Goal: Task Accomplishment & Management: Use online tool/utility

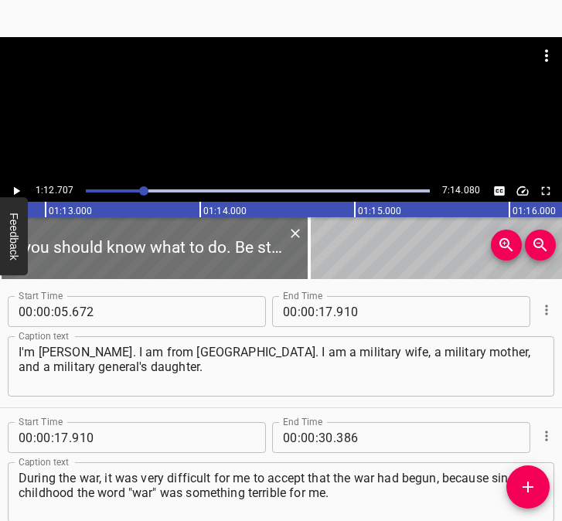
scroll to position [586, 0]
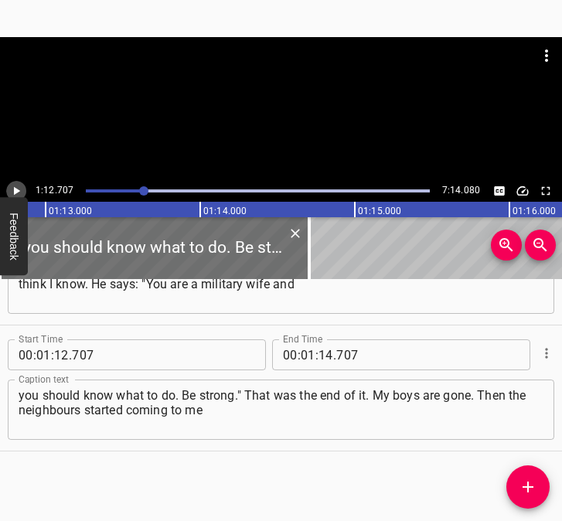
click at [21, 187] on icon "Play/Pause" at bounding box center [16, 191] width 14 height 14
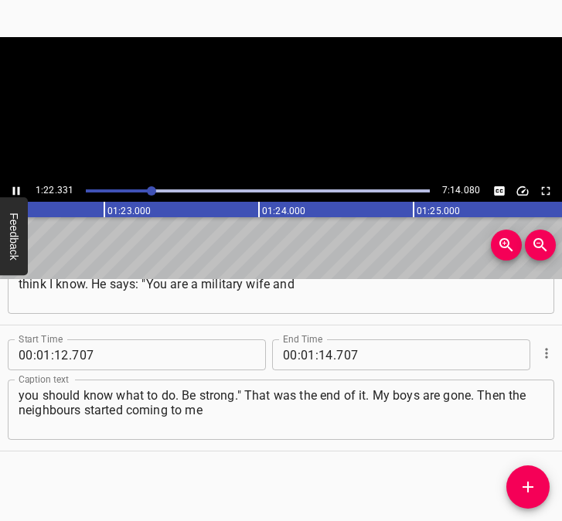
click at [21, 187] on icon "Play/Pause" at bounding box center [16, 191] width 14 height 14
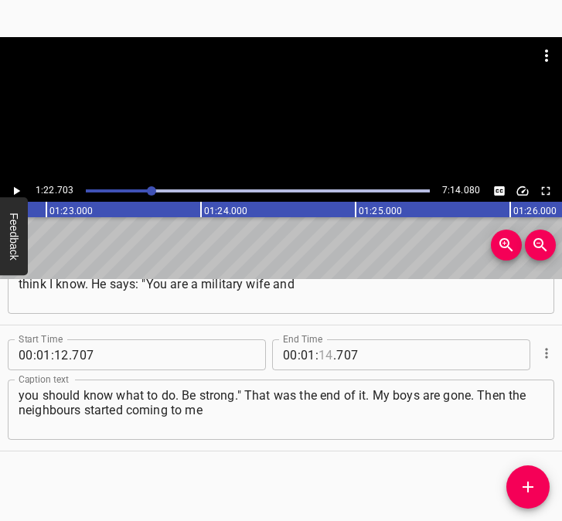
click at [318, 355] on input "number" at bounding box center [325, 354] width 15 height 31
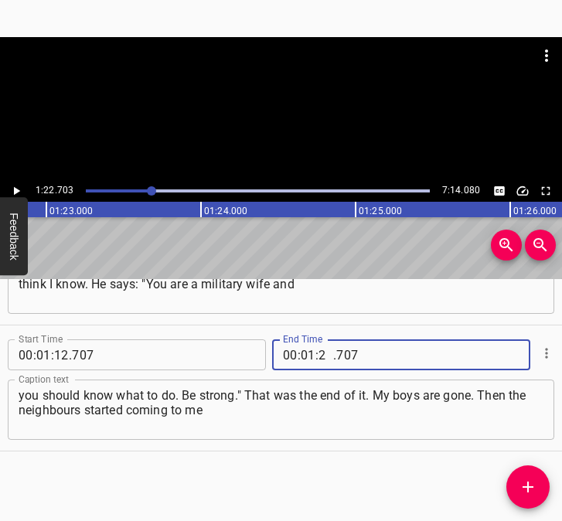
type input "22"
type input "703"
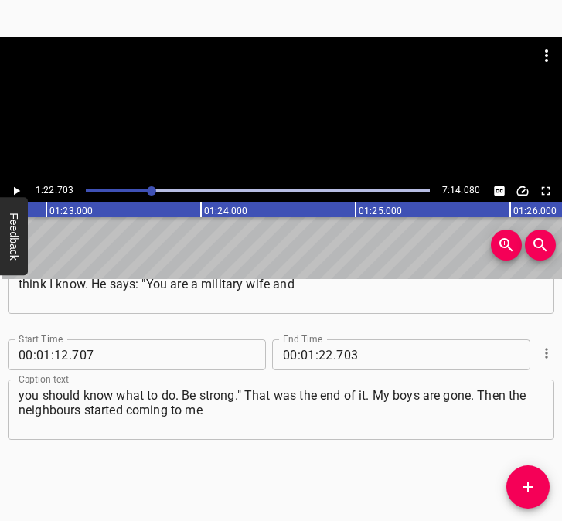
click at [504, 484] on div "Start Time 00 : 00 : 05 . 672 Start Time End Time 00 : 00 : 17 . 910 End Time C…" at bounding box center [281, 400] width 562 height 242
click at [522, 484] on icon "Add Cue" at bounding box center [527, 487] width 19 height 19
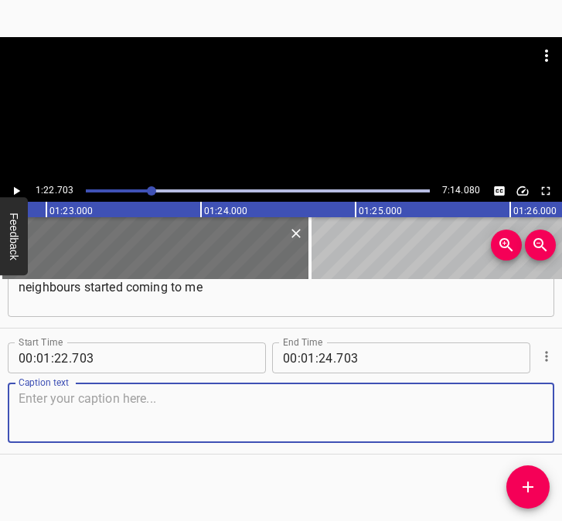
scroll to position [712, 0]
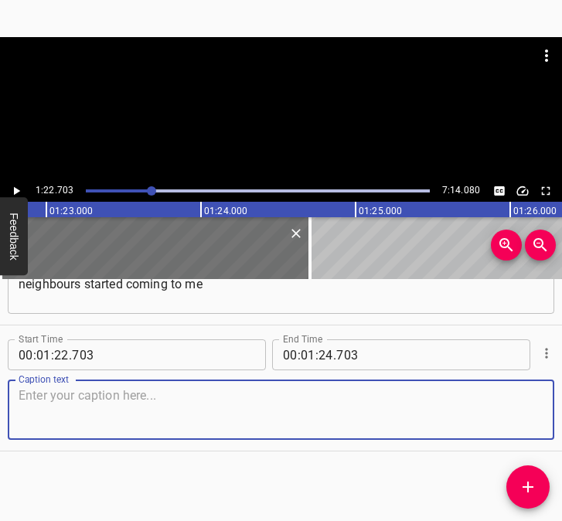
drag, startPoint x: 522, startPoint y: 420, endPoint x: 554, endPoint y: 408, distance: 34.5
click at [554, 408] on div "Start Time 00 : 00 : 05 . 672 Start Time End Time 00 : 00 : 17 . 910 End Time C…" at bounding box center [281, 400] width 562 height 242
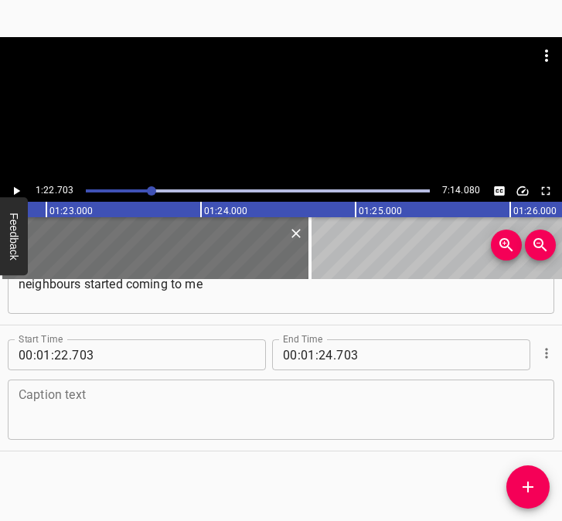
click at [120, 437] on div "Caption text" at bounding box center [281, 409] width 546 height 60
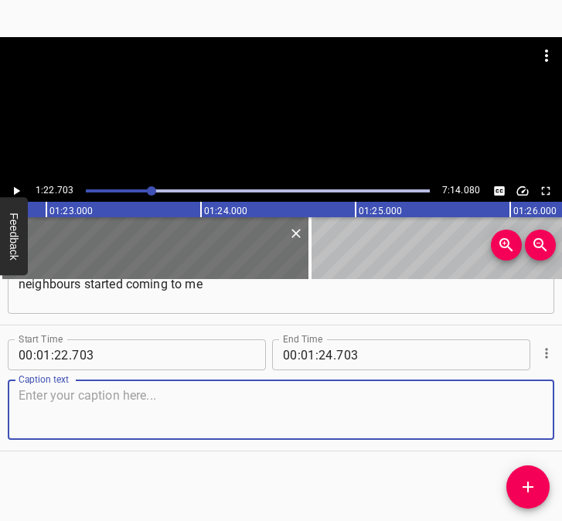
paste textarea "and saying that I probably knew what to do. Everyone left [GEOGRAPHIC_DATA] the…"
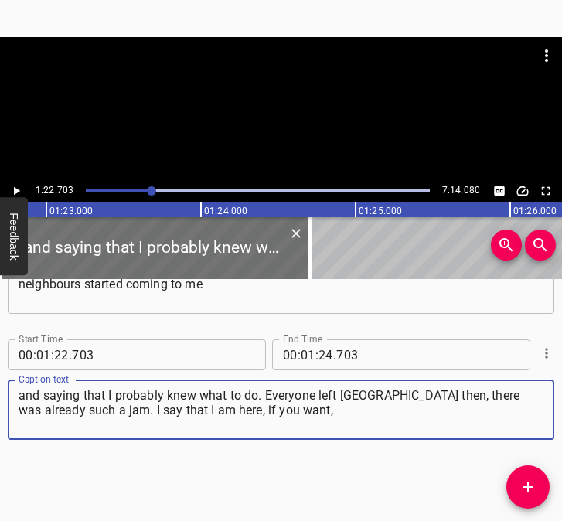
type textarea "and saying that I probably knew what to do. Everyone left [GEOGRAPHIC_DATA] the…"
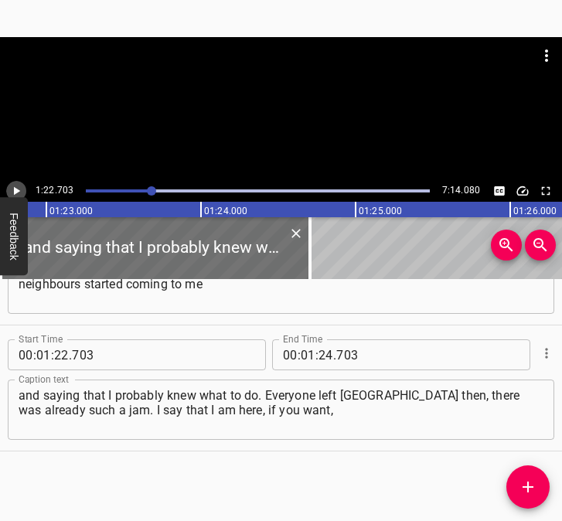
click at [16, 187] on icon "Play/Pause" at bounding box center [16, 191] width 14 height 14
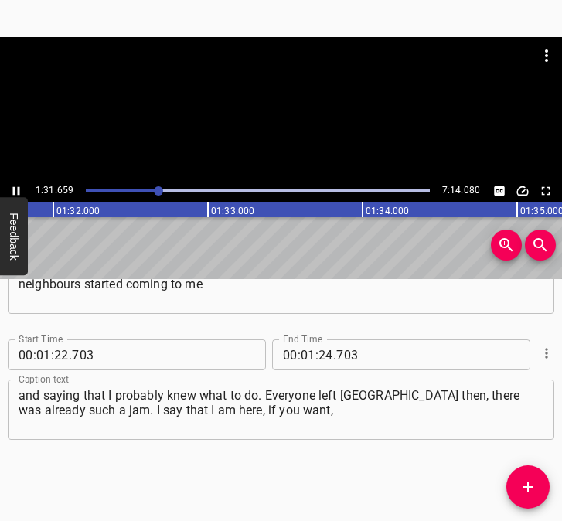
click at [12, 188] on icon "Play/Pause" at bounding box center [16, 191] width 14 height 14
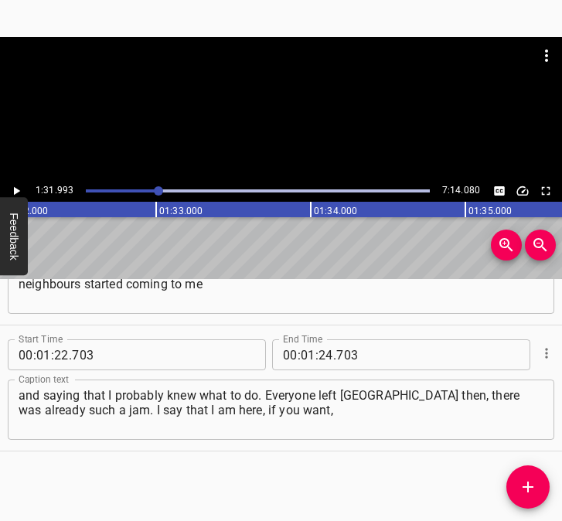
click at [12, 182] on button "Play/Pause" at bounding box center [16, 191] width 20 height 20
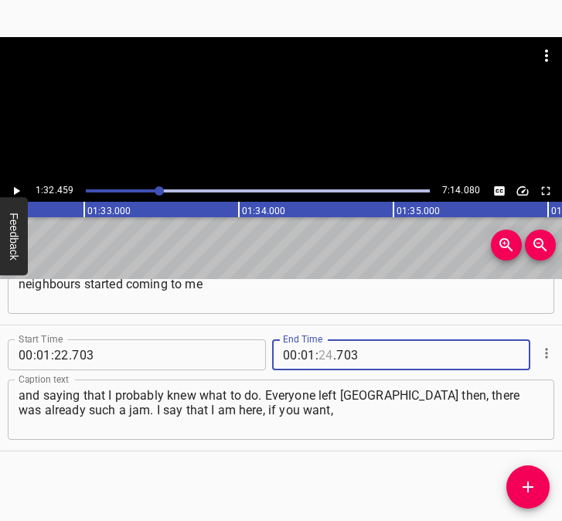
click at [318, 355] on input "number" at bounding box center [325, 354] width 15 height 31
type input "32"
type input "459"
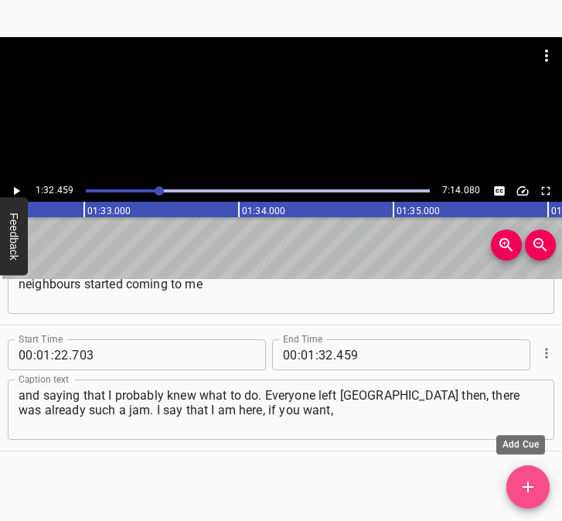
click at [531, 470] on button "Add Cue" at bounding box center [527, 486] width 43 height 43
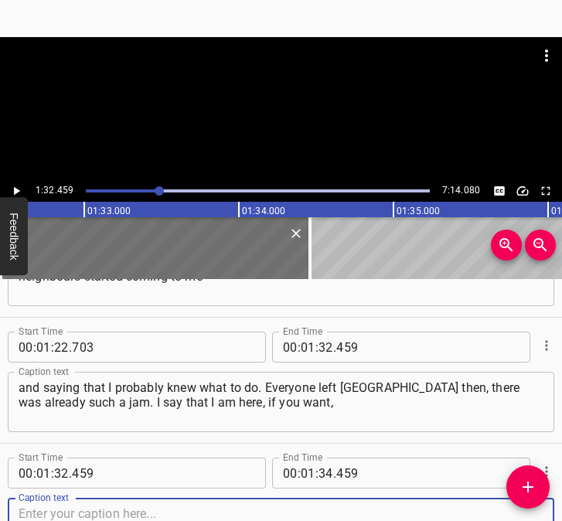
scroll to position [838, 0]
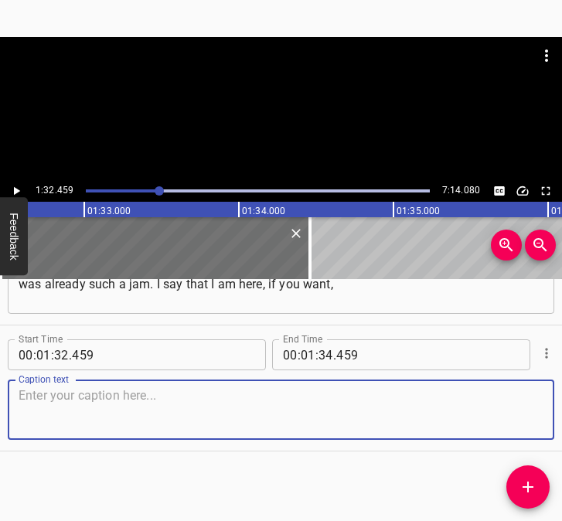
drag, startPoint x: 520, startPoint y: 420, endPoint x: 560, endPoint y: 409, distance: 41.6
click at [535, 414] on div "Caption text" at bounding box center [281, 409] width 546 height 60
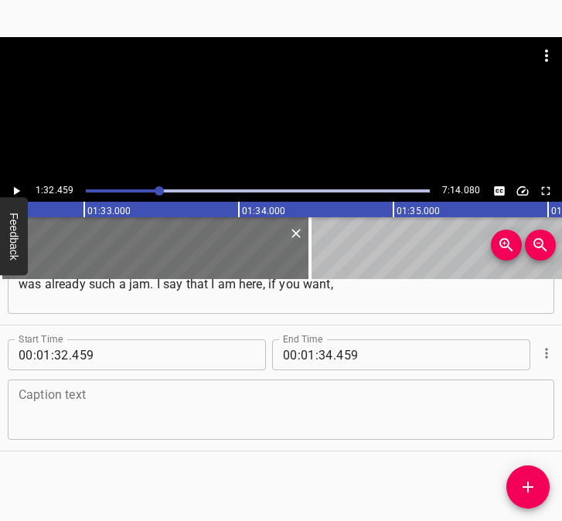
click at [63, 405] on textarea at bounding box center [281, 410] width 525 height 44
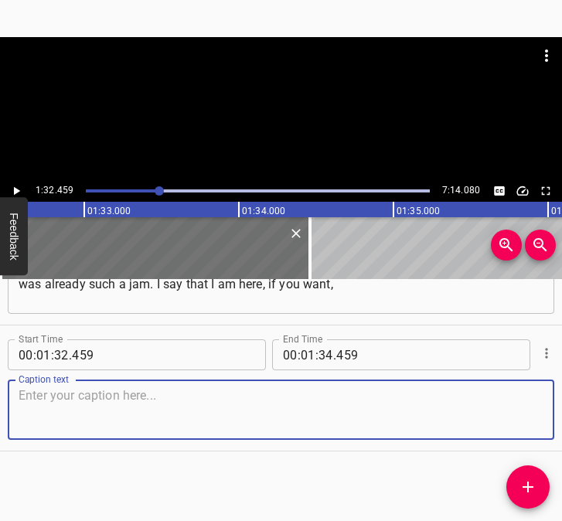
paste textarea "then come to me and we will now equip the basement. I took my carpets there. I …"
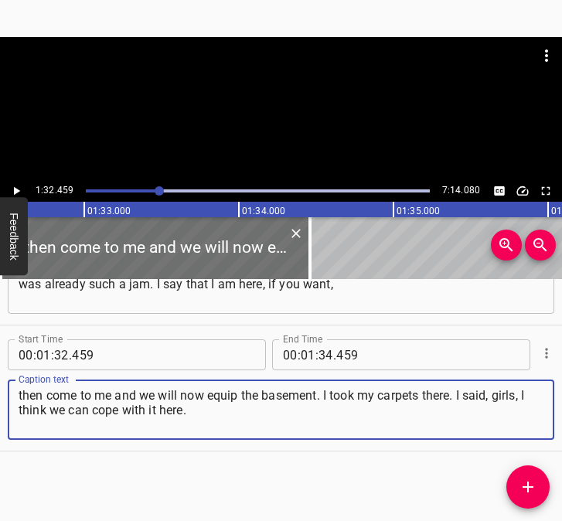
type textarea "then come to me and we will now equip the basement. I took my carpets there. I …"
click at [23, 187] on button "Play/Pause" at bounding box center [16, 191] width 20 height 20
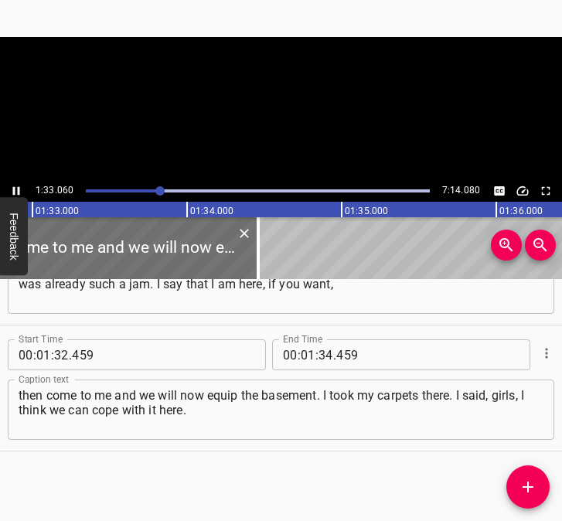
scroll to position [0, 14364]
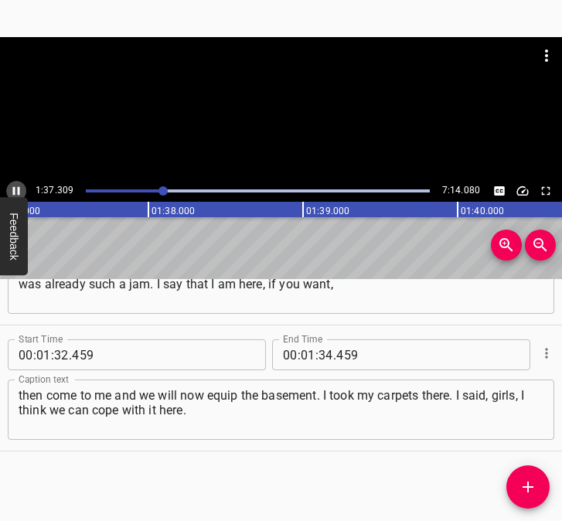
click at [17, 185] on icon "Play/Pause" at bounding box center [16, 191] width 14 height 14
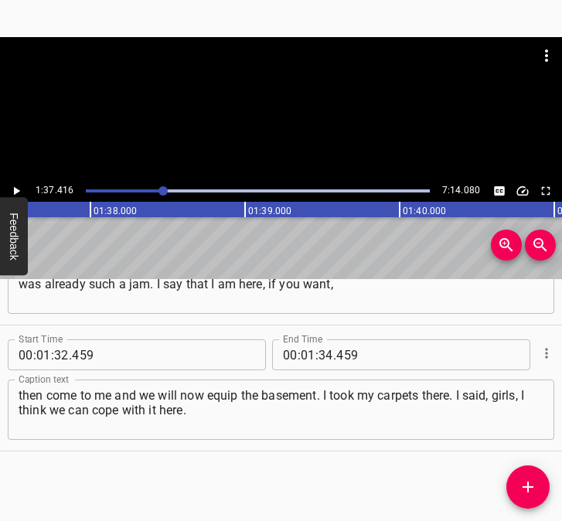
click at [16, 187] on icon "Play/Pause" at bounding box center [16, 191] width 14 height 14
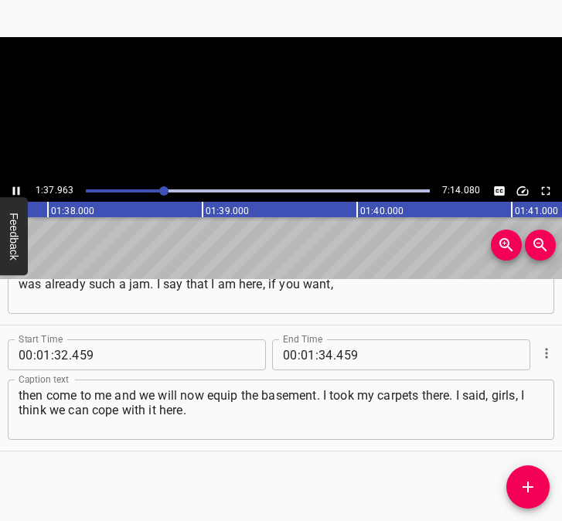
scroll to position [0, 15139]
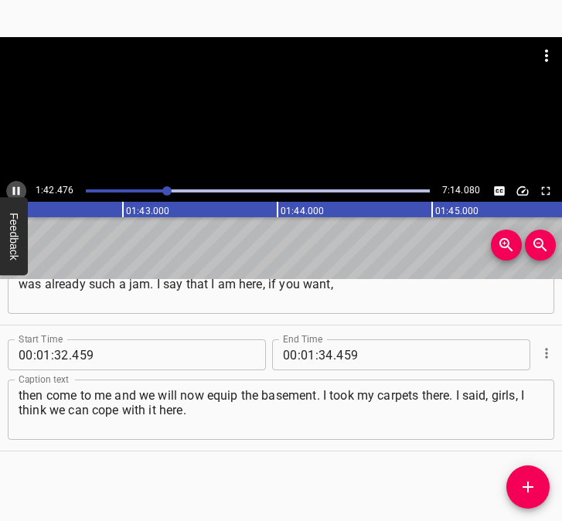
click at [15, 189] on icon "Play/Pause" at bounding box center [16, 191] width 7 height 8
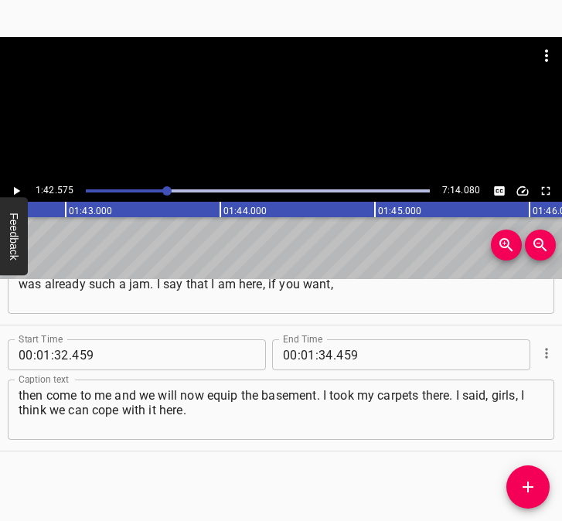
click at [164, 190] on div at bounding box center [166, 190] width 9 height 9
click at [15, 189] on icon "Play/Pause" at bounding box center [17, 191] width 6 height 8
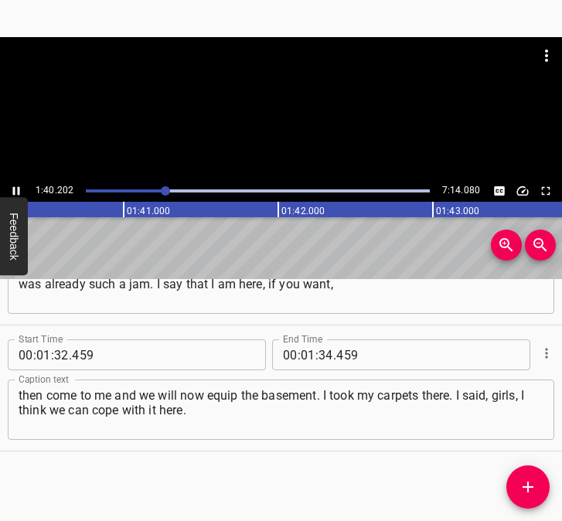
click at [15, 189] on icon "Play/Pause" at bounding box center [16, 191] width 7 height 8
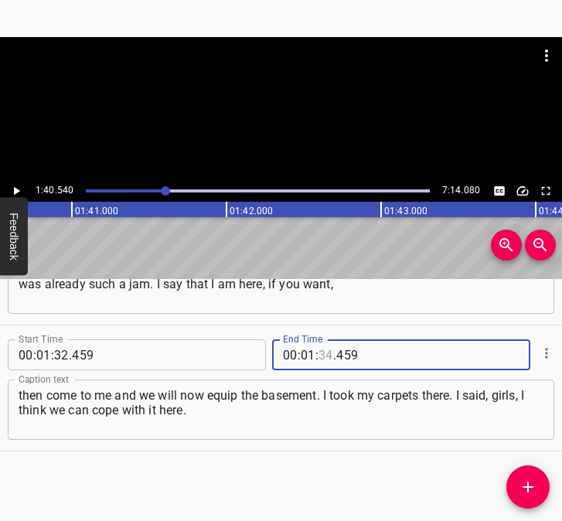
click at [321, 353] on input "number" at bounding box center [325, 354] width 15 height 31
type input "40"
type input "540"
click at [517, 478] on span "Add Cue" at bounding box center [527, 487] width 43 height 19
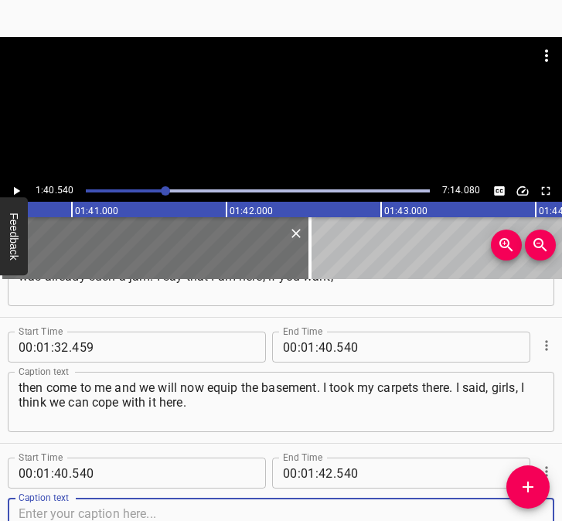
scroll to position [964, 0]
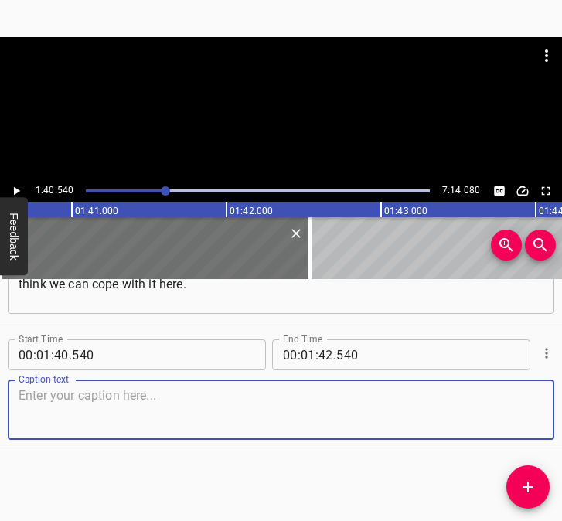
drag, startPoint x: 512, startPoint y: 416, endPoint x: 545, endPoint y: 399, distance: 37.3
click at [531, 404] on div "Caption text" at bounding box center [281, 409] width 546 height 60
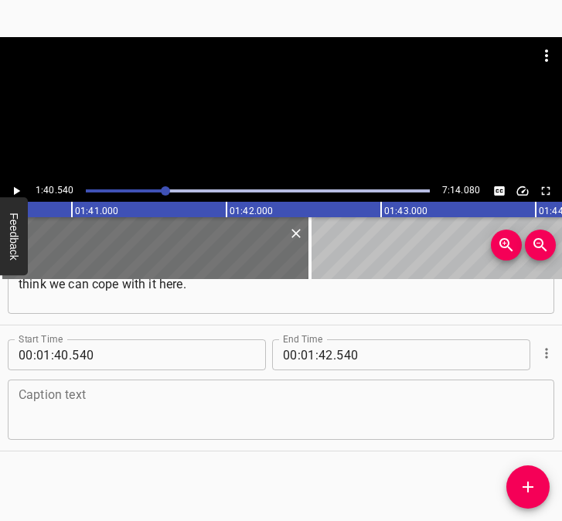
click at [108, 418] on textarea at bounding box center [281, 410] width 525 height 44
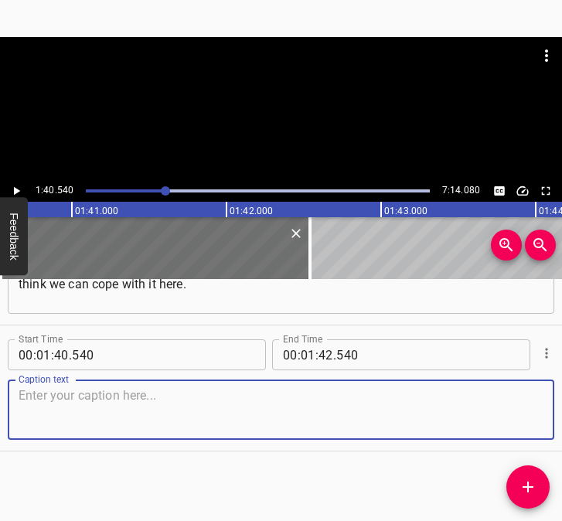
paste textarea "By the way, not everyone managed to cope. A day later, [DATE], [DATE], everyone…"
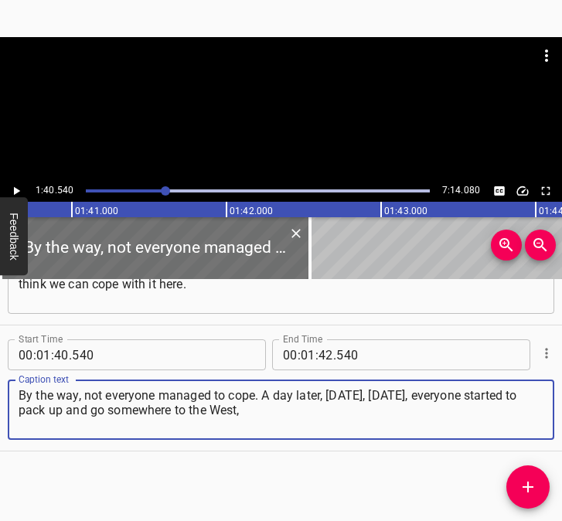
type textarea "By the way, not everyone managed to cope. A day later, [DATE], [DATE], everyone…"
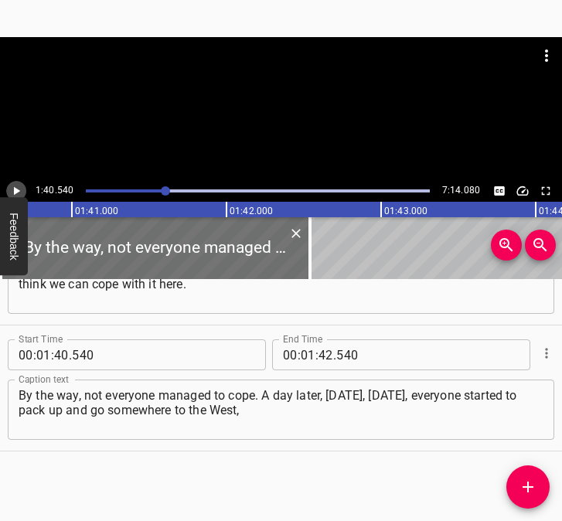
click at [16, 190] on icon "Play/Pause" at bounding box center [17, 191] width 6 height 8
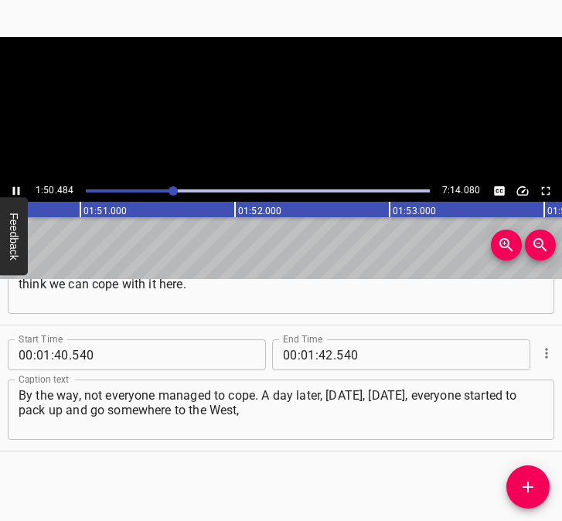
click at [12, 186] on icon "Play/Pause" at bounding box center [16, 191] width 14 height 14
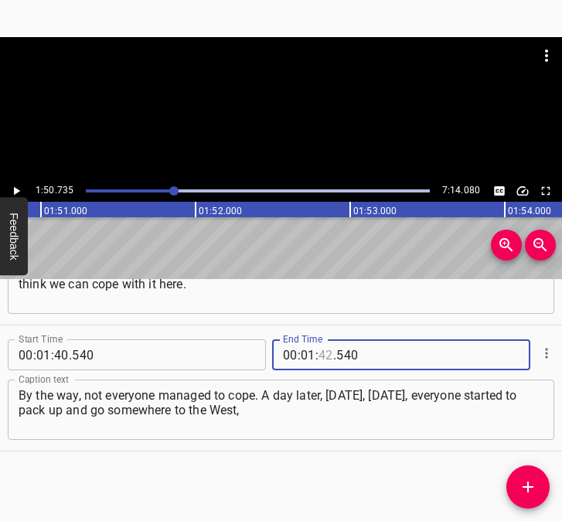
click at [318, 355] on input "number" at bounding box center [325, 354] width 15 height 31
type input "50"
type input "735"
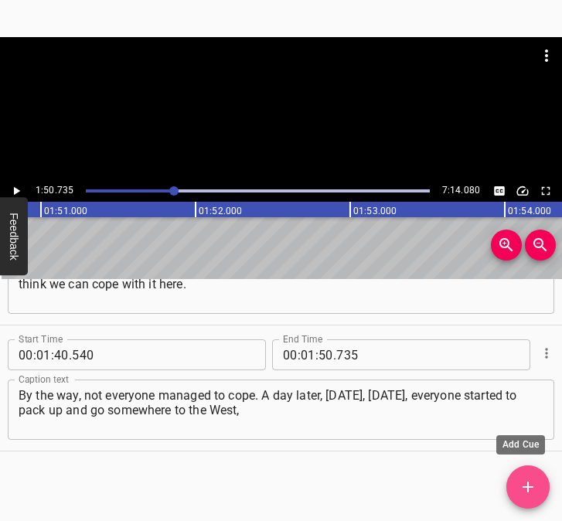
click at [522, 481] on icon "Add Cue" at bounding box center [527, 487] width 19 height 19
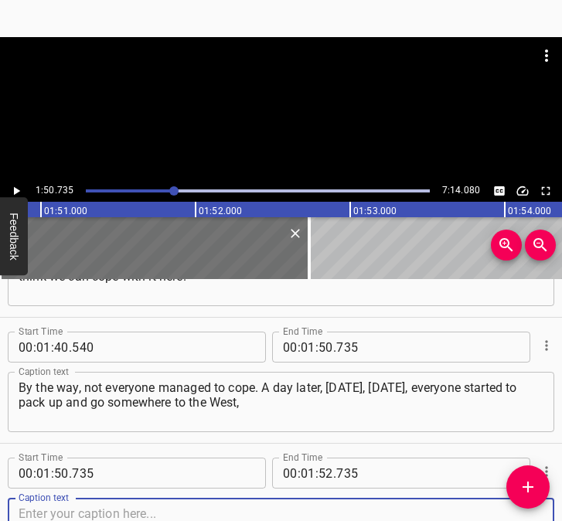
scroll to position [1090, 0]
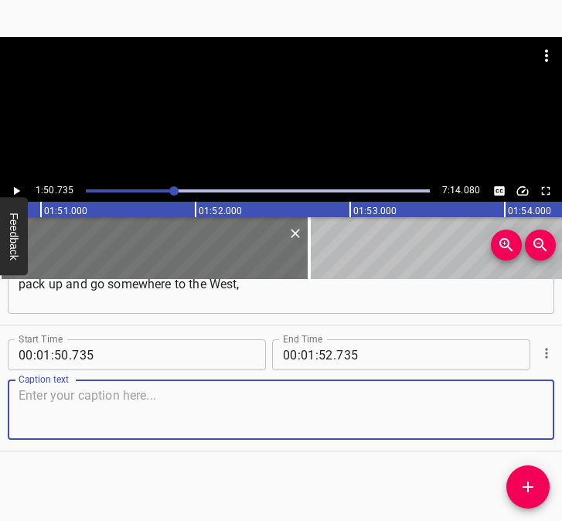
drag, startPoint x: 520, startPoint y: 413, endPoint x: 587, endPoint y: 389, distance: 71.4
click at [561, 389] on html "Caption Editor Batch Transcribe Login Sign Up Privacy Contact 1:50.735 7:14.080…" at bounding box center [281, 260] width 562 height 521
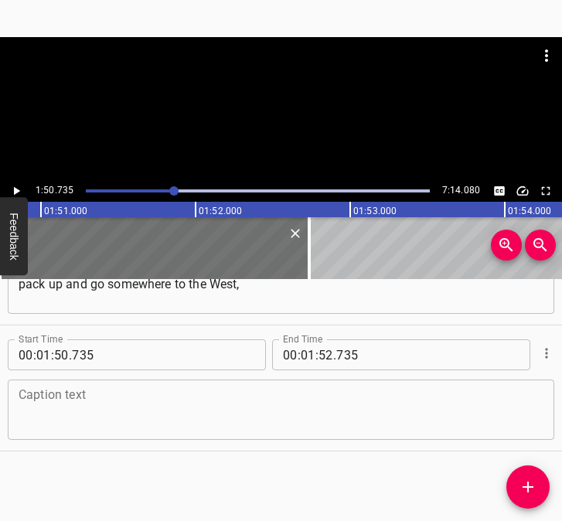
click at [200, 403] on textarea at bounding box center [281, 410] width 525 height 44
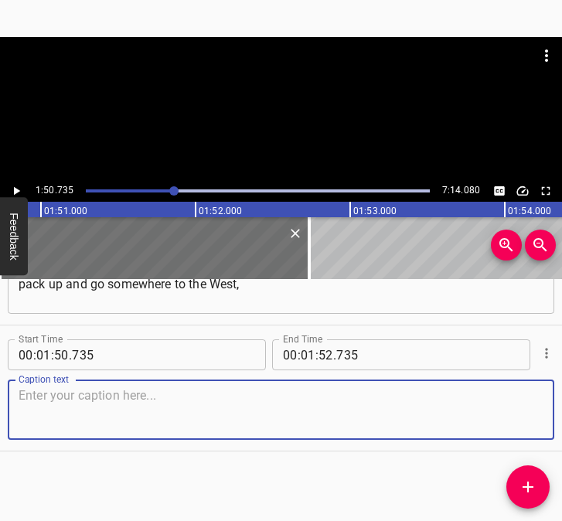
paste textarea "omeone abroad, but I stayed. I stayed until my husband arrived and told me to g…"
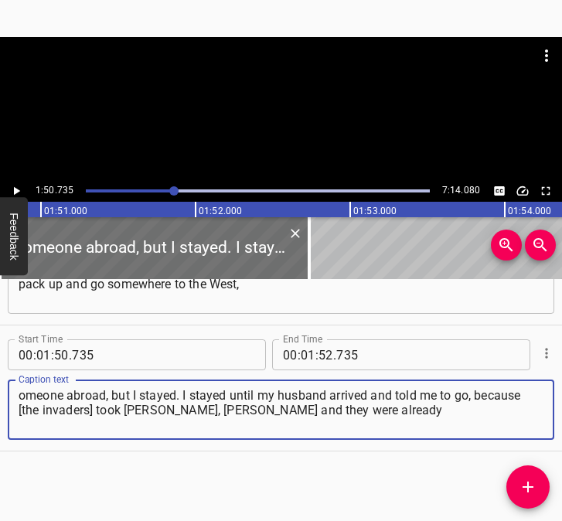
type textarea "omeone abroad, but I stayed. I stayed until my husband arrived and told me to g…"
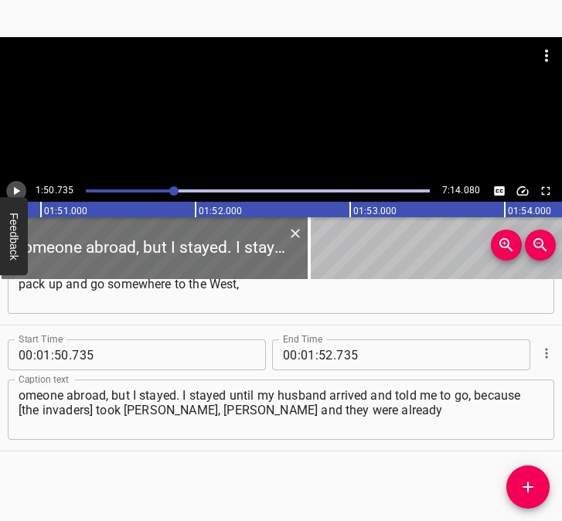
click at [21, 185] on icon "Play/Pause" at bounding box center [16, 191] width 14 height 14
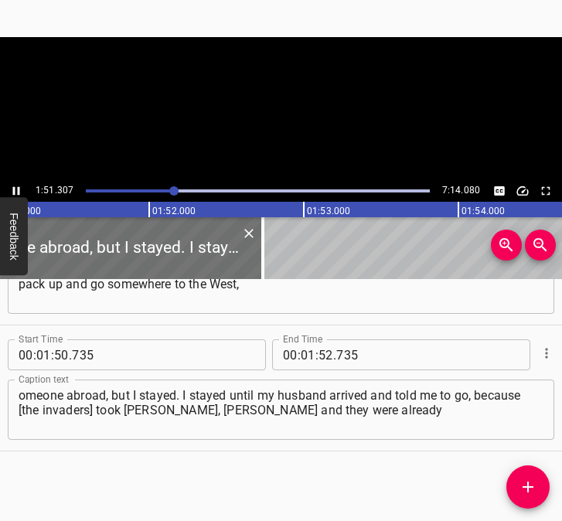
scroll to position [0, 17201]
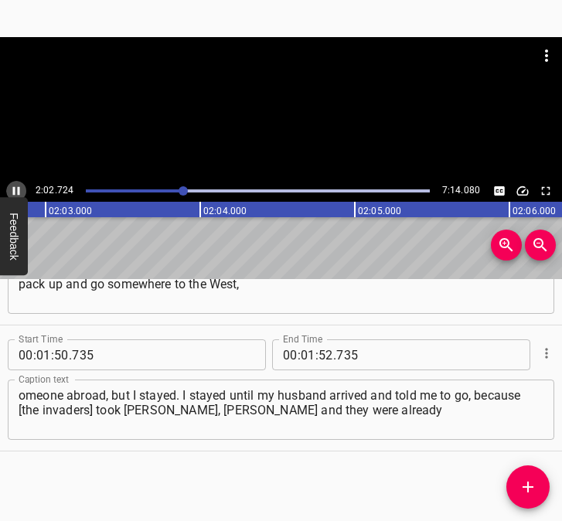
click at [17, 188] on icon "Play/Pause" at bounding box center [16, 191] width 14 height 14
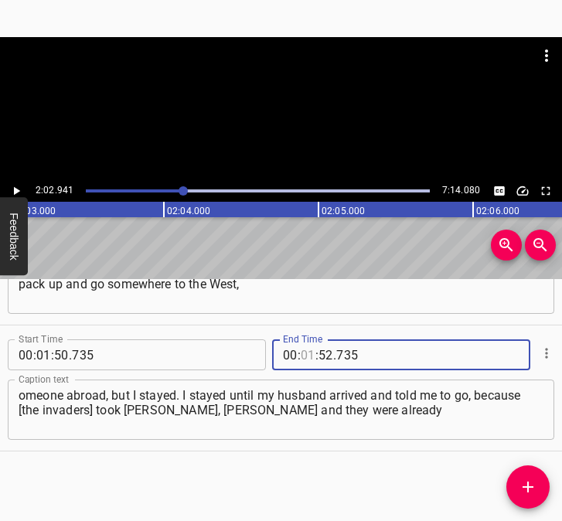
click at [306, 357] on input "number" at bounding box center [308, 354] width 15 height 31
type input "02"
type input "941"
click at [528, 491] on icon "Add Cue" at bounding box center [527, 486] width 11 height 11
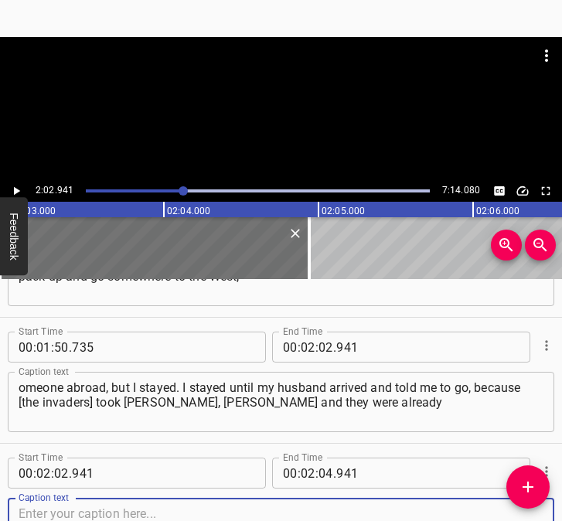
scroll to position [1216, 0]
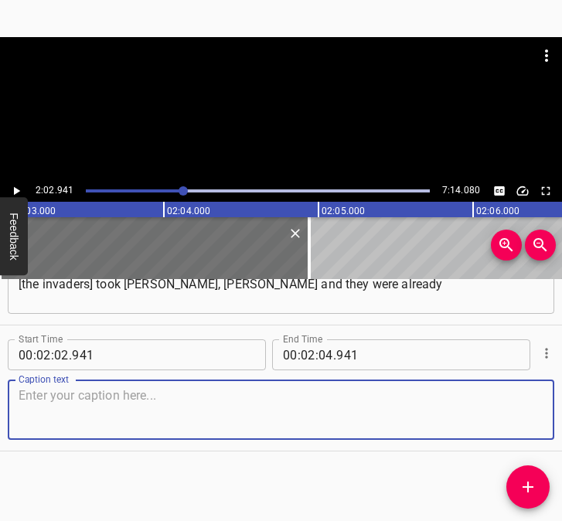
drag, startPoint x: 518, startPoint y: 423, endPoint x: 552, endPoint y: 411, distance: 36.2
click at [536, 416] on div "Caption text" at bounding box center [281, 409] width 546 height 60
click at [128, 410] on textarea at bounding box center [281, 410] width 525 height 44
paste textarea "on the Zhytomyr highway; volunteers will definitely take me out now, so that I …"
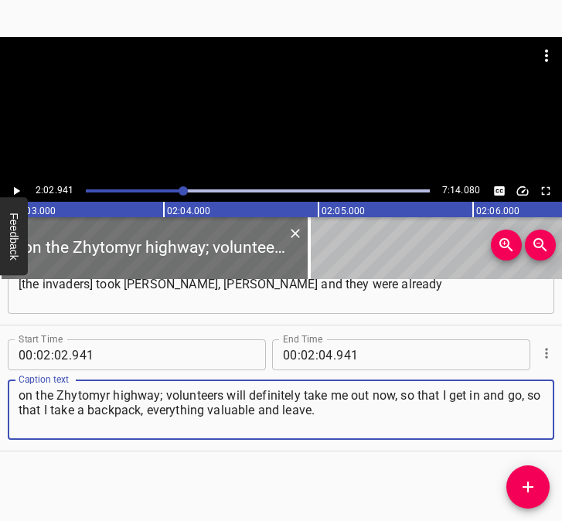
type textarea "on the Zhytomyr highway; volunteers will definitely take me out now, so that I …"
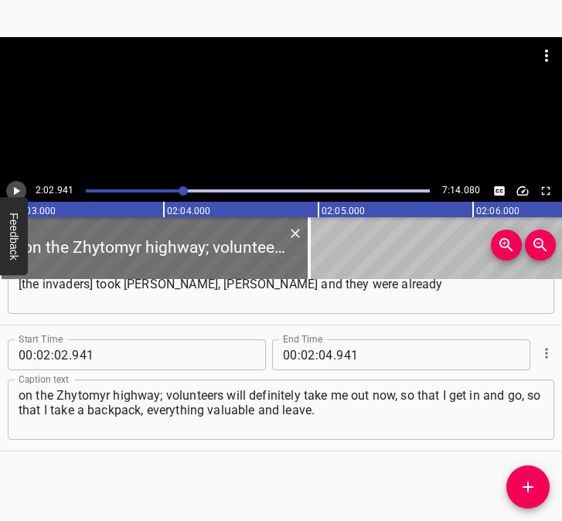
click at [11, 190] on icon "Play/Pause" at bounding box center [16, 191] width 14 height 14
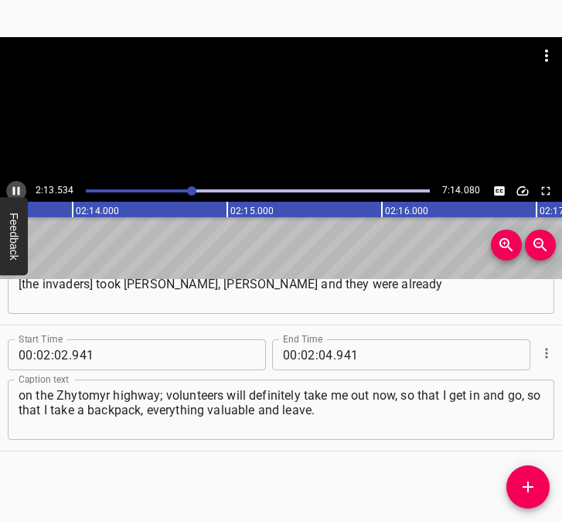
click at [19, 189] on icon "Play/Pause" at bounding box center [16, 191] width 7 height 8
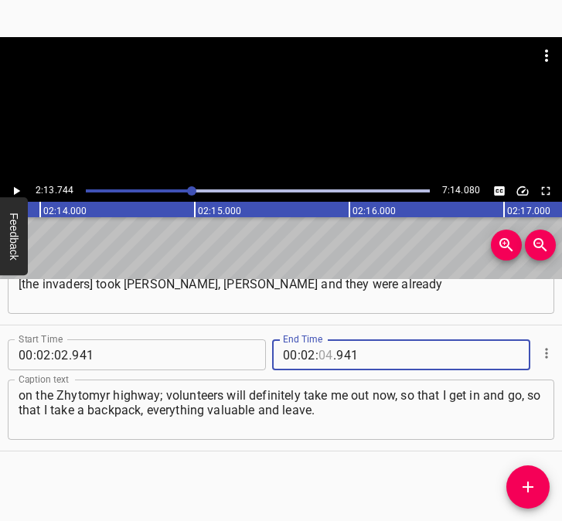
click at [321, 356] on input "number" at bounding box center [325, 354] width 15 height 31
type input "13"
type input "744"
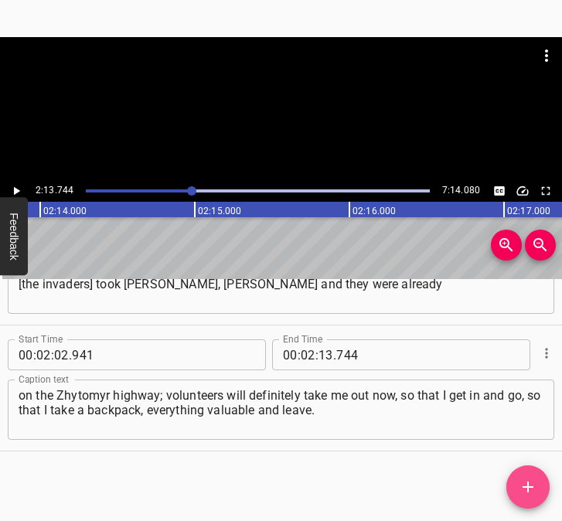
click at [524, 484] on icon "Add Cue" at bounding box center [527, 487] width 19 height 19
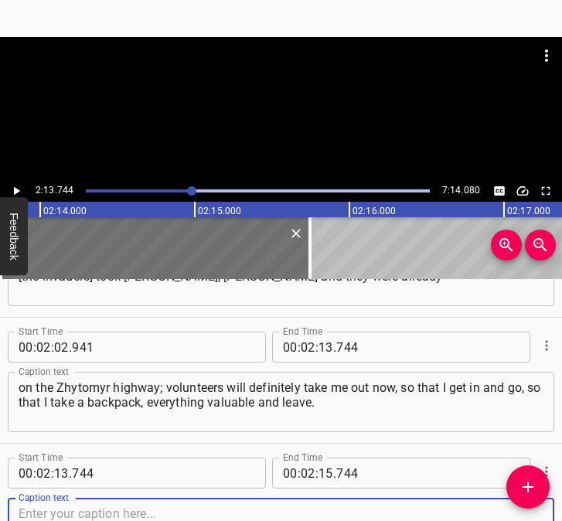
scroll to position [1342, 0]
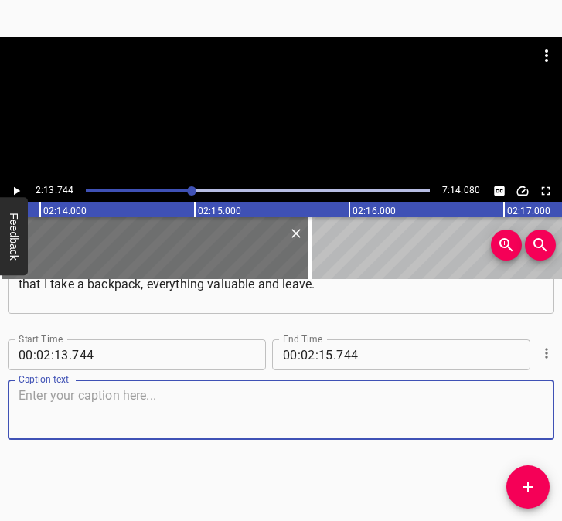
drag, startPoint x: 509, startPoint y: 406, endPoint x: 542, endPoint y: 403, distance: 33.3
click at [528, 403] on textarea at bounding box center [281, 410] width 525 height 44
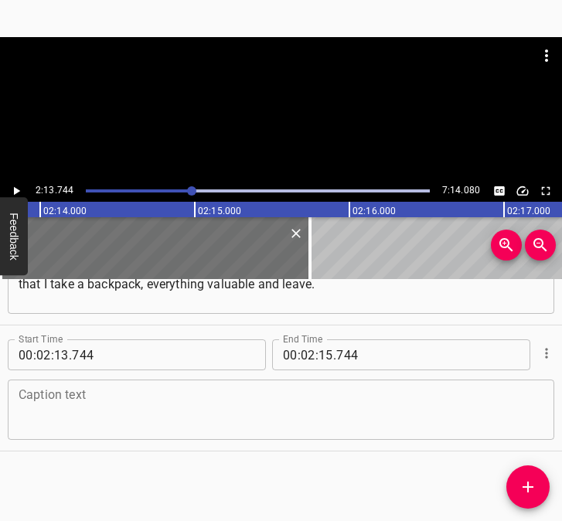
click at [158, 393] on textarea at bounding box center [281, 410] width 525 height 44
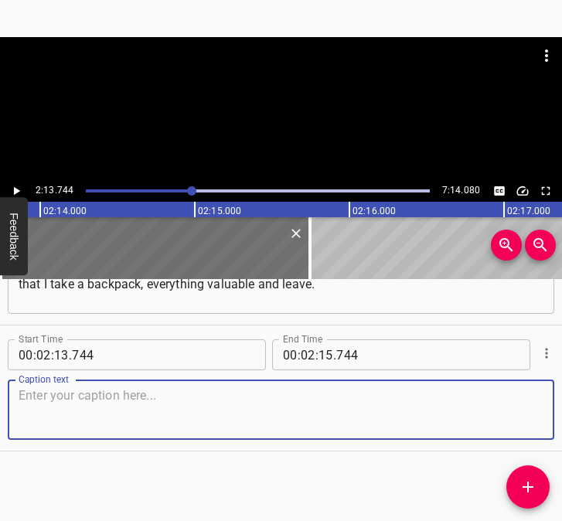
paste textarea "I decided that I had nothing valuable, because my everything of value remains h…"
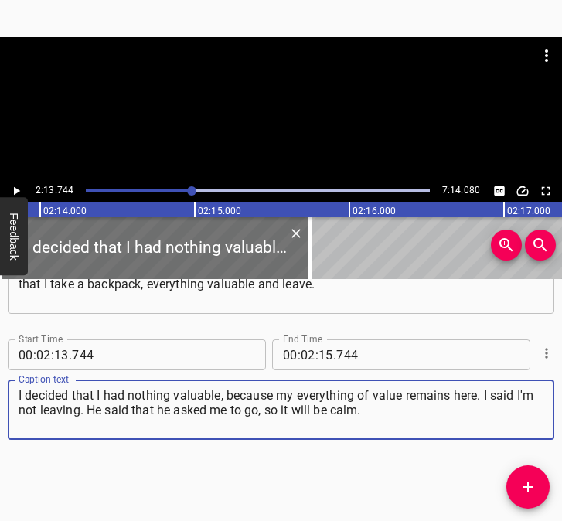
type textarea "I decided that I had nothing valuable, because my everything of value remains h…"
click at [20, 190] on icon "Play/Pause" at bounding box center [16, 191] width 14 height 14
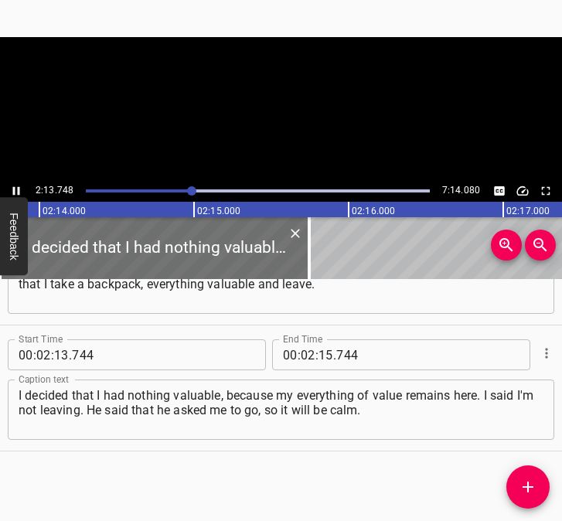
scroll to position [0, 20710]
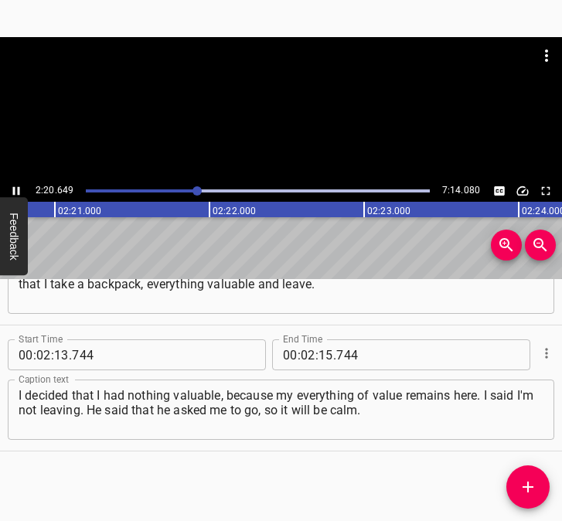
click at [18, 190] on icon "Play/Pause" at bounding box center [16, 191] width 7 height 8
click at [14, 191] on icon "Play/Pause" at bounding box center [17, 191] width 6 height 8
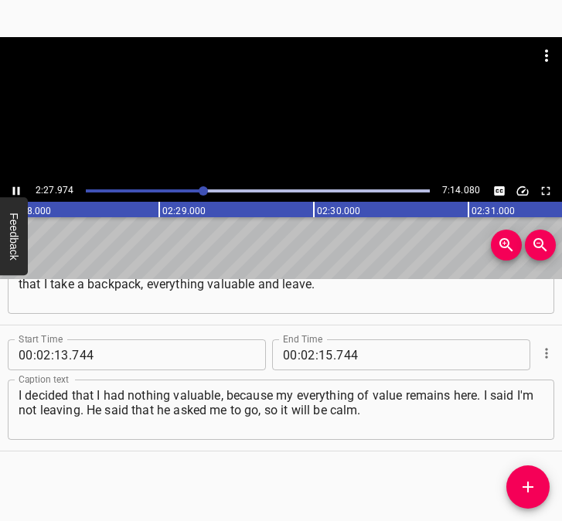
click at [14, 189] on icon "Play/Pause" at bounding box center [16, 191] width 7 height 8
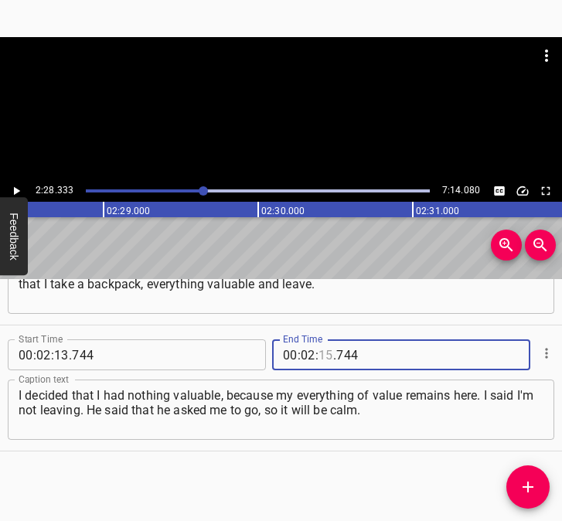
click at [321, 350] on input "number" at bounding box center [325, 354] width 15 height 31
type input "28"
type input "333"
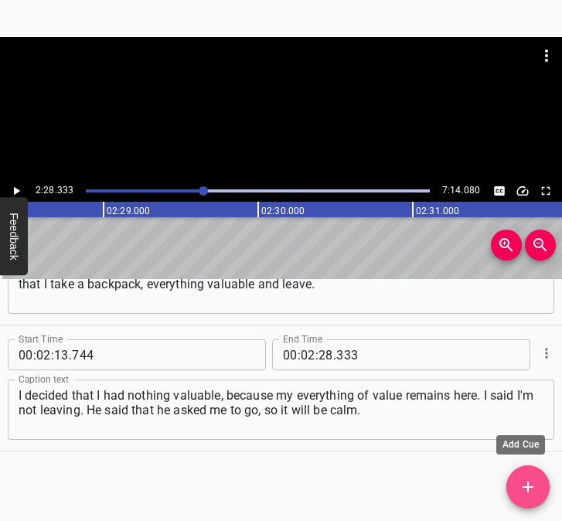
click at [529, 478] on icon "Add Cue" at bounding box center [527, 487] width 19 height 19
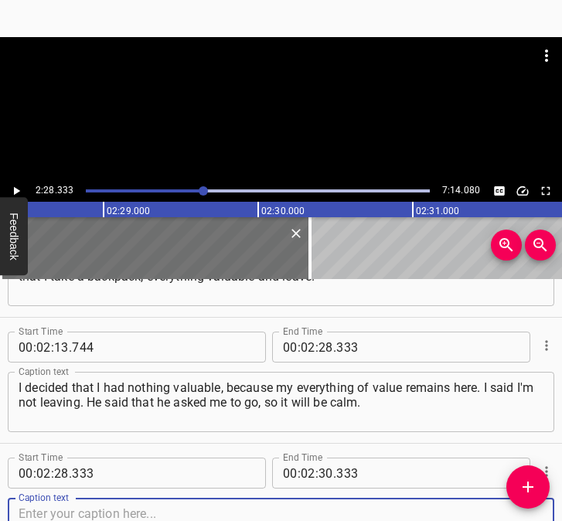
scroll to position [1468, 0]
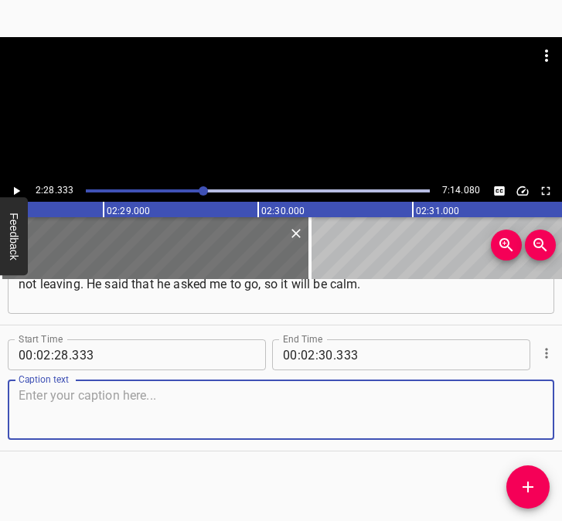
drag, startPoint x: 503, startPoint y: 420, endPoint x: 551, endPoint y: 407, distance: 49.5
click at [505, 419] on textarea at bounding box center [281, 410] width 525 height 44
click at [299, 413] on textarea at bounding box center [281, 410] width 525 height 44
paste textarea "And I went first to [GEOGRAPHIC_DATA], and then my friends invited me to [GEOGR…"
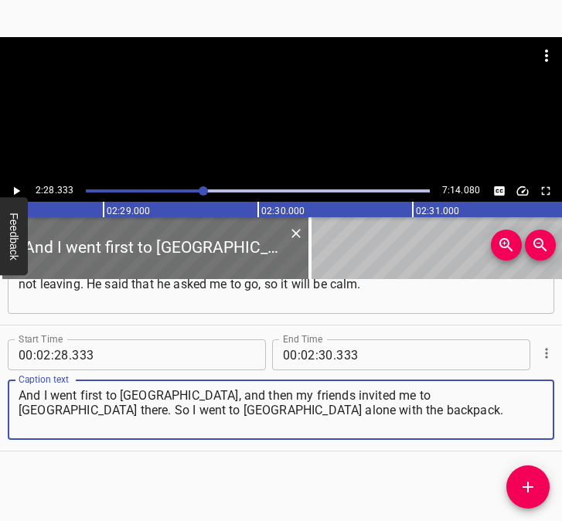
type textarea "And I went first to [GEOGRAPHIC_DATA], and then my friends invited me to [GEOGR…"
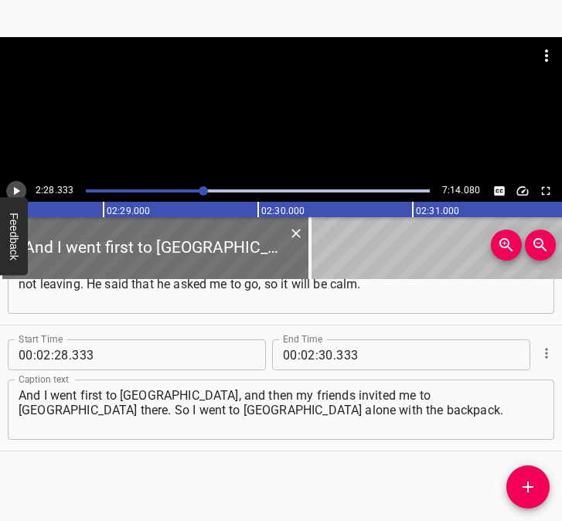
click at [15, 183] on button "Play/Pause" at bounding box center [16, 191] width 20 height 20
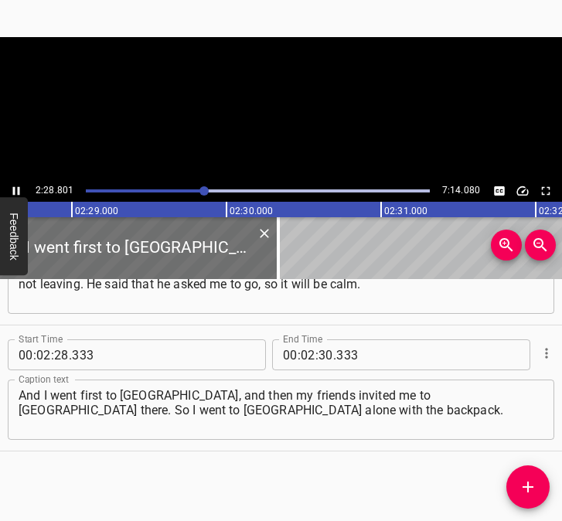
scroll to position [0, 22988]
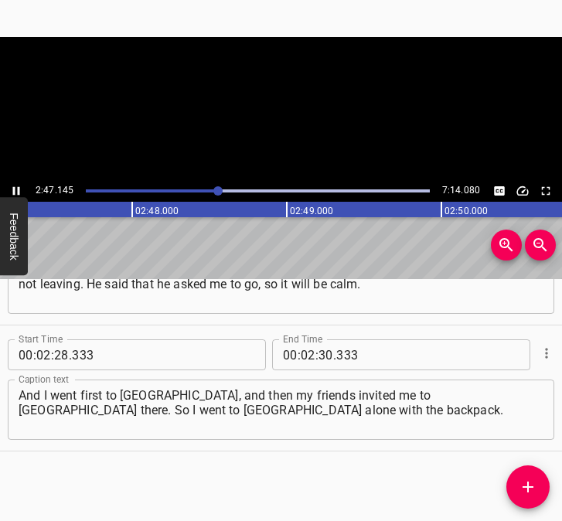
click at [18, 191] on icon "Play/Pause" at bounding box center [16, 191] width 7 height 8
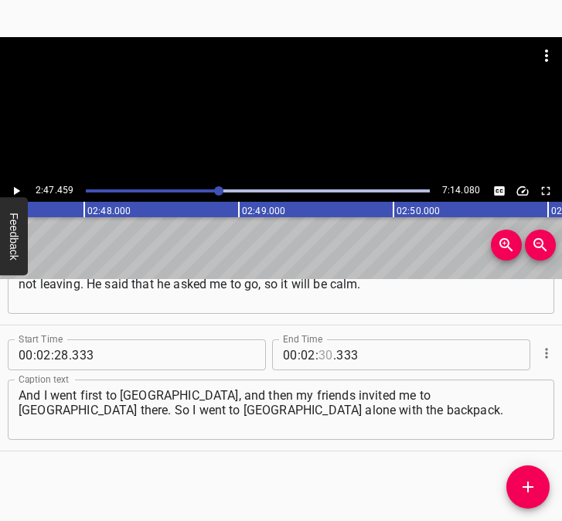
click at [320, 361] on input "number" at bounding box center [325, 354] width 15 height 31
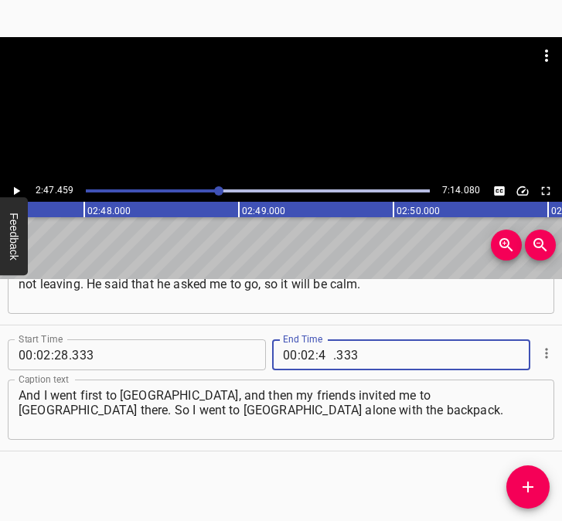
type input "47"
type input "459"
click at [534, 482] on icon "Add Cue" at bounding box center [527, 487] width 19 height 19
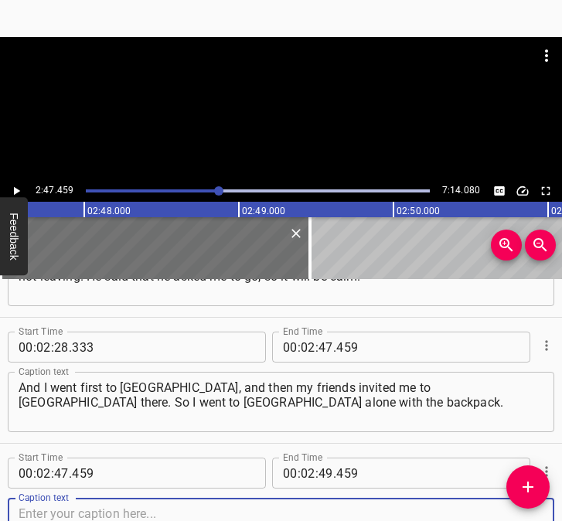
scroll to position [1594, 0]
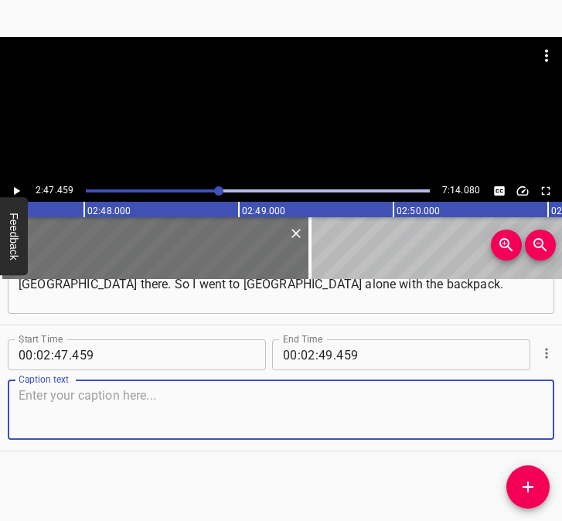
drag, startPoint x: 515, startPoint y: 420, endPoint x: 551, endPoint y: 417, distance: 35.7
click at [540, 418] on div "Caption text" at bounding box center [281, 409] width 546 height 60
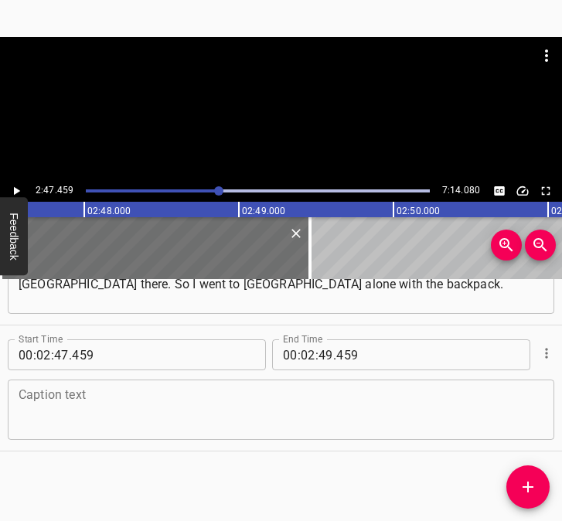
click at [132, 420] on textarea at bounding box center [281, 410] width 525 height 44
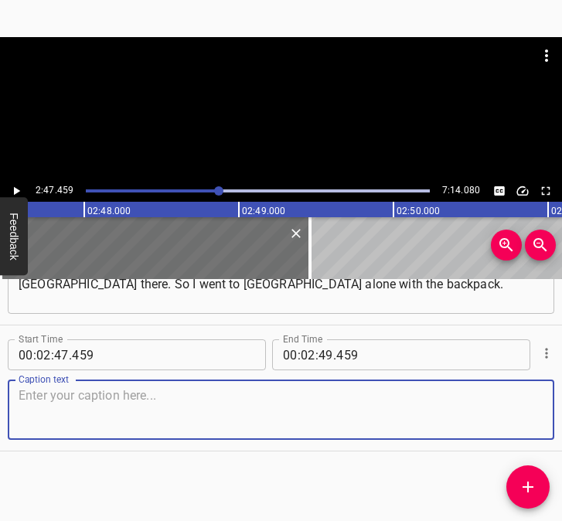
paste textarea "I spent almost three years [there]. I came back here in February. I started vol…"
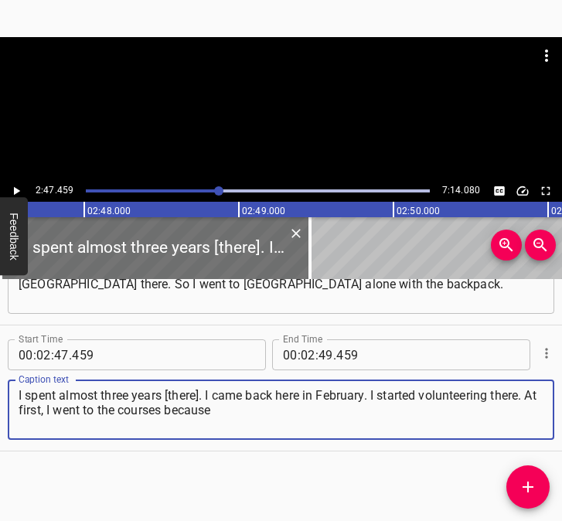
type textarea "I spent almost three years [there]. I came back here in February. I started vol…"
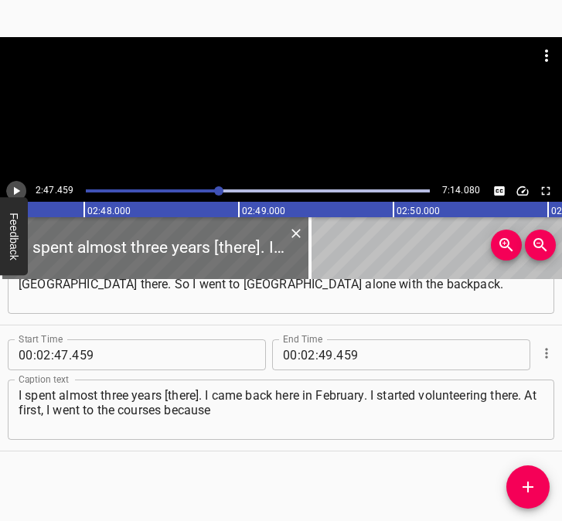
click at [20, 190] on icon "Play/Pause" at bounding box center [16, 191] width 14 height 14
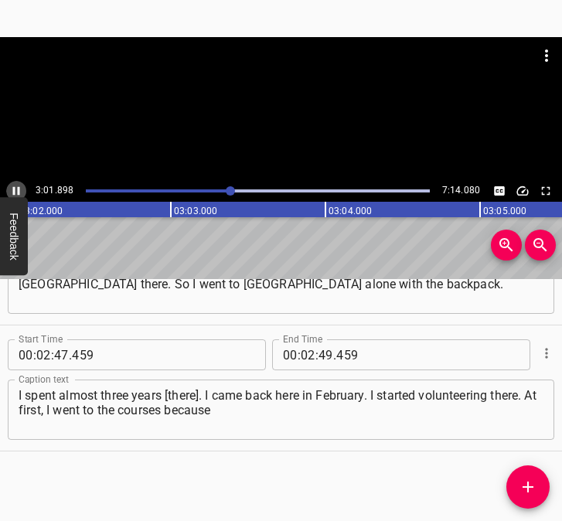
click at [17, 185] on icon "Play/Pause" at bounding box center [16, 191] width 14 height 14
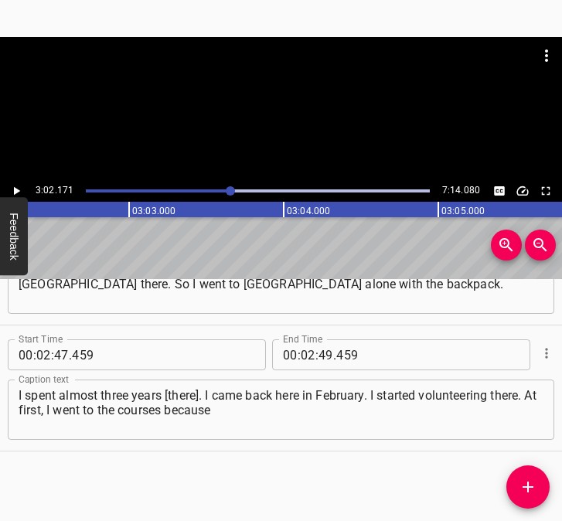
scroll to position [0, 28153]
click at [301, 356] on input "number" at bounding box center [308, 354] width 15 height 31
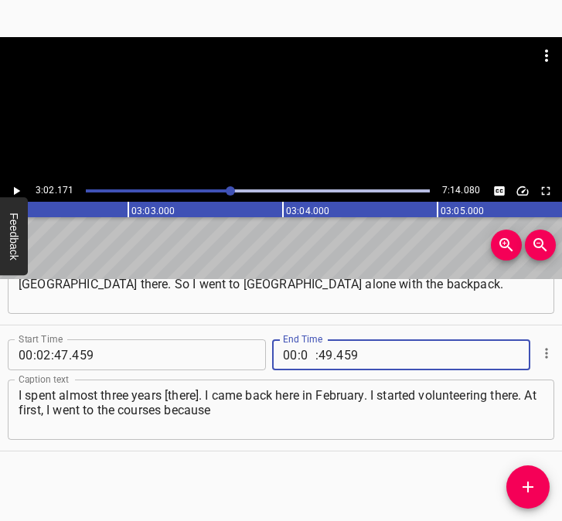
type input "03"
type input "02"
type input "171"
click at [521, 477] on button "Add Cue" at bounding box center [527, 486] width 43 height 43
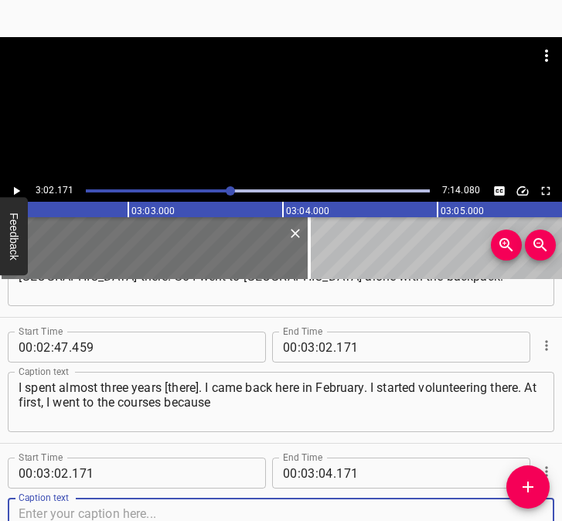
scroll to position [1720, 0]
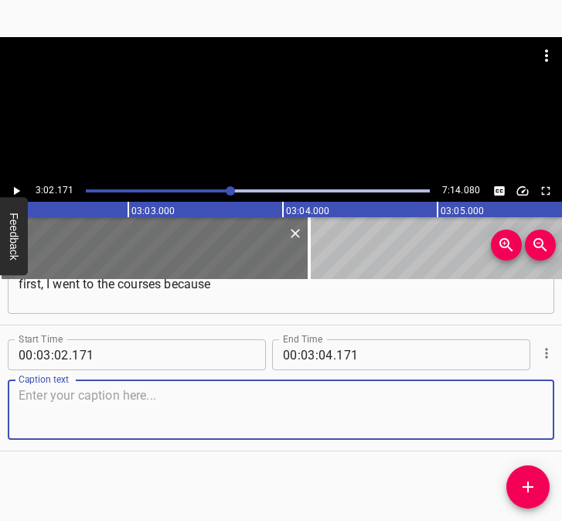
drag, startPoint x: 524, startPoint y: 406, endPoint x: 557, endPoint y: 415, distance: 34.3
click at [529, 408] on textarea at bounding box center [281, 410] width 525 height 44
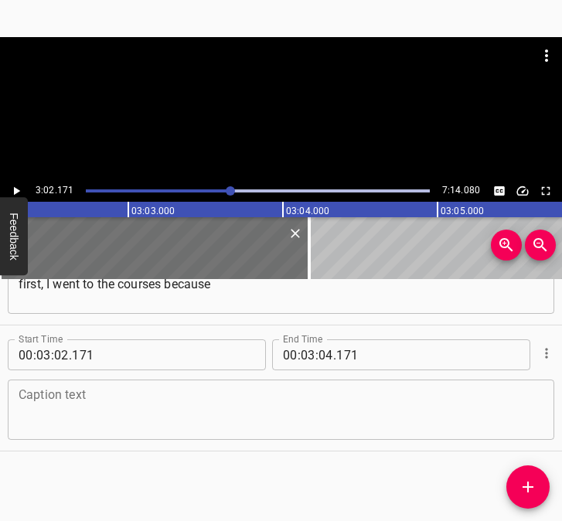
click at [120, 412] on textarea at bounding box center [281, 410] width 525 height 44
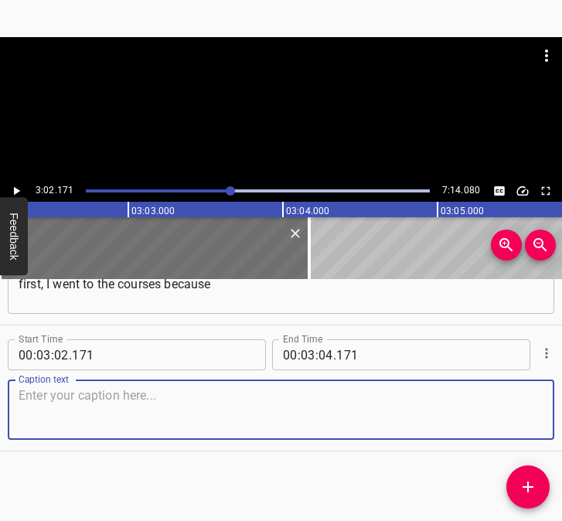
paste textarea "I had to unload myself somehow, because it was a horror, a psychological trauma…"
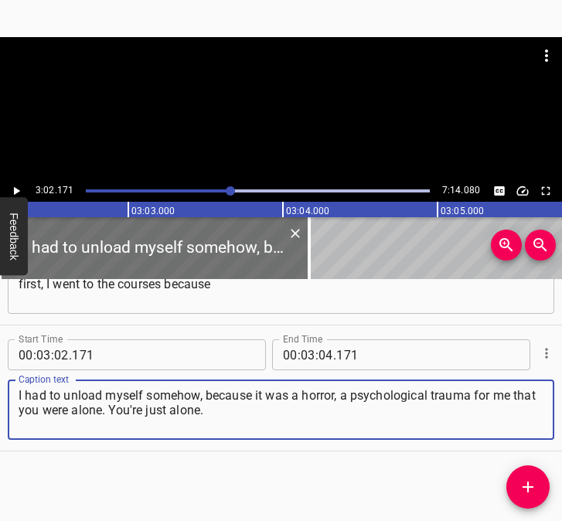
type textarea "I had to unload myself somehow, because it was a horror, a psychological trauma…"
click at [16, 188] on icon "Play/Pause" at bounding box center [16, 191] width 14 height 14
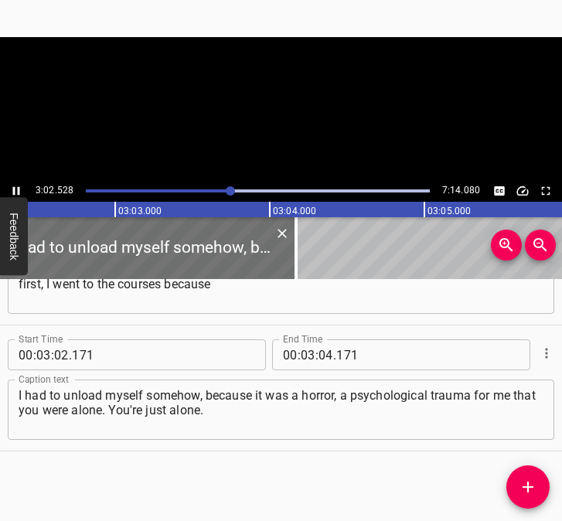
scroll to position [0, 28208]
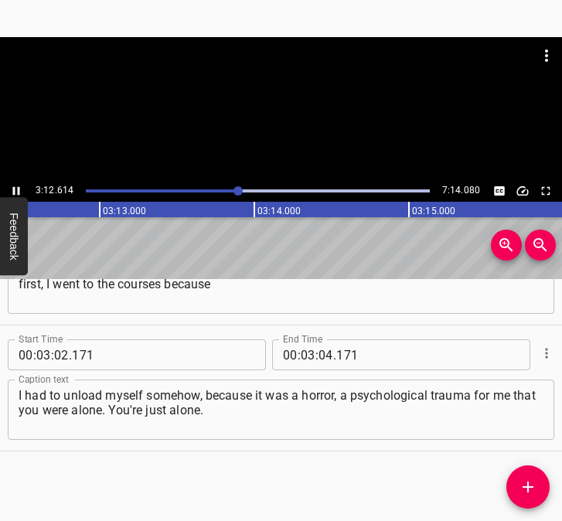
click at [16, 185] on icon "Play/Pause" at bounding box center [16, 191] width 14 height 14
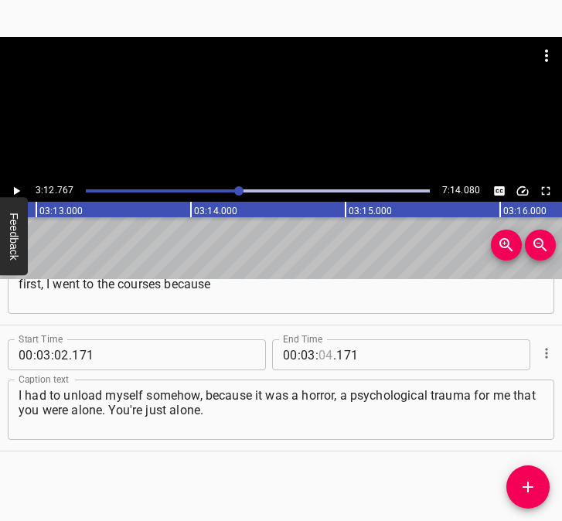
click at [321, 353] on input "number" at bounding box center [325, 354] width 15 height 31
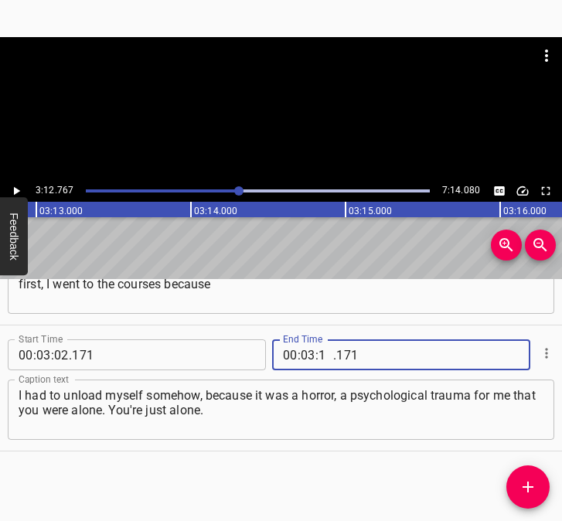
type input "12"
type input "767"
click at [518, 485] on icon "Add Cue" at bounding box center [527, 487] width 19 height 19
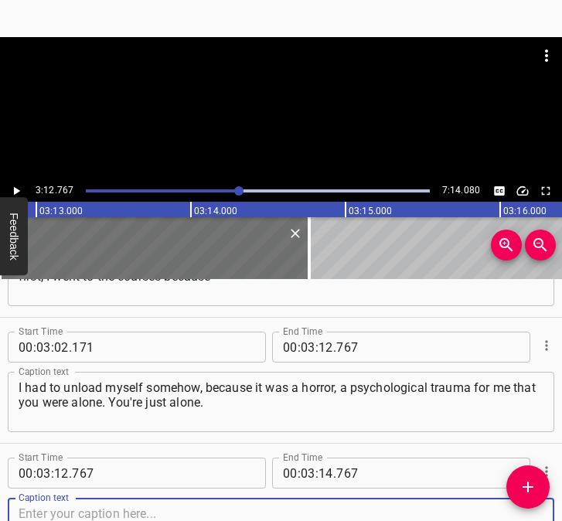
scroll to position [1846, 0]
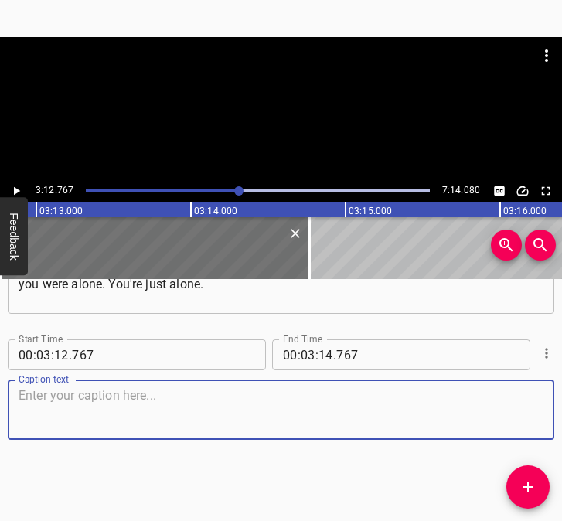
drag, startPoint x: 518, startPoint y: 423, endPoint x: 555, endPoint y: 429, distance: 36.8
click at [536, 426] on div "Caption text" at bounding box center [281, 409] width 546 height 60
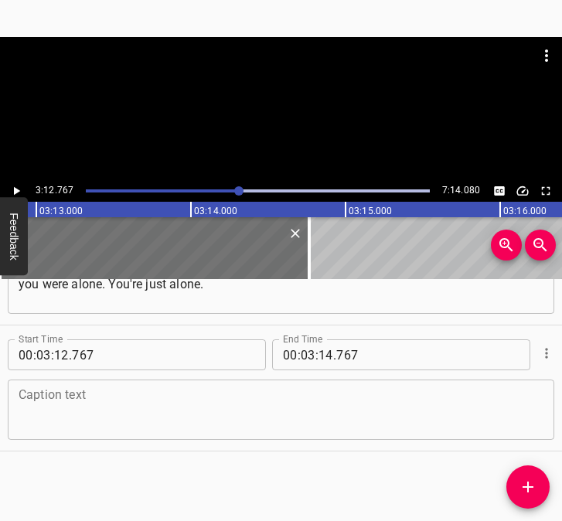
click at [119, 410] on textarea at bounding box center [281, 410] width 525 height 44
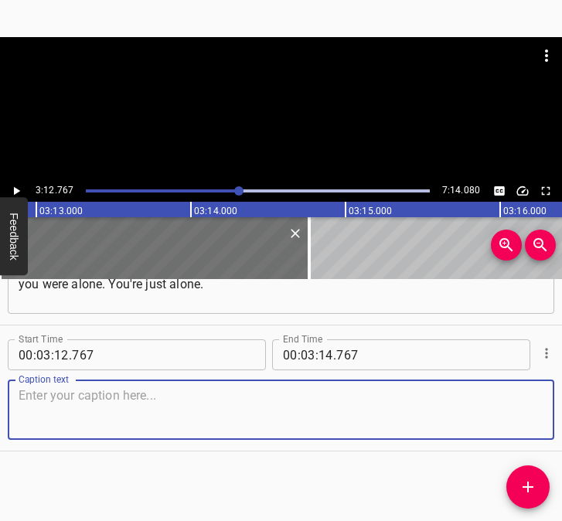
paste textarea "Sometimes a person compares himself or herself to a stray dog. Then I thought t…"
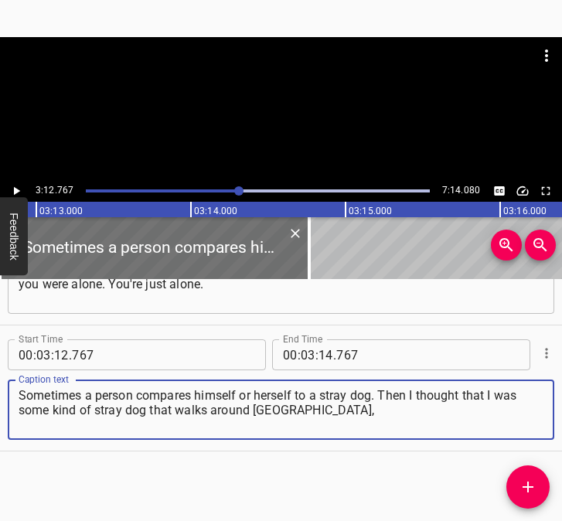
type textarea "Sometimes a person compares himself or herself to a stray dog. Then I thought t…"
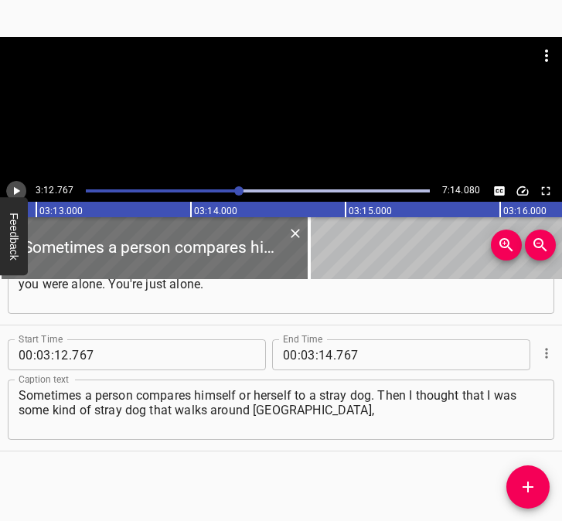
click at [15, 192] on icon "Play/Pause" at bounding box center [17, 191] width 6 height 8
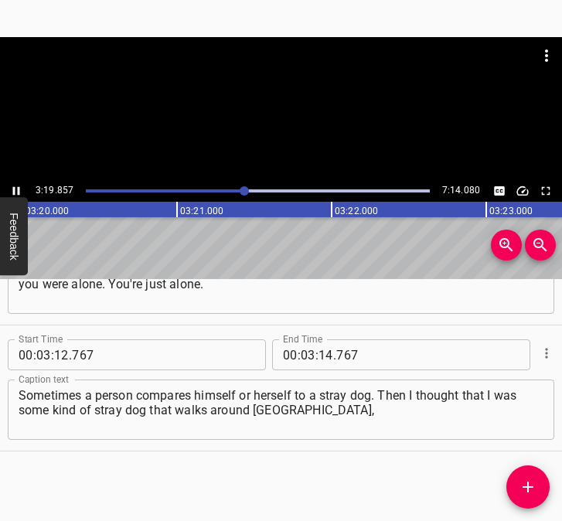
click at [16, 187] on icon "Play/Pause" at bounding box center [16, 191] width 14 height 14
click at [13, 184] on icon "Play/Pause" at bounding box center [16, 191] width 14 height 14
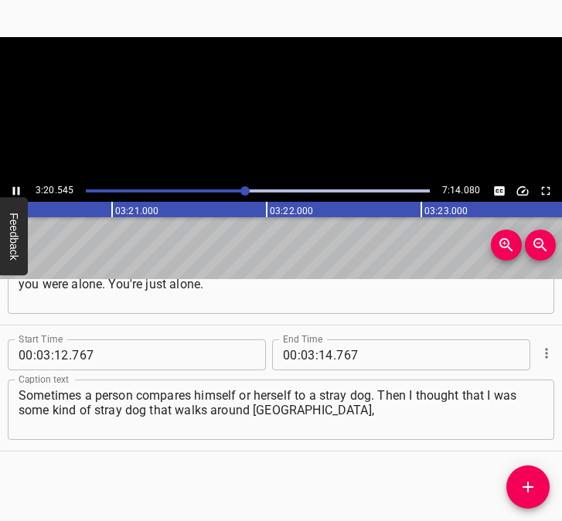
scroll to position [0, 30993]
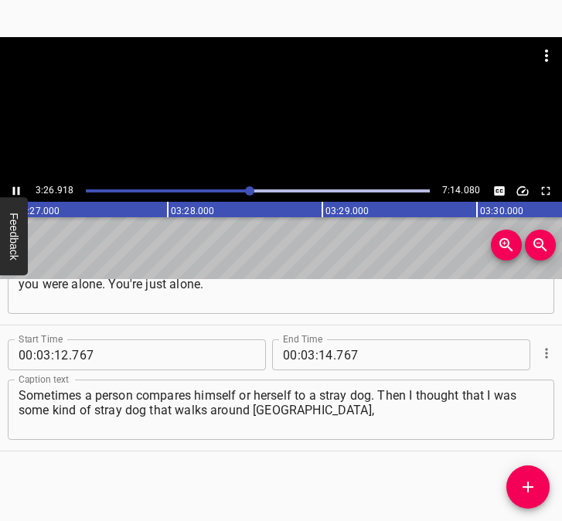
click at [246, 190] on div at bounding box center [249, 190] width 9 height 9
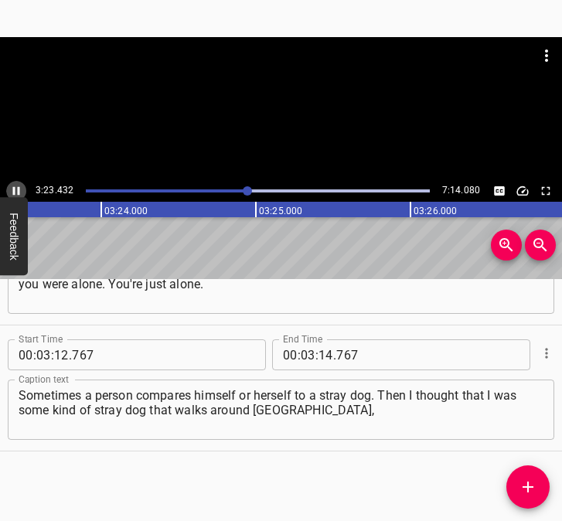
click at [15, 188] on icon "Play/Pause" at bounding box center [16, 191] width 7 height 8
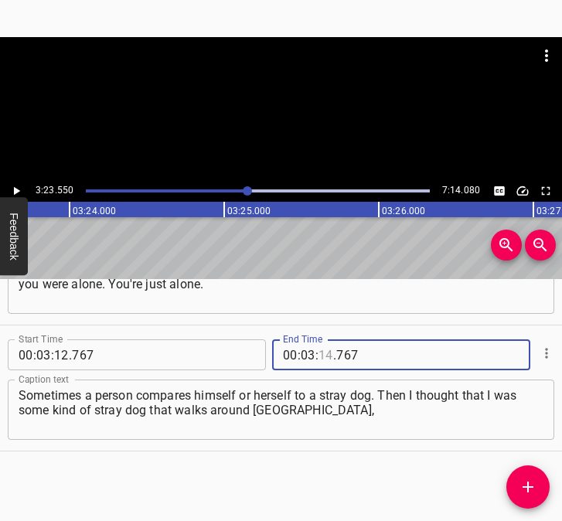
click at [318, 354] on input "number" at bounding box center [325, 354] width 15 height 31
type input "23"
type input "550"
click at [525, 489] on icon "Add Cue" at bounding box center [527, 487] width 19 height 19
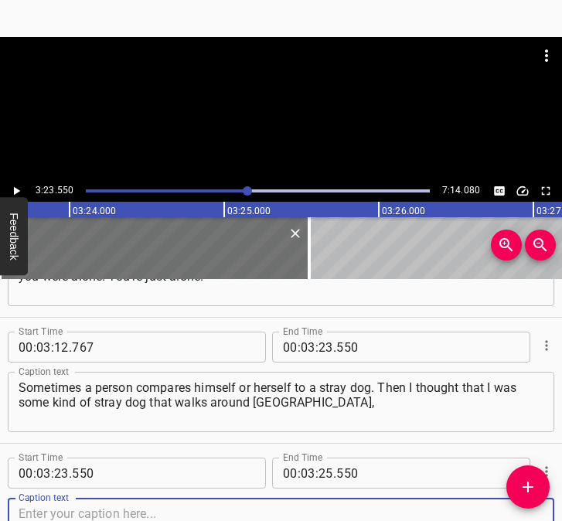
scroll to position [1972, 0]
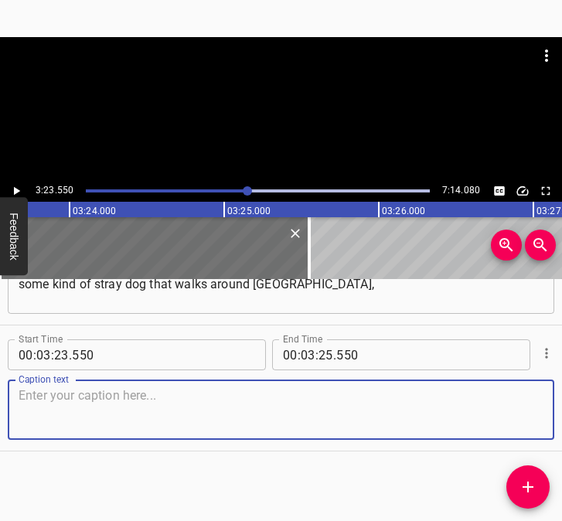
click at [518, 407] on textarea at bounding box center [281, 410] width 525 height 44
click at [98, 409] on textarea at bounding box center [281, 410] width 525 height 44
paste textarea "no one needs and something needs to be done. When I arrived here, I saw that pe…"
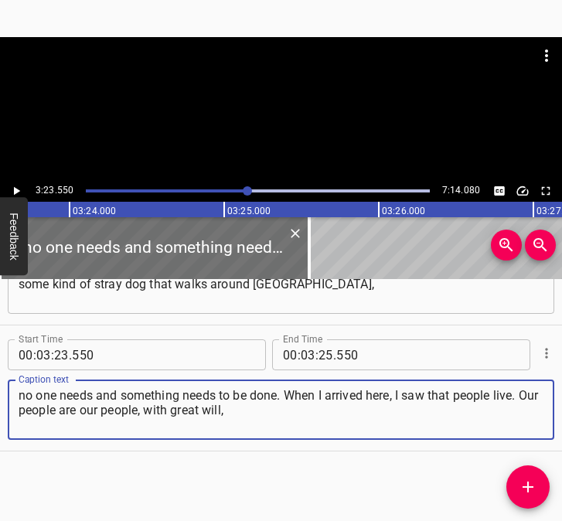
type textarea "no one needs and something needs to be done. When I arrived here, I saw that pe…"
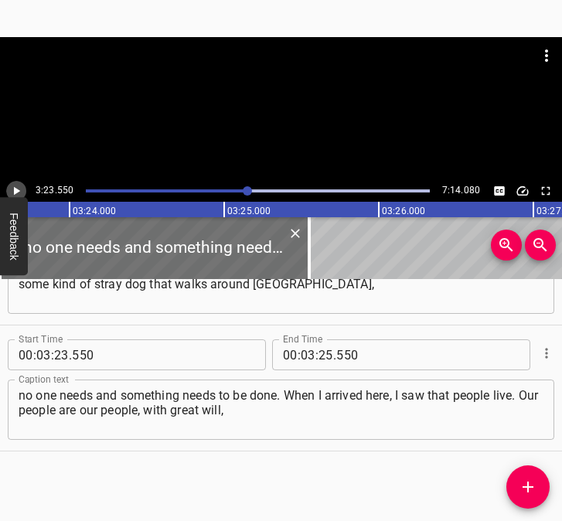
click at [16, 186] on icon "Play/Pause" at bounding box center [16, 191] width 14 height 14
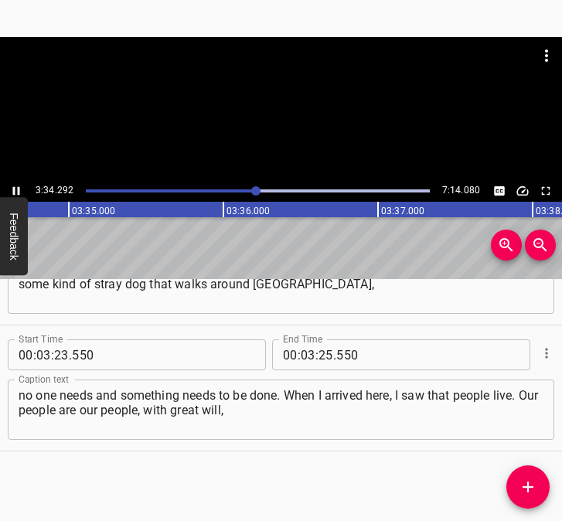
click at [17, 190] on icon "Play/Pause" at bounding box center [16, 191] width 14 height 14
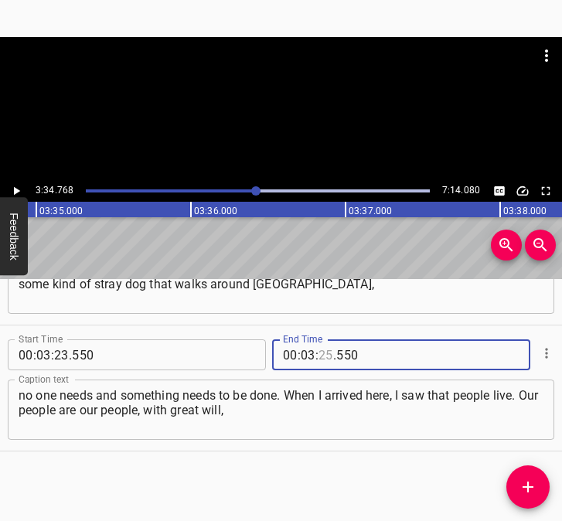
click at [318, 356] on input "number" at bounding box center [325, 354] width 15 height 31
type input "34"
type input "768"
click at [532, 481] on icon "Add Cue" at bounding box center [527, 487] width 19 height 19
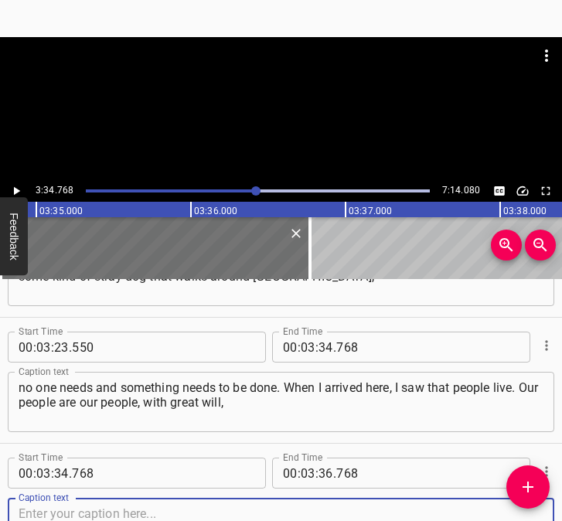
scroll to position [2098, 0]
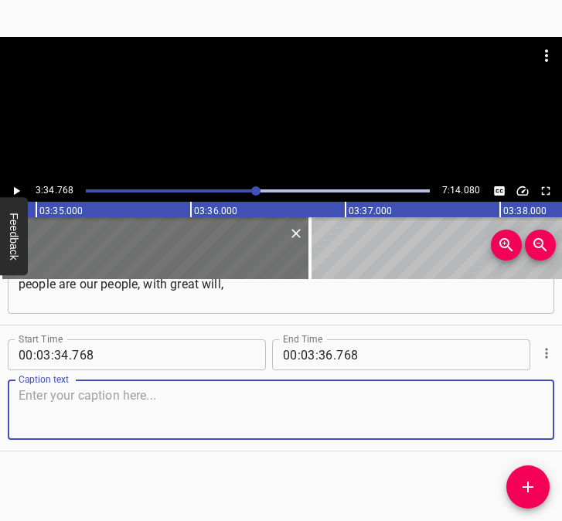
click at [508, 416] on textarea at bounding box center [281, 410] width 525 height 44
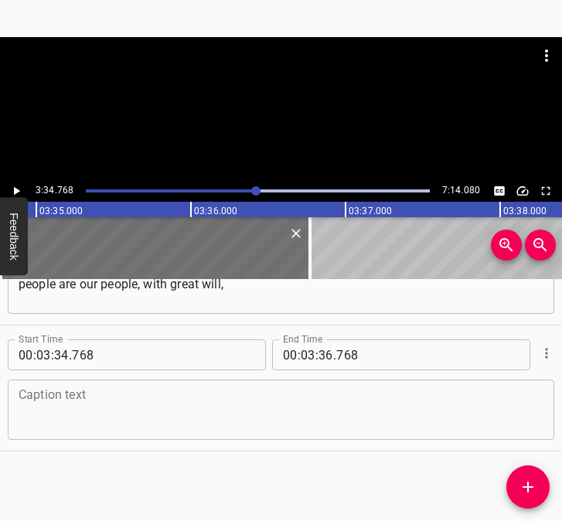
click at [114, 406] on textarea at bounding box center [281, 410] width 525 height 44
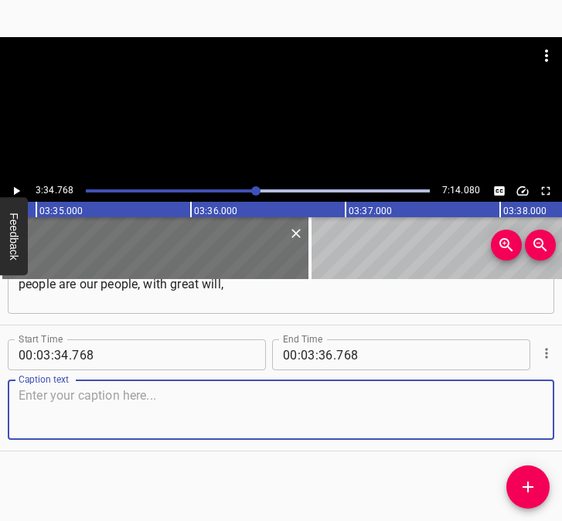
paste textarea "with great inspiration, with faith in victory. I'm so glad. There's someone tel…"
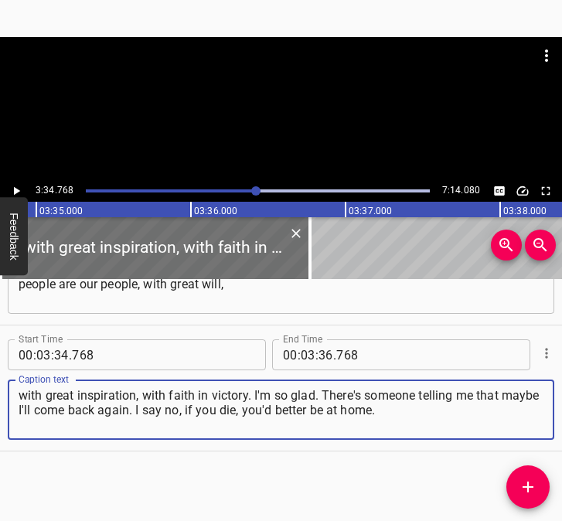
click at [399, 415] on textarea "with great inspiration, with faith in victory. I'm so glad. There's someone tel…" at bounding box center [281, 410] width 525 height 44
drag, startPoint x: 416, startPoint y: 412, endPoint x: 17, endPoint y: 382, distance: 399.8
click at [17, 382] on div "with great inspiration, with faith in victory. I'm so glad. There's someone tel…" at bounding box center [281, 409] width 546 height 60
paste textarea
type textarea "with great inspiration, with faith in victory. I'm so glad. There's someone tel…"
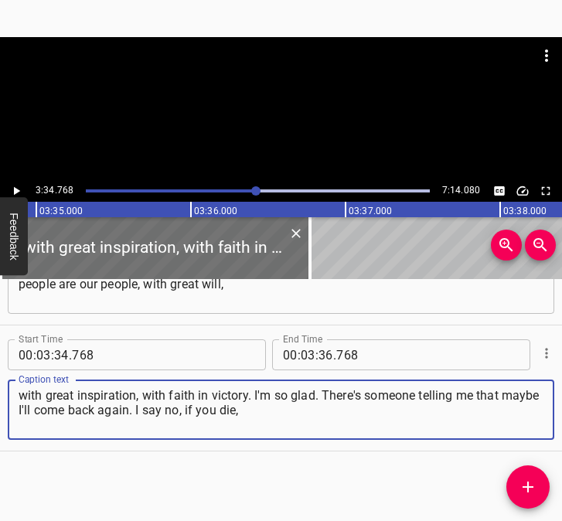
click at [19, 190] on icon "Play/Pause" at bounding box center [16, 191] width 14 height 14
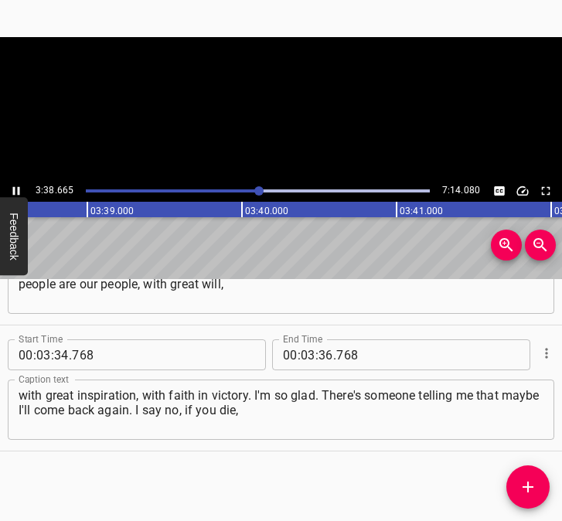
scroll to position [0, 33793]
click at [16, 189] on icon "Play/Pause" at bounding box center [16, 191] width 14 height 14
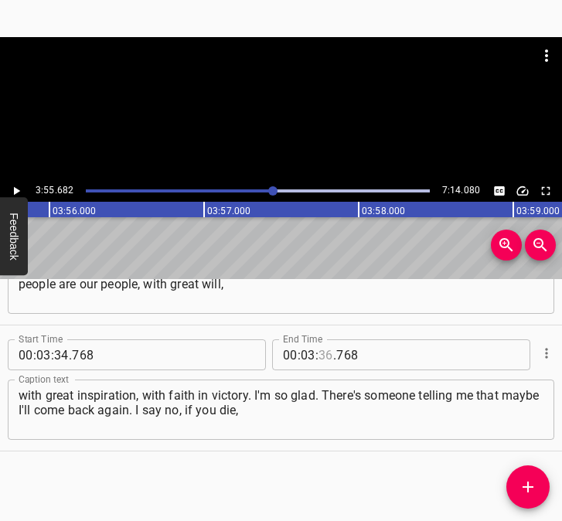
click at [323, 357] on input "number" at bounding box center [325, 354] width 15 height 31
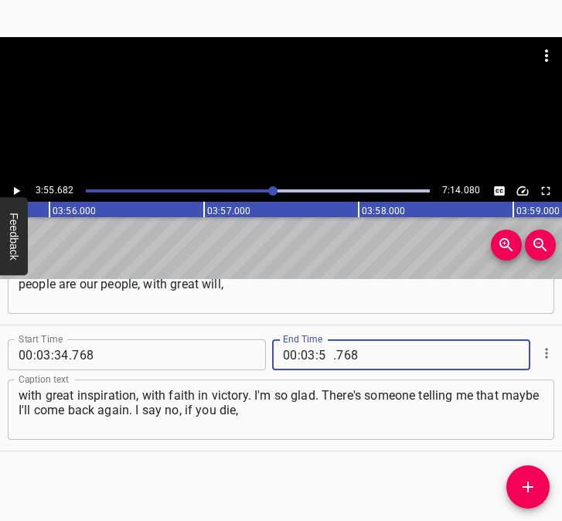
type input "55"
type input "682"
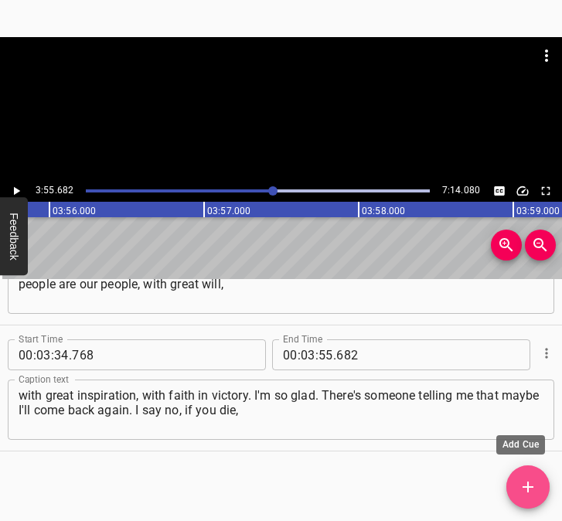
click at [528, 486] on icon "Add Cue" at bounding box center [527, 486] width 11 height 11
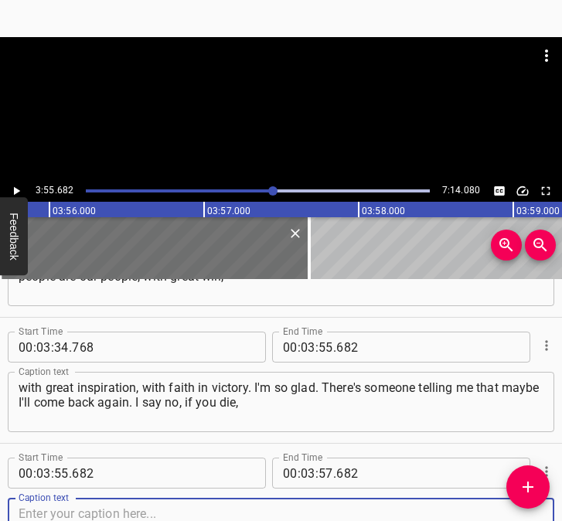
scroll to position [2224, 0]
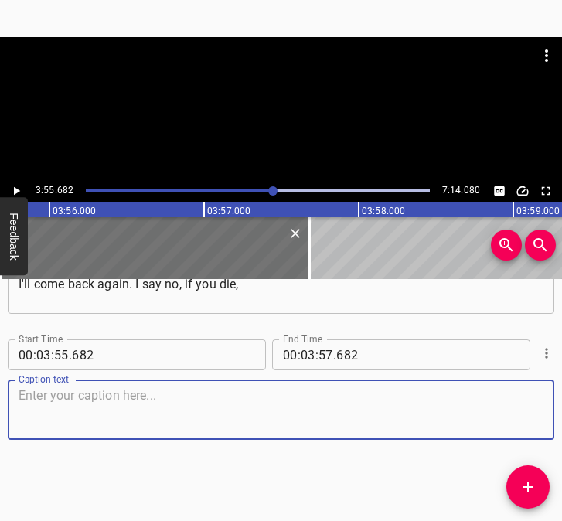
click at [523, 413] on textarea at bounding box center [281, 410] width 525 height 44
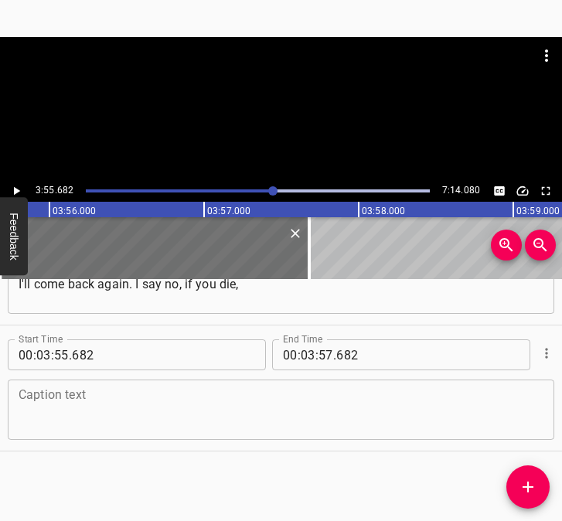
click at [90, 415] on textarea at bounding box center [281, 410] width 525 height 44
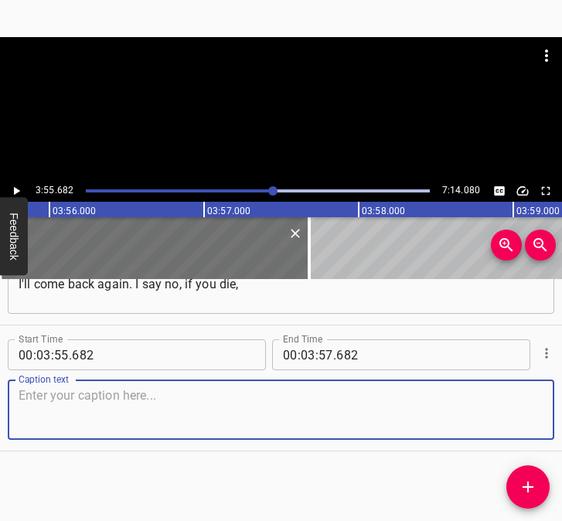
paste textarea "you'd better be at home. I worked there in [DEMOGRAPHIC_DATA] volunteer organiz…"
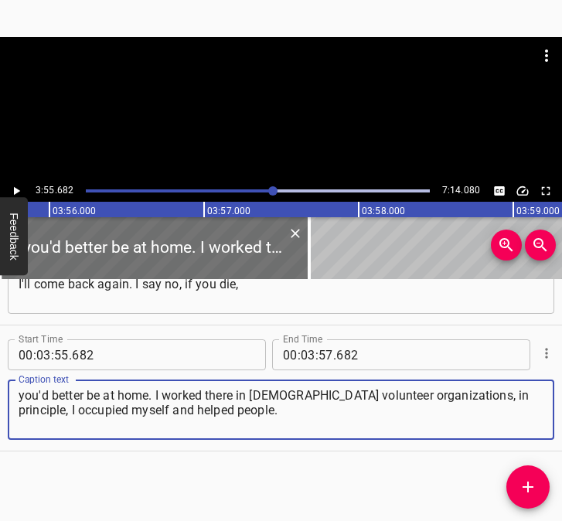
type textarea "you'd better be at home. I worked there in [DEMOGRAPHIC_DATA] volunteer organiz…"
click at [19, 185] on icon "Play/Pause" at bounding box center [16, 191] width 14 height 14
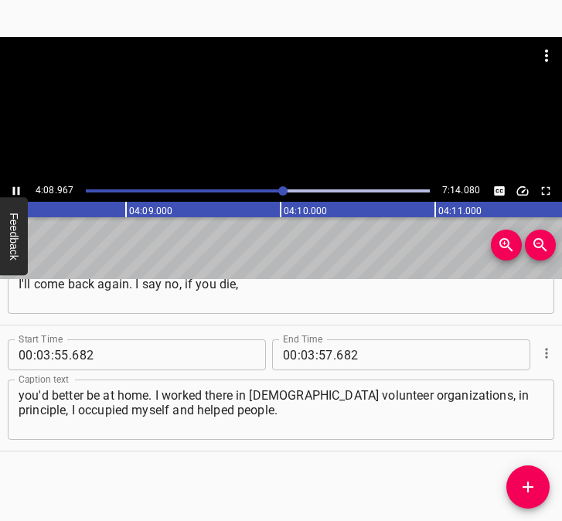
click at [13, 186] on icon "Play/Pause" at bounding box center [16, 191] width 14 height 14
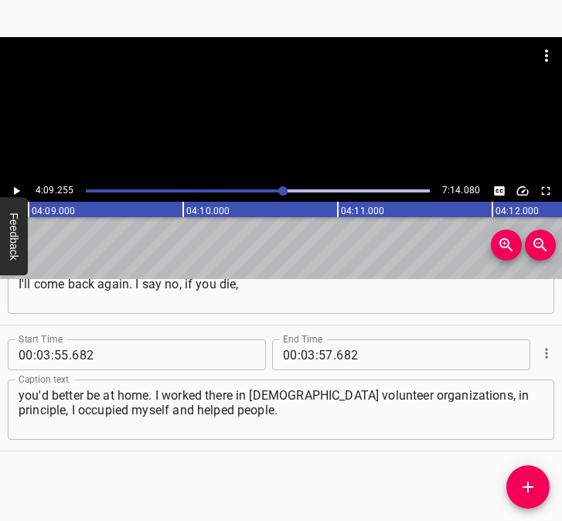
scroll to position [0, 38521]
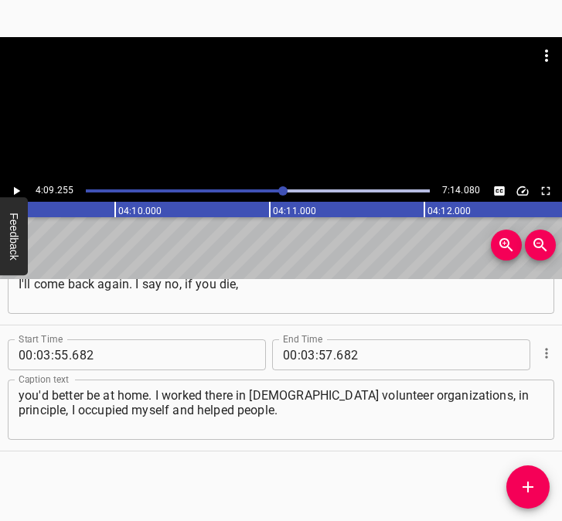
click at [19, 189] on icon "Play/Pause" at bounding box center [16, 191] width 14 height 14
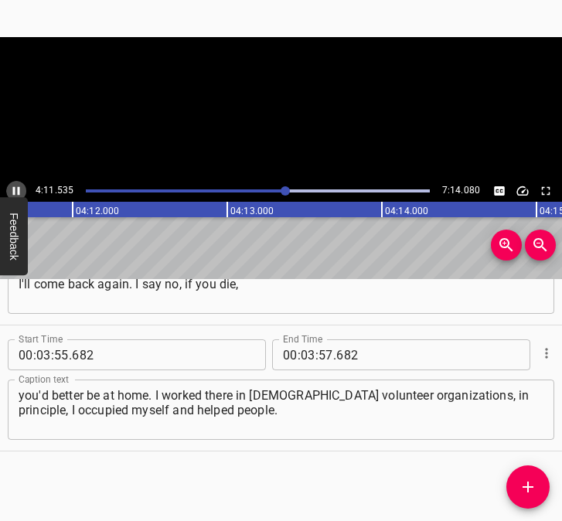
click at [19, 188] on icon "Play/Pause" at bounding box center [16, 191] width 7 height 8
click at [281, 191] on div at bounding box center [284, 190] width 9 height 9
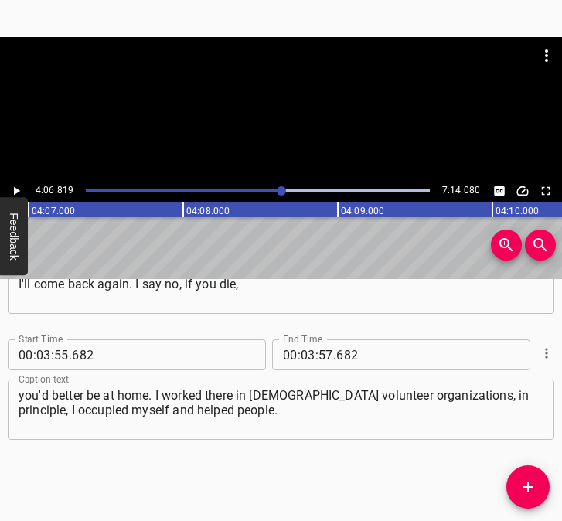
click at [14, 185] on icon "Play/Pause" at bounding box center [16, 191] width 14 height 14
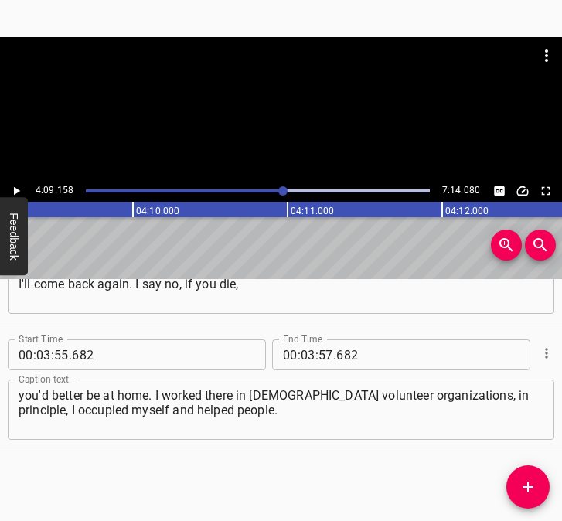
scroll to position [0, 38505]
click at [15, 189] on icon "Play/Pause" at bounding box center [17, 191] width 6 height 8
click at [15, 189] on icon "Play/Pause" at bounding box center [16, 191] width 7 height 8
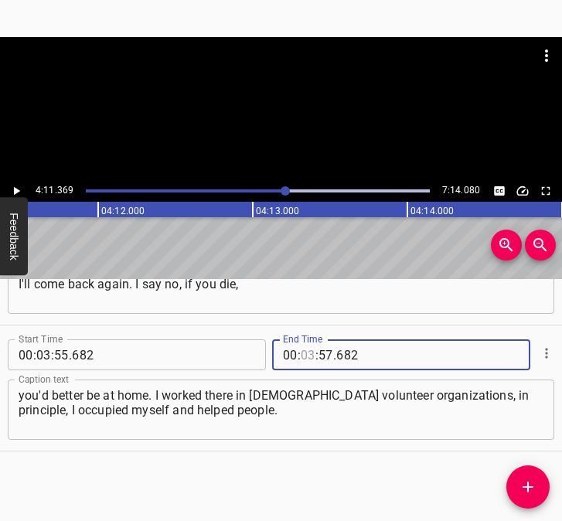
click at [301, 351] on input "number" at bounding box center [308, 354] width 15 height 31
type input "04"
type input "11"
type input "369"
click at [535, 475] on button "Add Cue" at bounding box center [527, 486] width 43 height 43
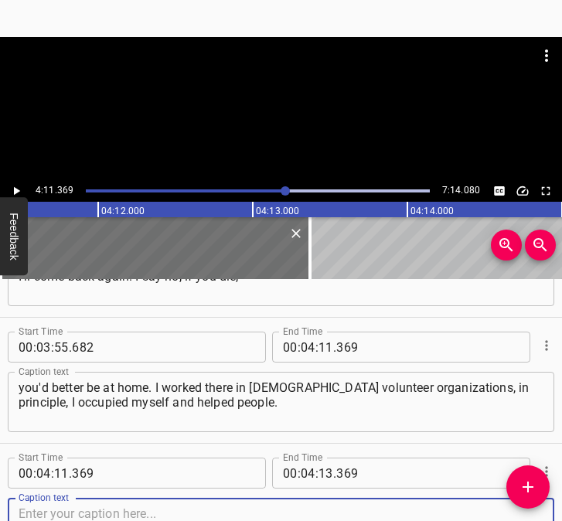
scroll to position [2350, 0]
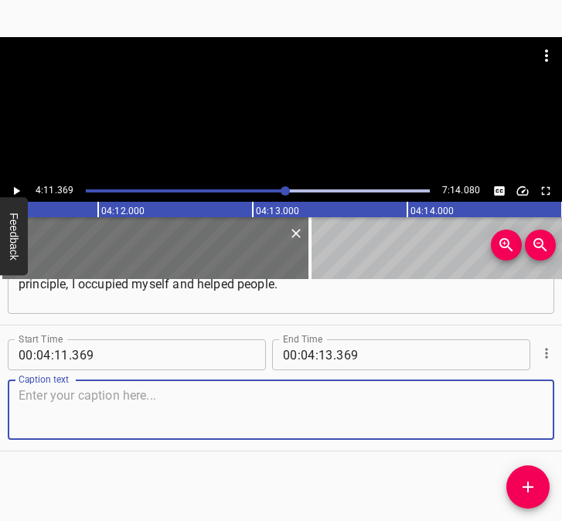
drag, startPoint x: 514, startPoint y: 419, endPoint x: 556, endPoint y: 416, distance: 42.6
click at [518, 418] on textarea at bounding box center [281, 410] width 525 height 44
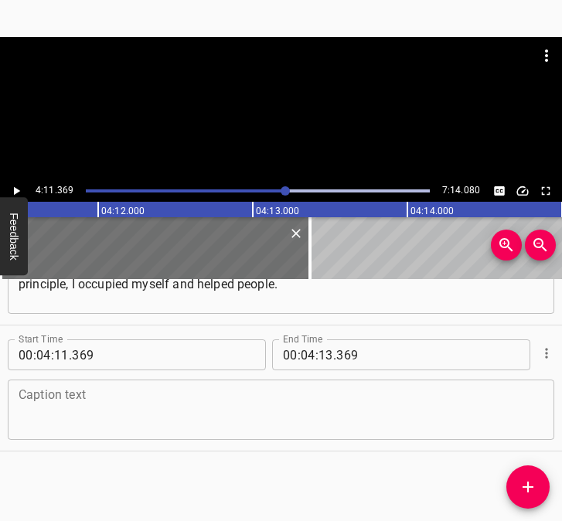
click at [107, 410] on textarea at bounding box center [281, 410] width 525 height 44
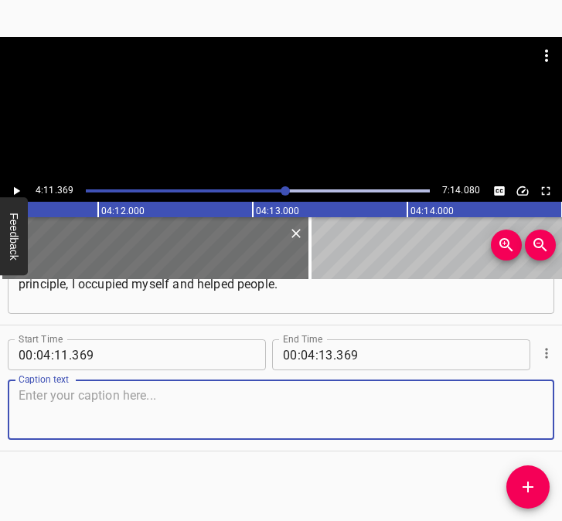
paste textarea "We did art classes. We had an organizer, she was [DEMOGRAPHIC_DATA]. I gave her…"
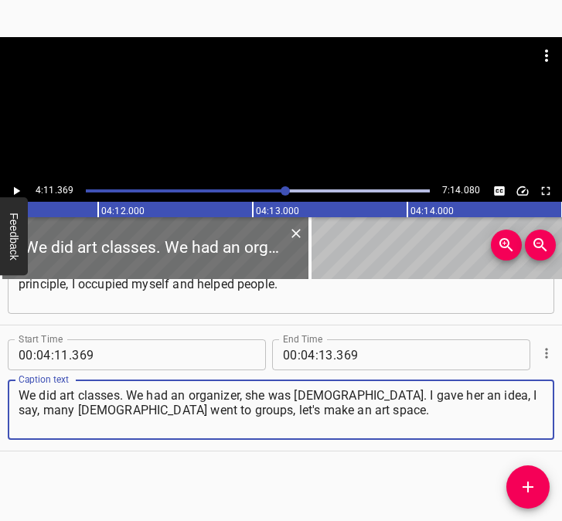
type textarea "We did art classes. We had an organizer, she was [DEMOGRAPHIC_DATA]. I gave her…"
click at [20, 186] on icon "Play/Pause" at bounding box center [16, 191] width 14 height 14
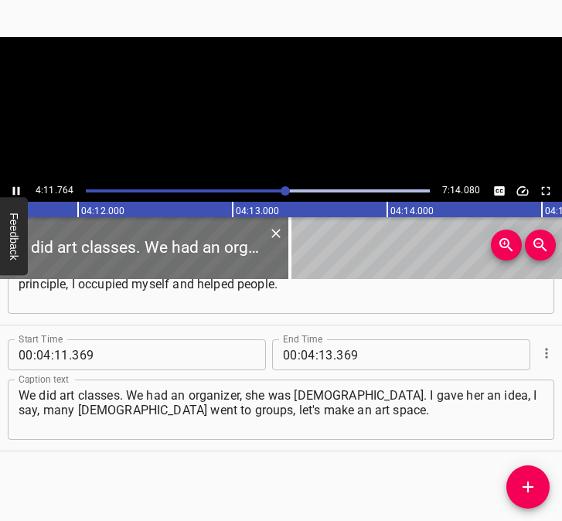
scroll to position [0, 38891]
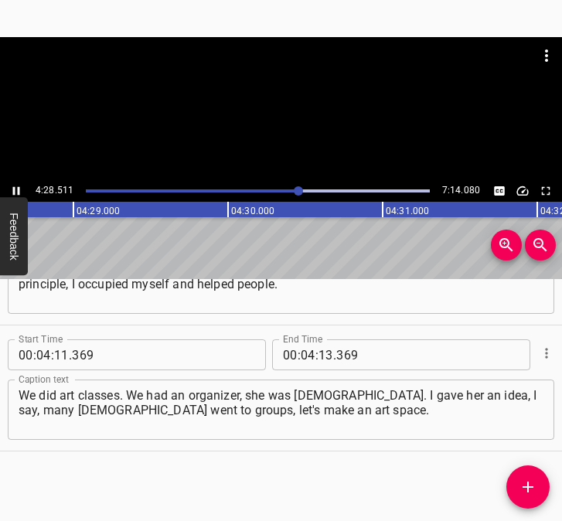
click at [18, 189] on icon "Play/Pause" at bounding box center [16, 191] width 7 height 8
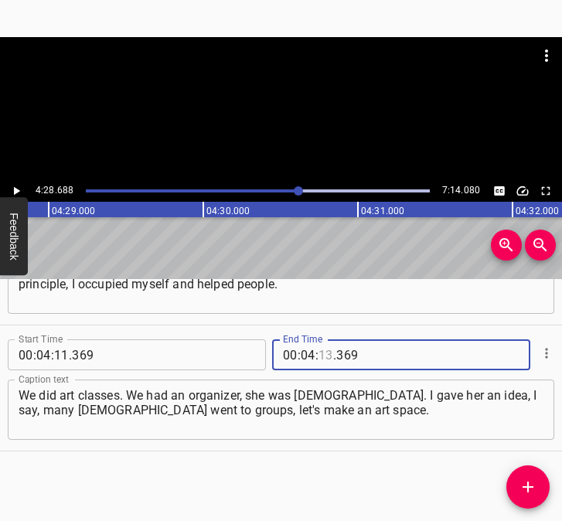
click at [320, 352] on input "number" at bounding box center [325, 354] width 15 height 31
type input "28"
type input "688"
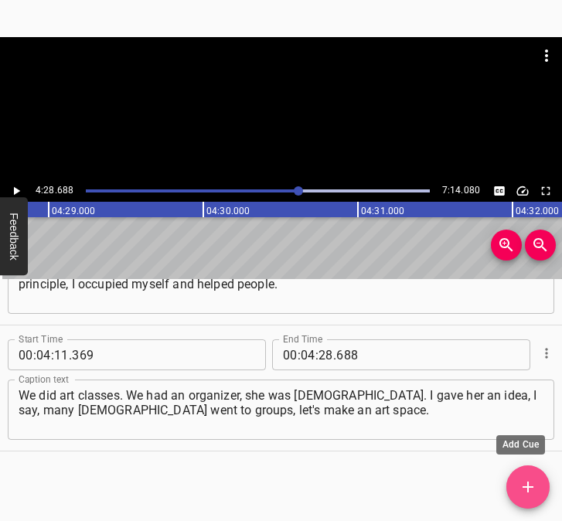
click at [523, 493] on icon "Add Cue" at bounding box center [527, 487] width 19 height 19
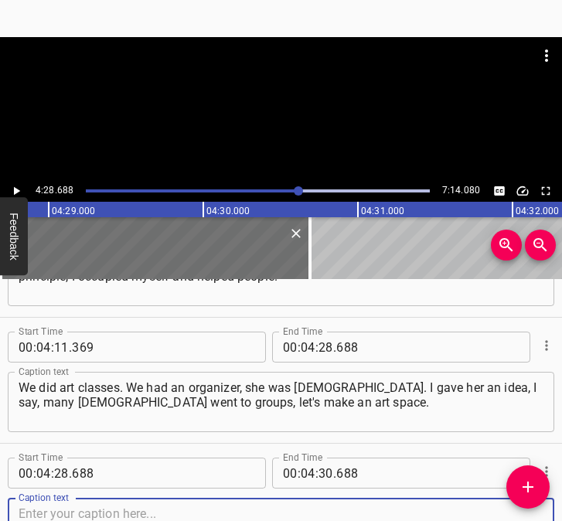
scroll to position [2476, 0]
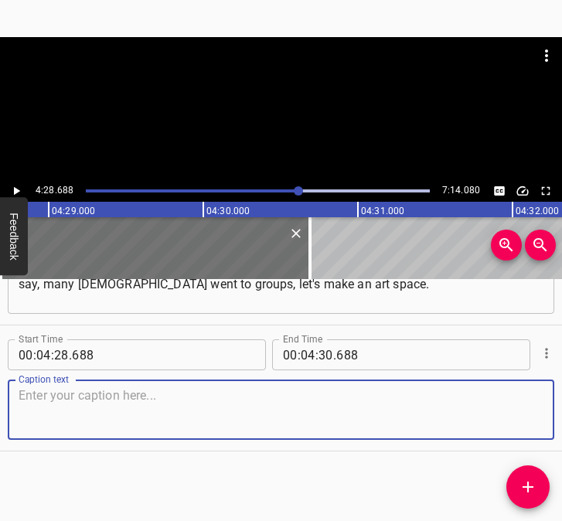
click at [518, 413] on textarea at bounding box center [281, 410] width 525 height 44
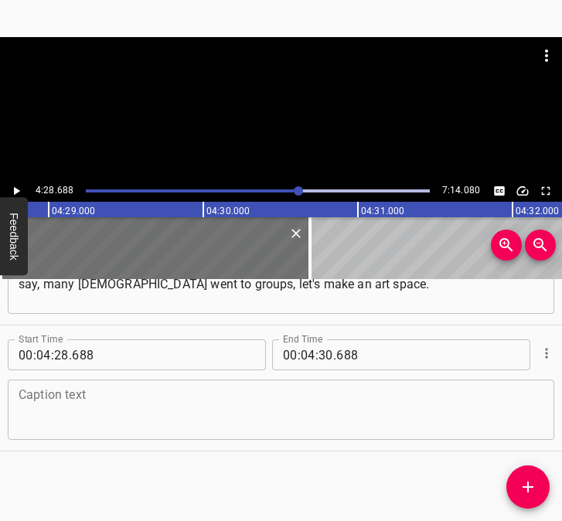
click at [143, 423] on textarea at bounding box center [281, 410] width 525 height 44
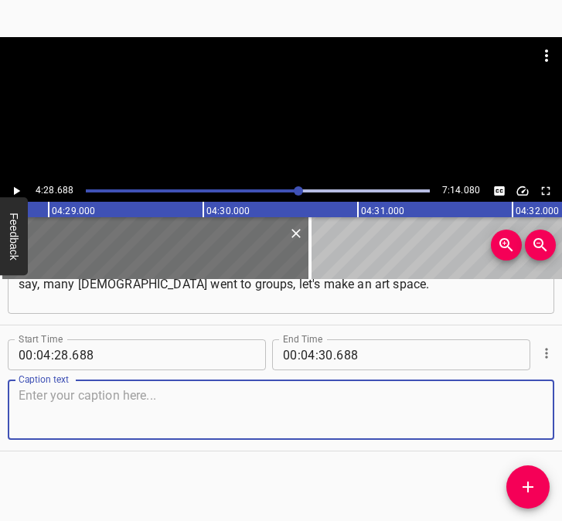
paste textarea "She was happy to say that I could do whatever I wanted. The main question was w…"
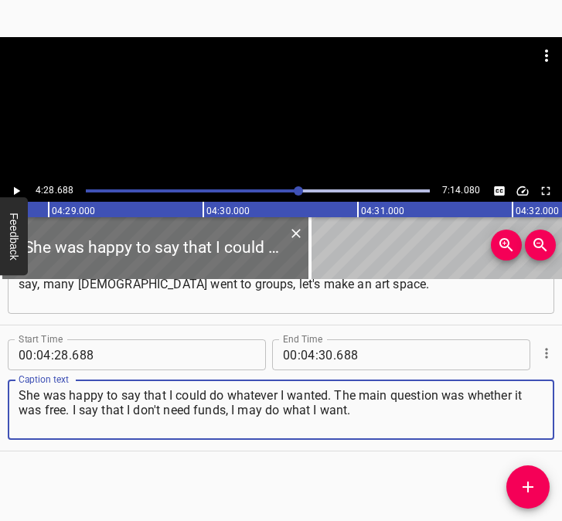
type textarea "She was happy to say that I could do whatever I wanted. The main question was w…"
click at [16, 190] on icon "Play/Pause" at bounding box center [17, 191] width 6 height 8
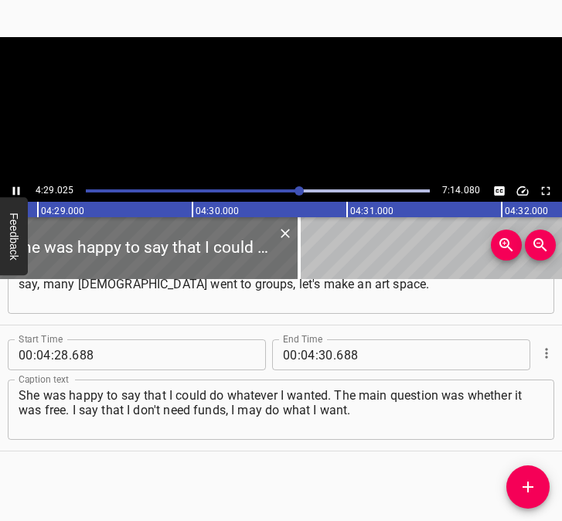
scroll to position [0, 41575]
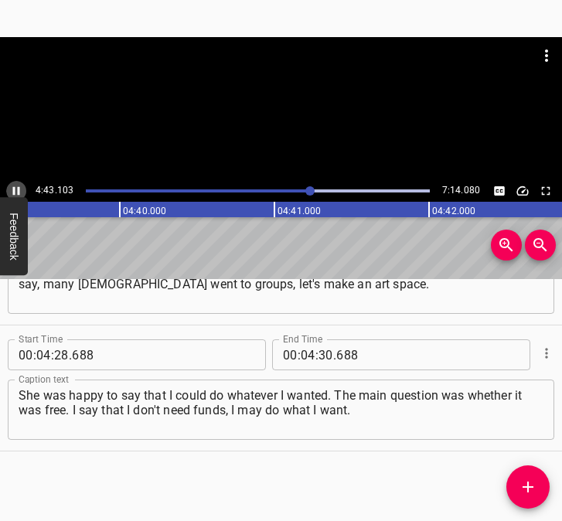
click at [12, 189] on icon "Play/Pause" at bounding box center [16, 191] width 14 height 14
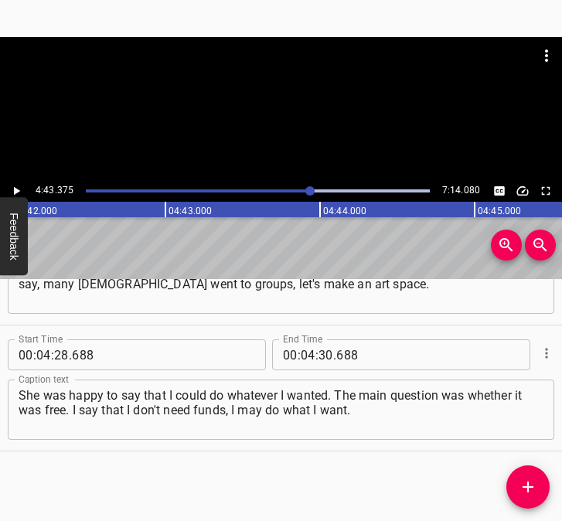
scroll to position [0, 43794]
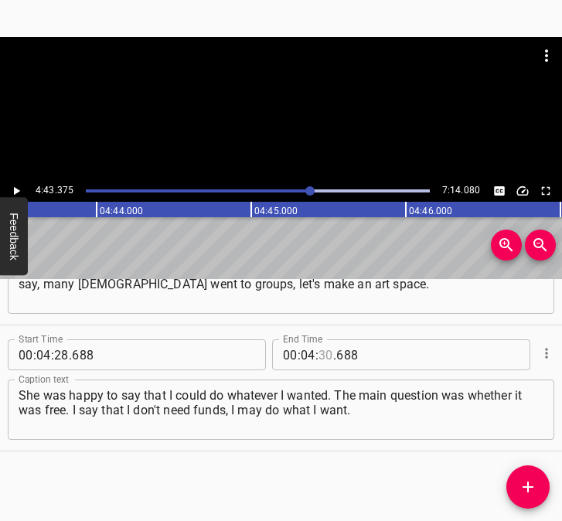
click at [321, 355] on input "number" at bounding box center [325, 354] width 15 height 31
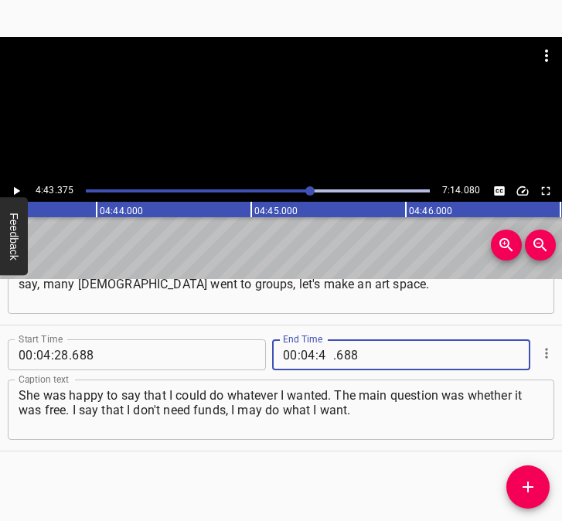
type input "43"
type input "375"
click at [537, 483] on span "Add Cue" at bounding box center [527, 487] width 43 height 19
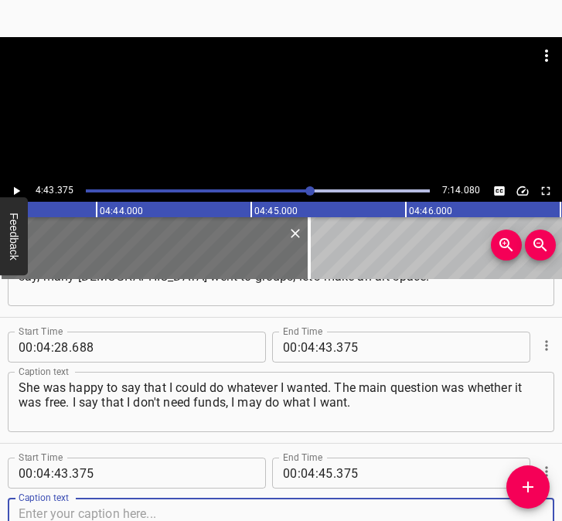
scroll to position [2602, 0]
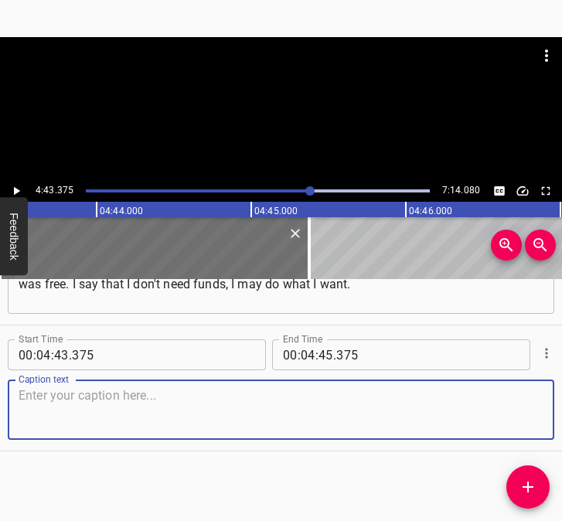
drag, startPoint x: 513, startPoint y: 414, endPoint x: 553, endPoint y: 407, distance: 40.8
click at [533, 410] on div "Caption text" at bounding box center [281, 409] width 546 height 60
click at [190, 413] on textarea at bounding box center [281, 410] width 525 height 44
paste textarea "We did art classes for our children in the [GEOGRAPHIC_DATA], by the way, and t…"
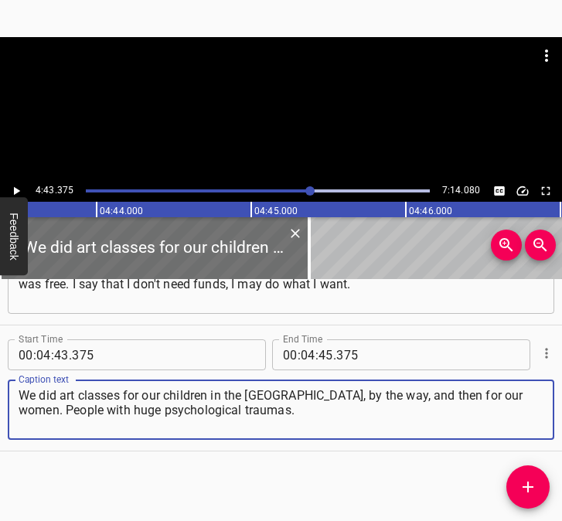
type textarea "We did art classes for our children in the [GEOGRAPHIC_DATA], by the way, and t…"
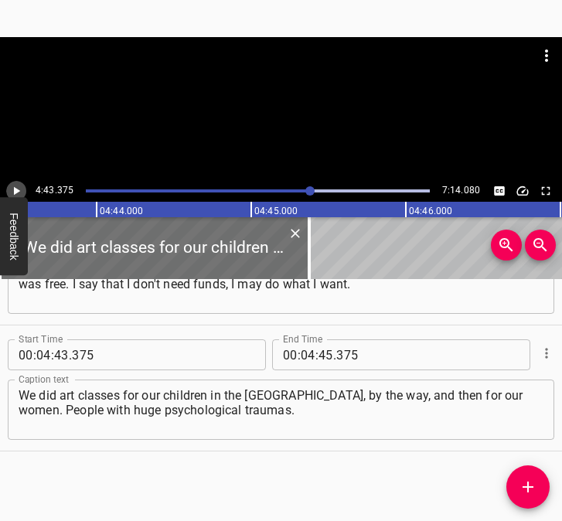
click at [11, 194] on icon "Play/Pause" at bounding box center [16, 191] width 14 height 14
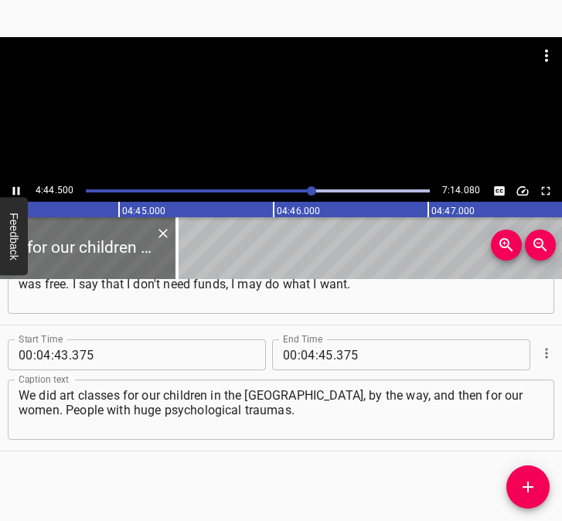
scroll to position [0, 43967]
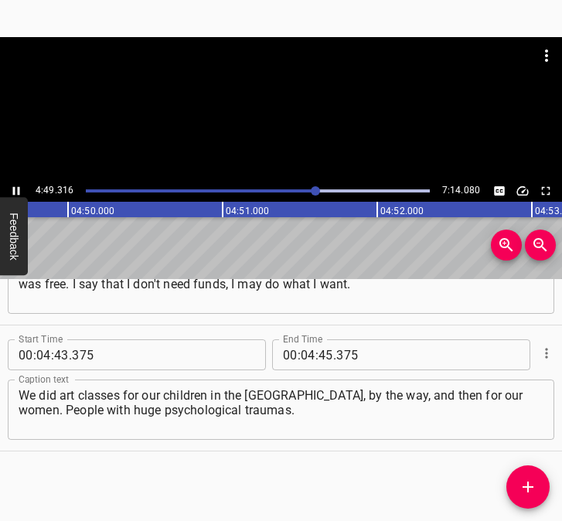
click at [16, 188] on icon "Play/Pause" at bounding box center [16, 191] width 14 height 14
click at [12, 189] on icon "Play/Pause" at bounding box center [16, 191] width 14 height 14
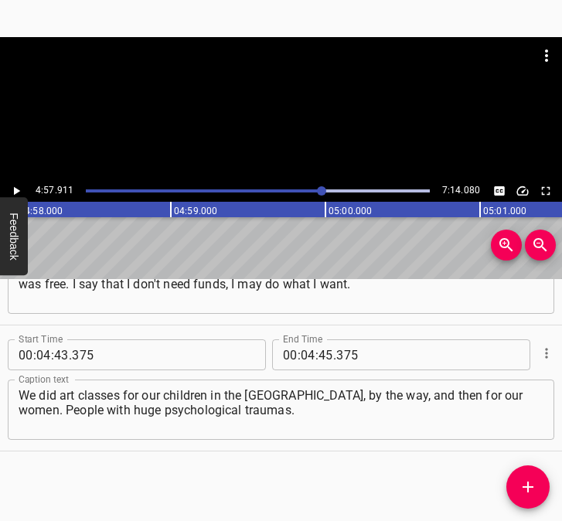
scroll to position [0, 46040]
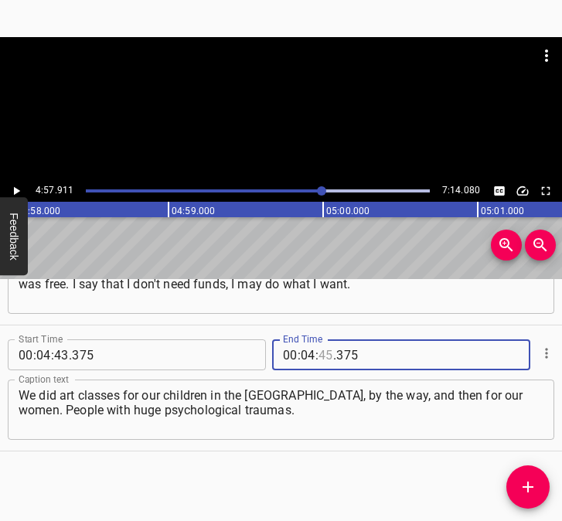
click at [321, 352] on input "number" at bounding box center [325, 354] width 15 height 31
type input "57"
type input "911"
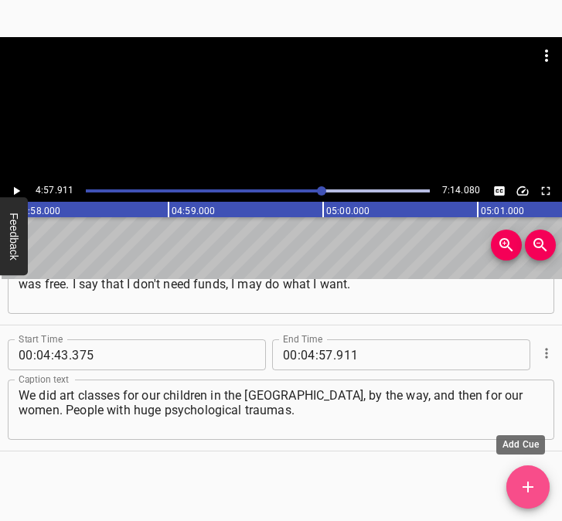
click at [524, 486] on icon "Add Cue" at bounding box center [527, 486] width 11 height 11
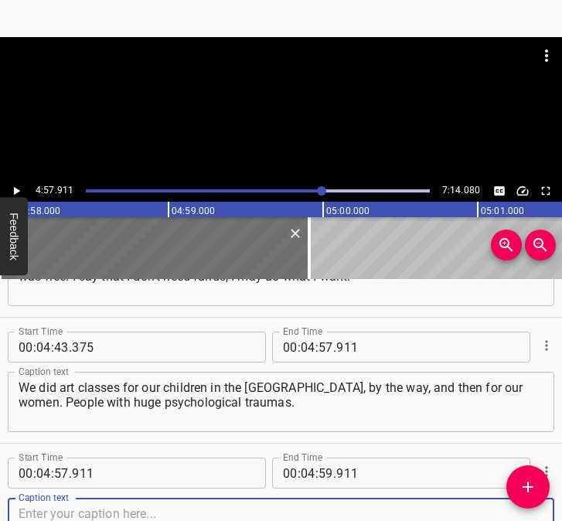
scroll to position [2728, 0]
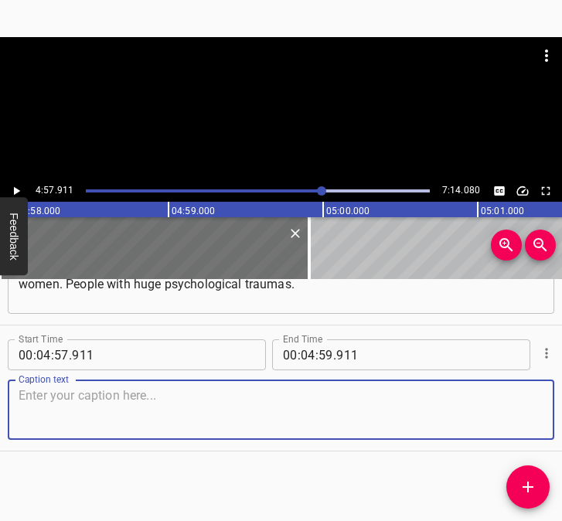
drag, startPoint x: 497, startPoint y: 398, endPoint x: 558, endPoint y: 396, distance: 61.1
click at [498, 397] on textarea at bounding box center [281, 410] width 525 height 44
click at [134, 424] on textarea at bounding box center [281, 410] width 525 height 44
paste textarea "When you remember, you begin to appreciate this life. You have a home to go bac…"
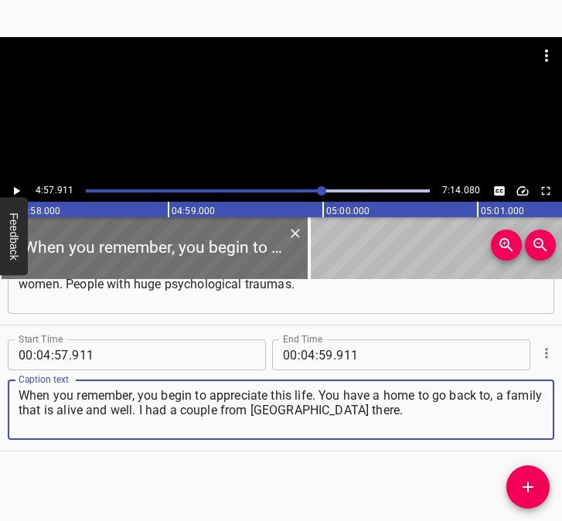
type textarea "When you remember, you begin to appreciate this life. You have a home to go bac…"
click at [20, 187] on icon "Play/Pause" at bounding box center [16, 191] width 14 height 14
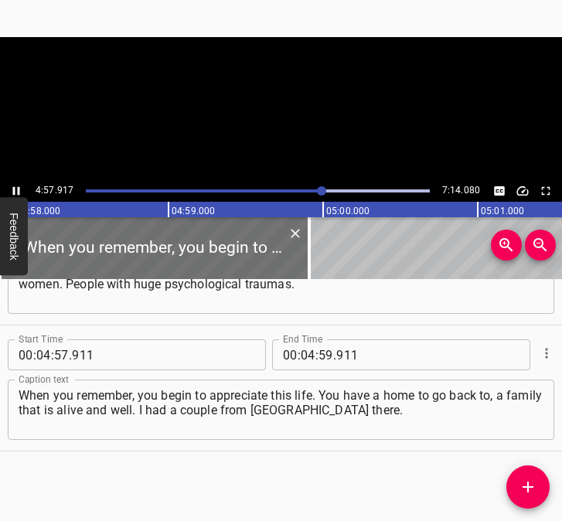
scroll to position [0, 46041]
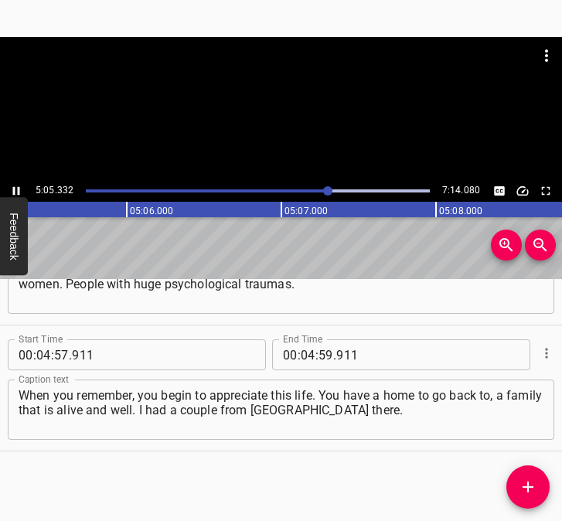
click at [15, 186] on icon "Play/Pause" at bounding box center [16, 191] width 14 height 14
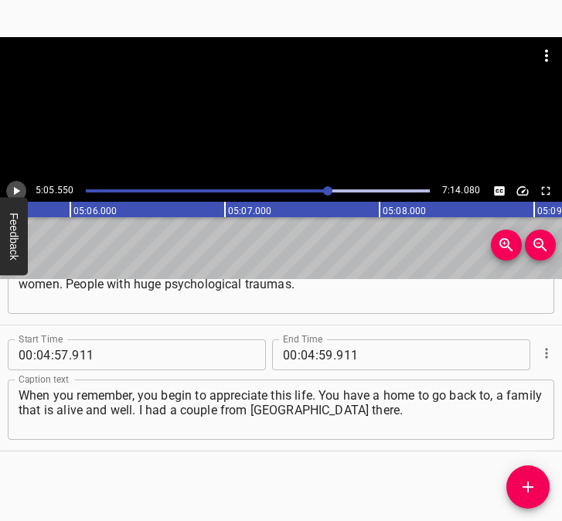
click at [18, 191] on icon "Play/Pause" at bounding box center [17, 191] width 6 height 8
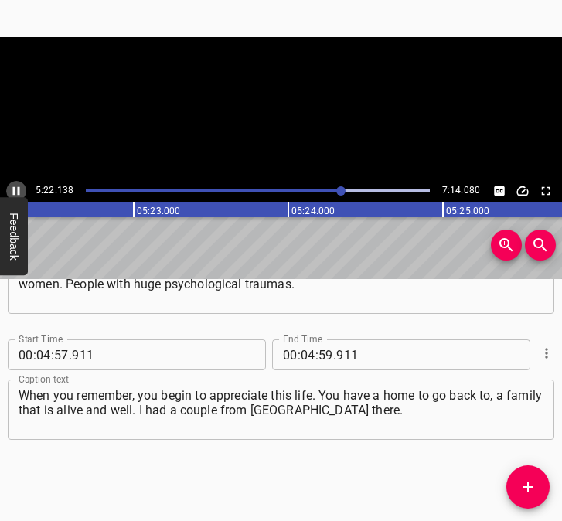
click at [12, 187] on icon "Play/Pause" at bounding box center [16, 191] width 14 height 14
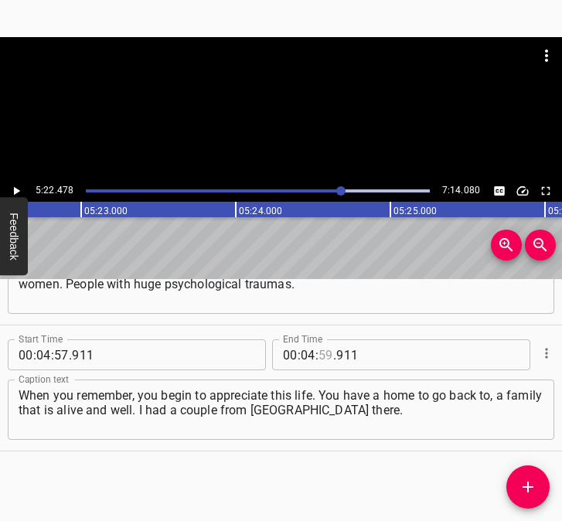
click at [321, 357] on input "number" at bounding box center [325, 354] width 15 height 31
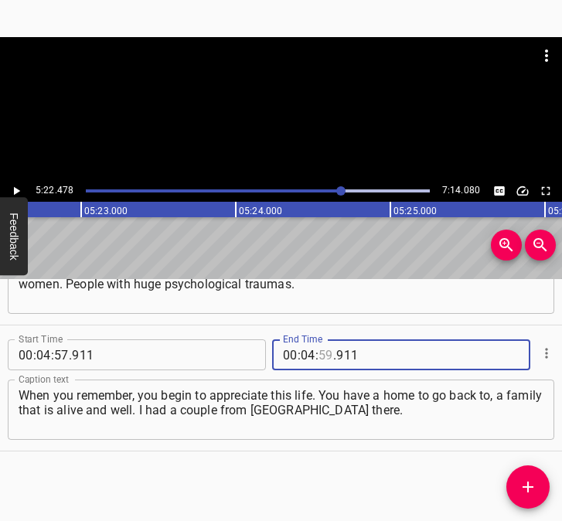
type input "59"
click at [305, 355] on input "number" at bounding box center [308, 354] width 15 height 31
type input "05"
type input "22"
type input "478"
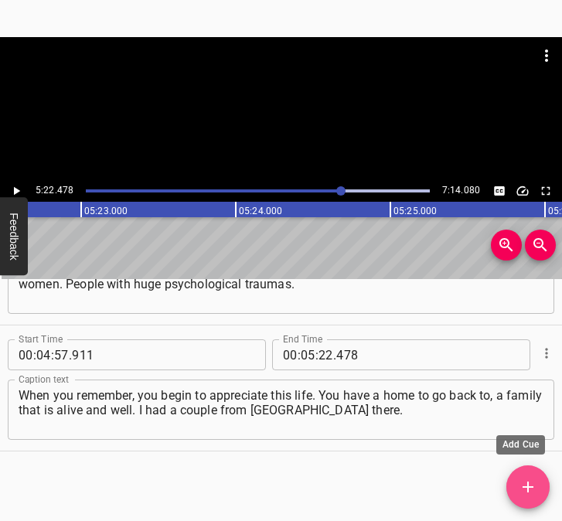
click at [525, 485] on icon "Add Cue" at bounding box center [527, 487] width 19 height 19
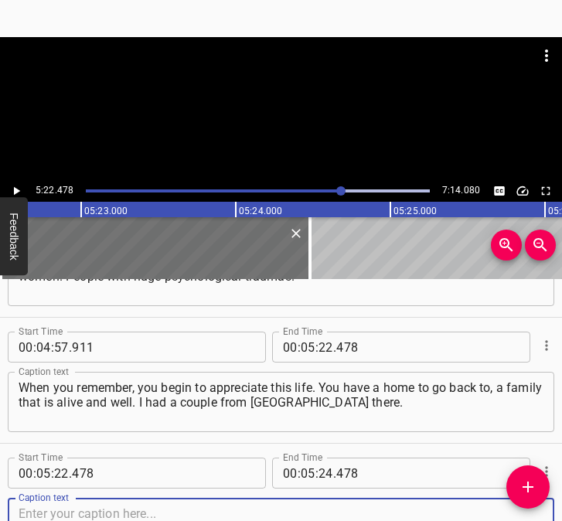
scroll to position [2854, 0]
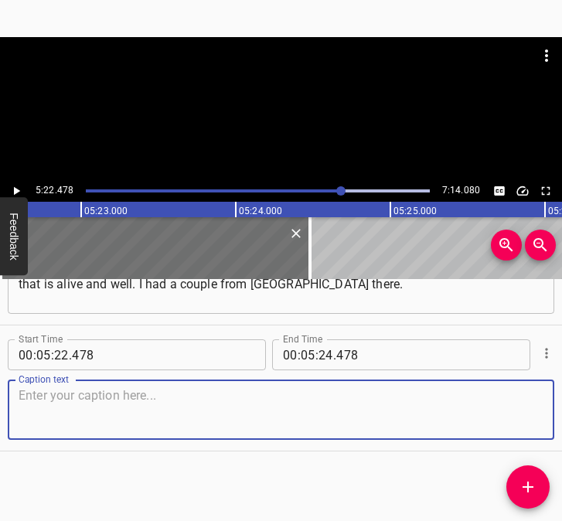
drag, startPoint x: 507, startPoint y: 407, endPoint x: 557, endPoint y: 404, distance: 50.3
click at [511, 406] on textarea at bounding box center [281, 410] width 525 height 44
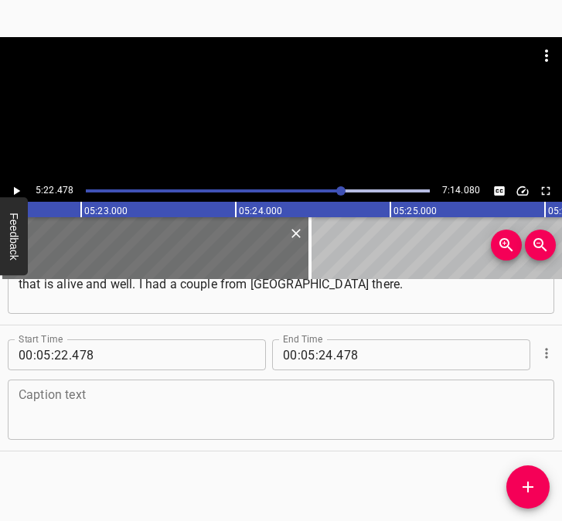
click at [133, 399] on textarea at bounding box center [281, 410] width 525 height 44
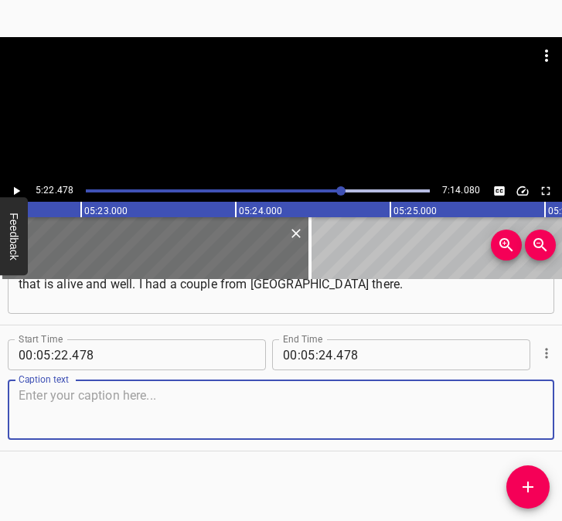
paste textarea "When they arrive, they say we have nowhere to go back. When you turn on empathy…"
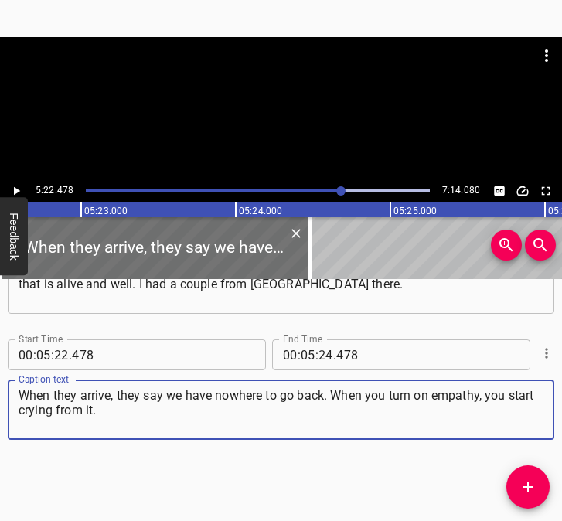
type textarea "When they arrive, they say we have nowhere to go back. When you turn on empathy…"
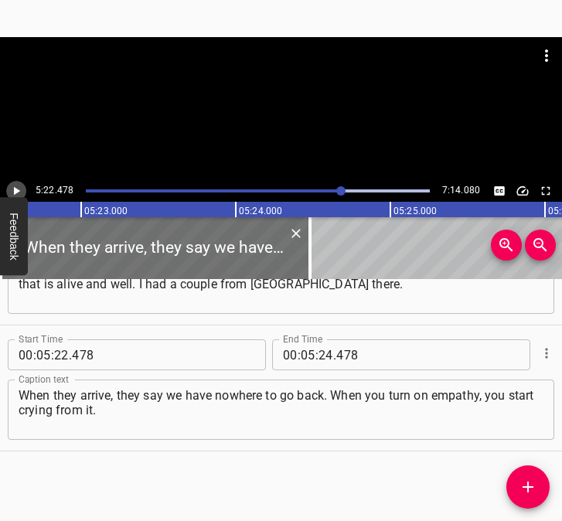
click at [17, 185] on icon "Play/Pause" at bounding box center [16, 191] width 14 height 14
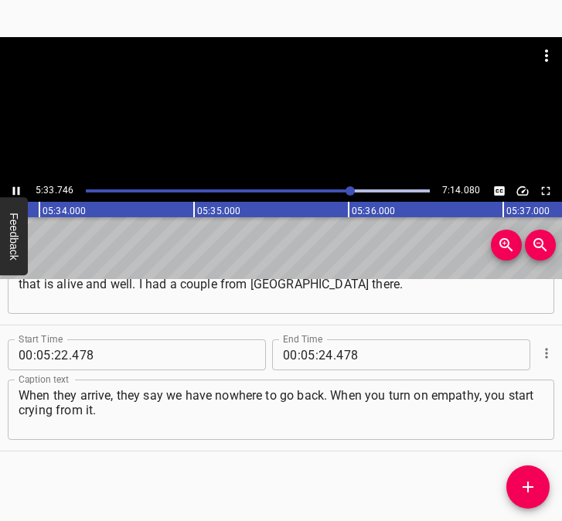
click at [15, 192] on icon "Play/Pause" at bounding box center [16, 191] width 7 height 8
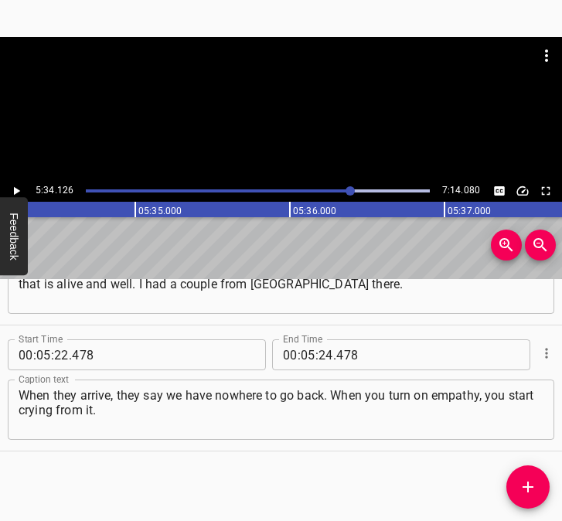
click at [15, 192] on icon "Play/Pause" at bounding box center [17, 191] width 6 height 8
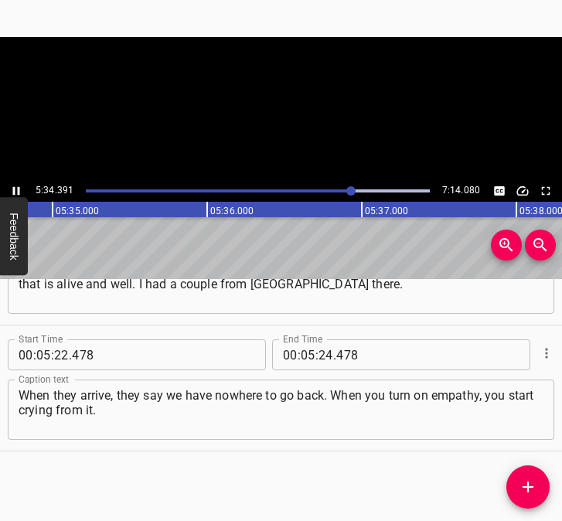
click at [15, 192] on icon "Play/Pause" at bounding box center [16, 191] width 7 height 8
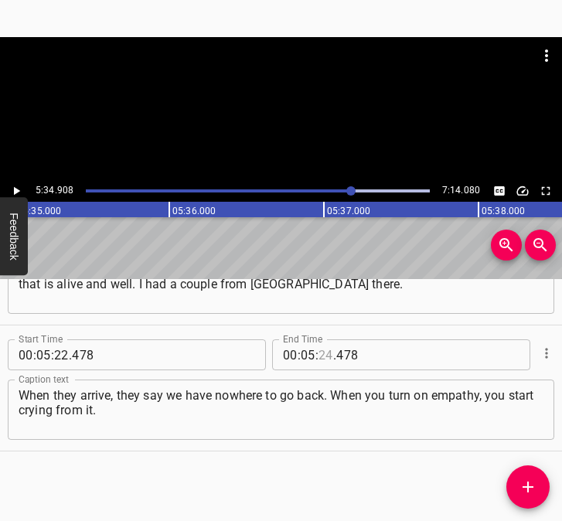
click at [318, 359] on input "number" at bounding box center [325, 354] width 15 height 31
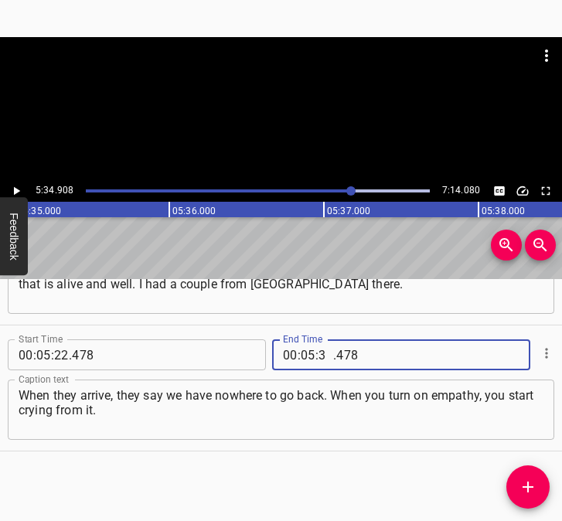
type input "34"
type input "908"
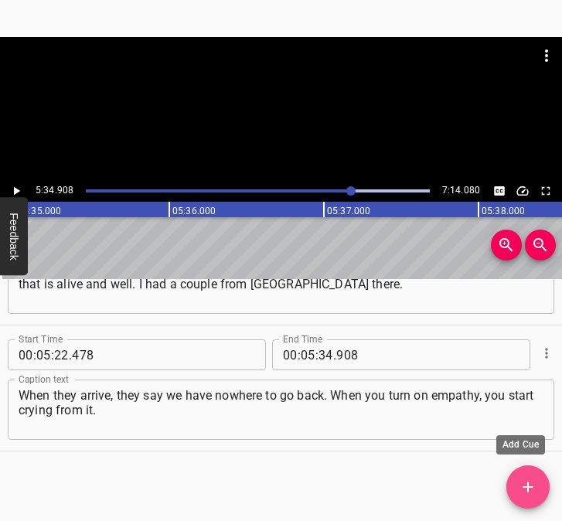
click at [525, 478] on icon "Add Cue" at bounding box center [527, 487] width 19 height 19
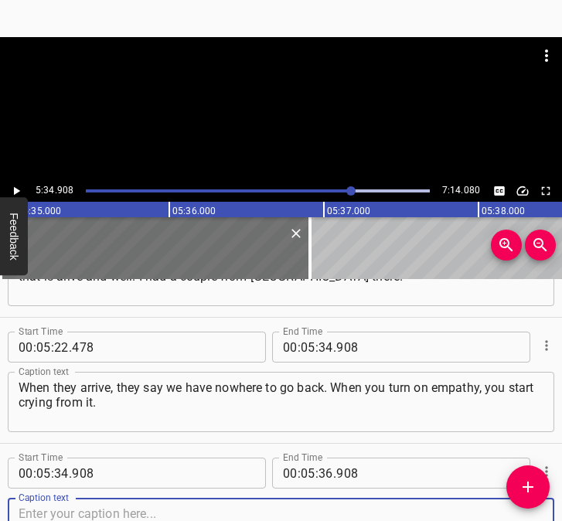
scroll to position [2980, 0]
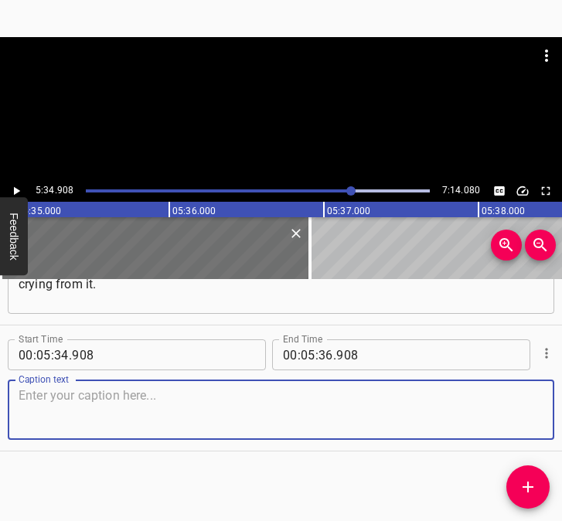
drag, startPoint x: 502, startPoint y: 411, endPoint x: 524, endPoint y: 411, distance: 21.6
click at [524, 411] on textarea at bounding box center [281, 410] width 525 height 44
click at [155, 398] on textarea at bounding box center [281, 410] width 525 height 44
paste textarea "Our Ukraine will be, it is 100%, it will be strong. My husband always says that…"
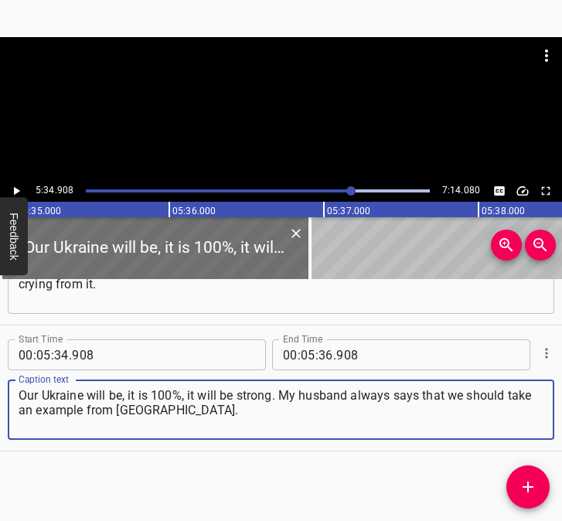
type textarea "Our Ukraine will be, it is 100%, it will be strong. My husband always says that…"
click at [21, 188] on icon "Play/Pause" at bounding box center [16, 191] width 14 height 14
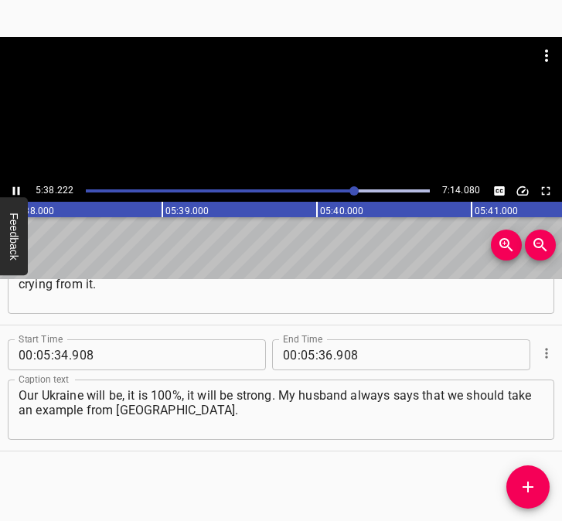
scroll to position [0, 52270]
click at [14, 188] on icon "Play/Pause" at bounding box center [16, 191] width 7 height 8
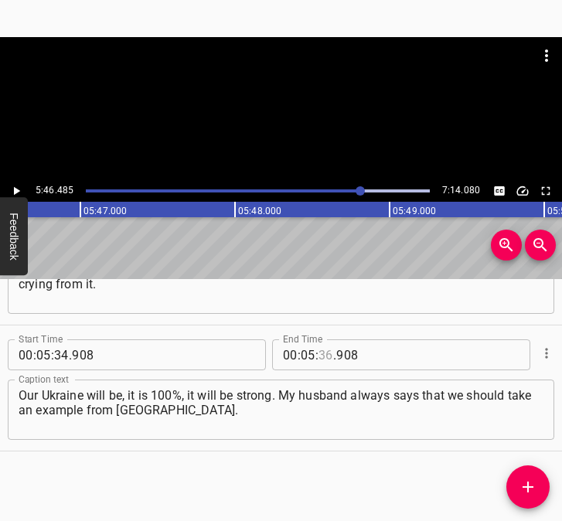
click at [318, 353] on input "number" at bounding box center [325, 354] width 15 height 31
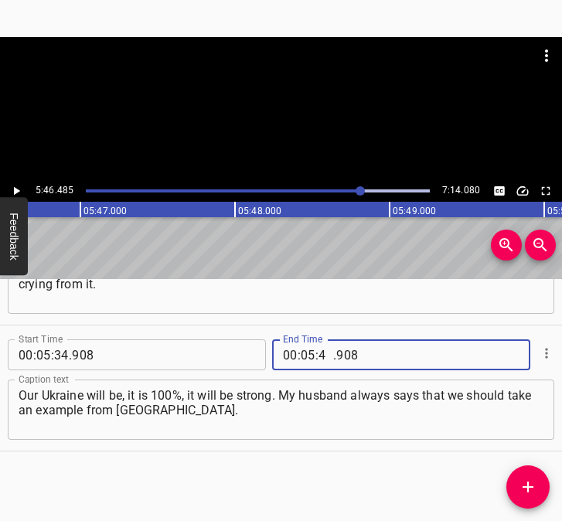
type input "46"
type input "485"
click at [529, 491] on icon "Add Cue" at bounding box center [527, 487] width 19 height 19
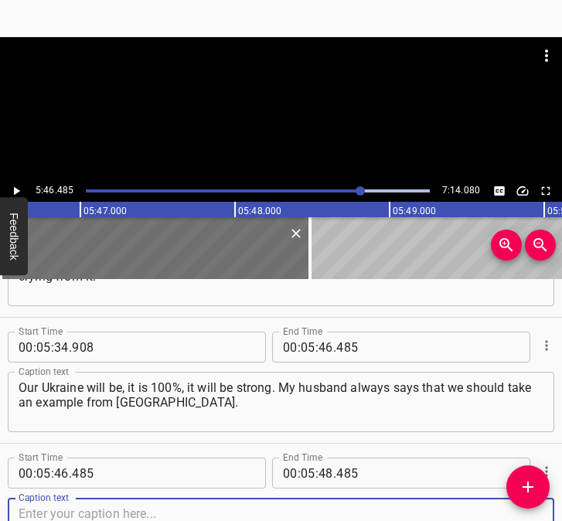
scroll to position [3106, 0]
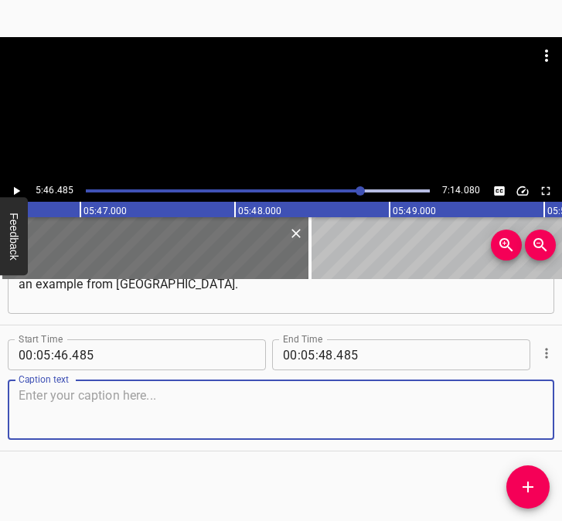
drag, startPoint x: 518, startPoint y: 413, endPoint x: 560, endPoint y: 406, distance: 42.2
click at [546, 407] on div "Start Time 00 : 05 : 46 . 485 Start Time End Time 00 : 05 : 48 . 485 End Time C…" at bounding box center [281, 387] width 562 height 125
click at [95, 417] on textarea at bounding box center [281, 410] width 525 height 44
paste textarea "We are unlucky with our neighbours, and Israel now has those who are ready to s…"
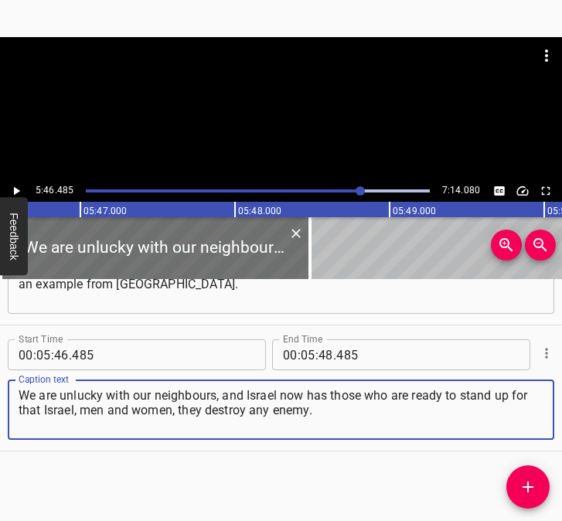
type textarea "We are unlucky with our neighbours, and Israel now has those who are ready to s…"
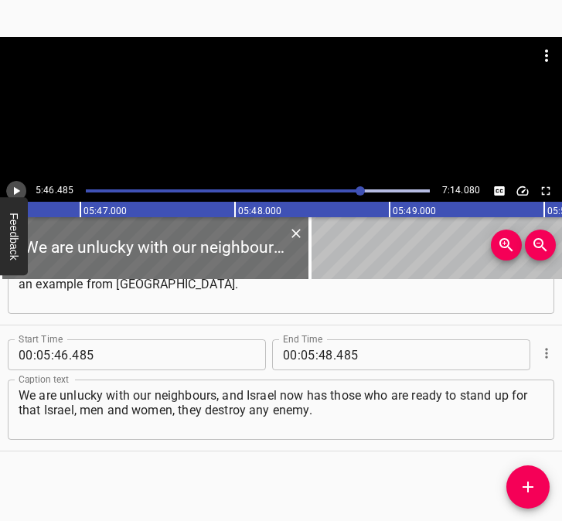
click at [18, 185] on icon "Play/Pause" at bounding box center [16, 191] width 14 height 14
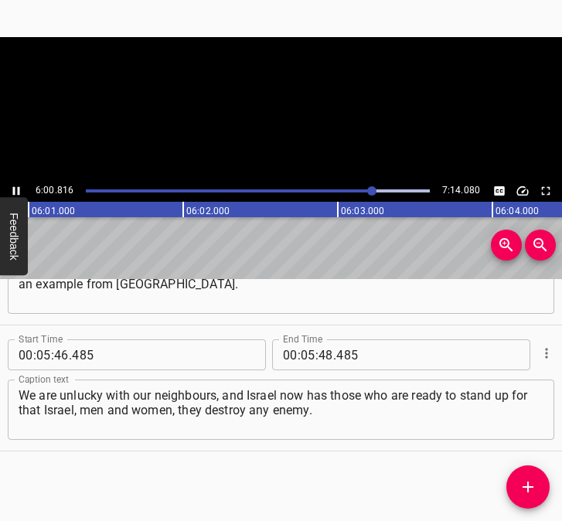
click at [12, 185] on icon "Play/Pause" at bounding box center [16, 191] width 14 height 14
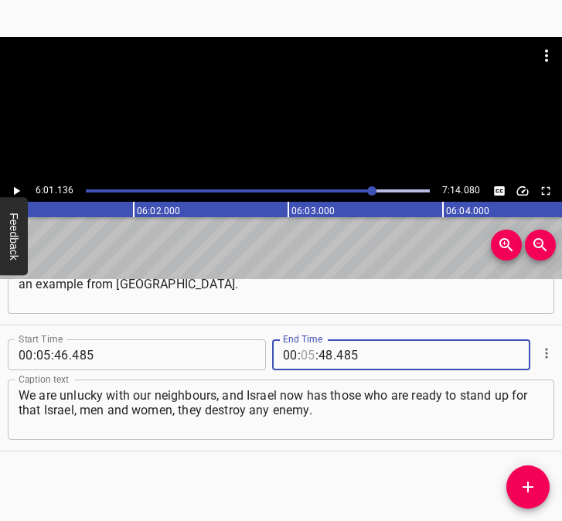
click at [302, 359] on input "number" at bounding box center [308, 354] width 15 height 31
type input "06"
type input "01"
type input "136"
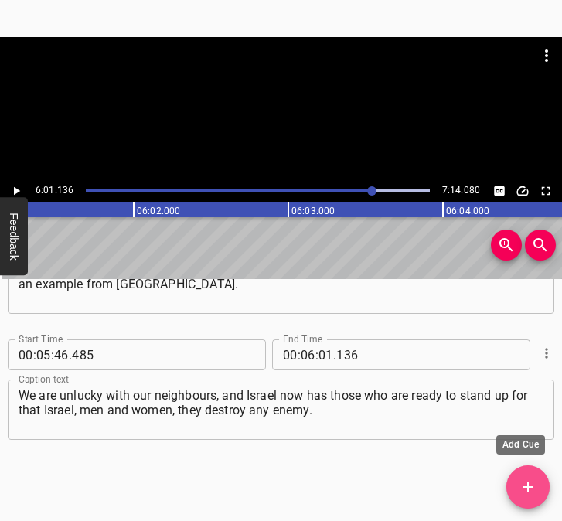
click at [532, 484] on icon "Add Cue" at bounding box center [527, 487] width 19 height 19
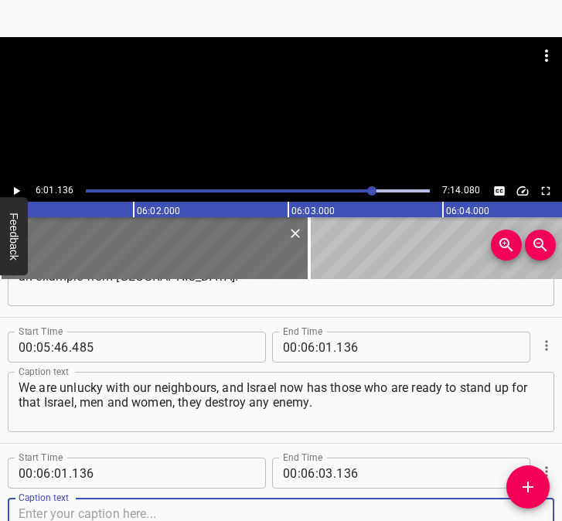
scroll to position [3232, 0]
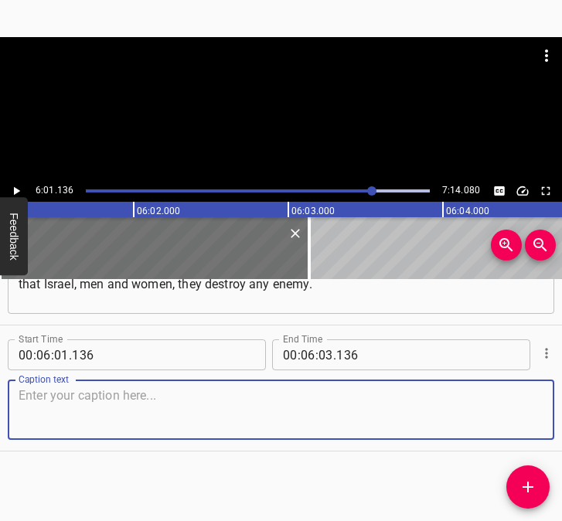
drag, startPoint x: 518, startPoint y: 409, endPoint x: 557, endPoint y: 404, distance: 39.7
click at [546, 404] on div "Start Time 00 : 06 : 01 . 136 Start Time End Time 00 : 06 : 03 . 136 End Time C…" at bounding box center [281, 387] width 562 height 125
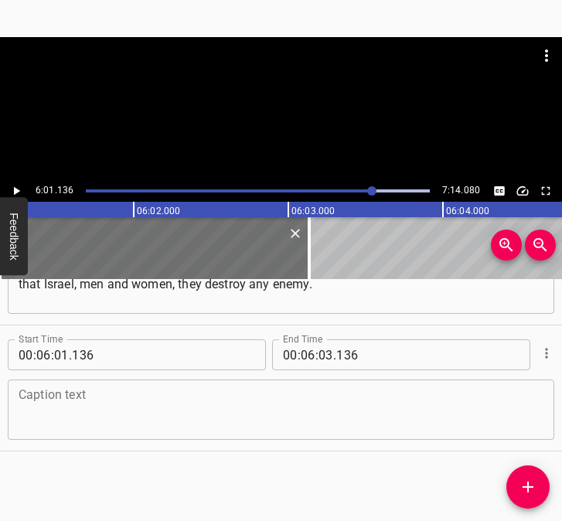
click at [52, 392] on textarea at bounding box center [281, 410] width 525 height 44
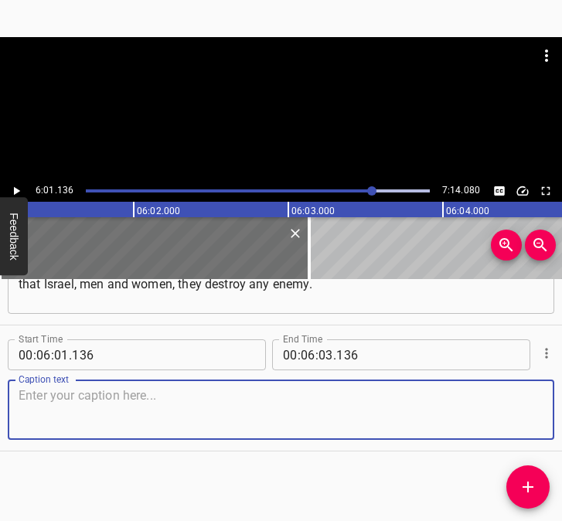
paste textarea "We also need to rebuild our consciousness on the fact that we were unlucky with…"
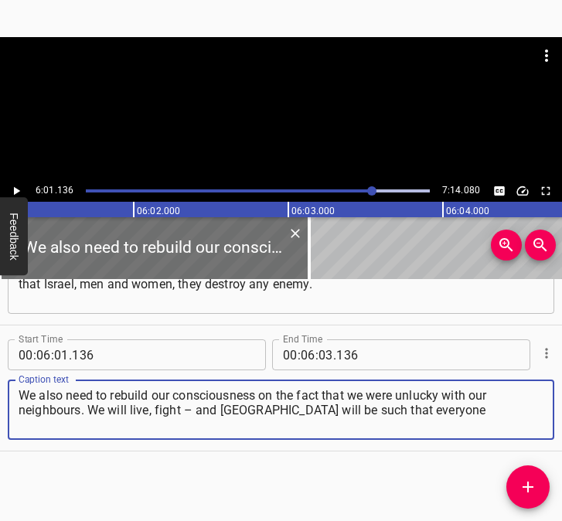
type textarea "We also need to rebuild our consciousness on the fact that we were unlucky with…"
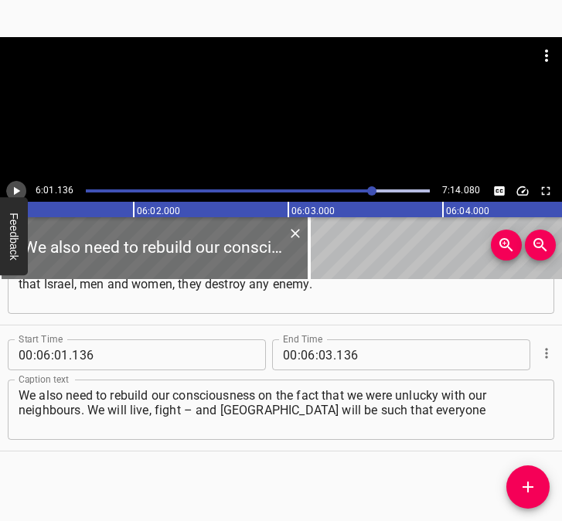
click at [15, 189] on icon "Play/Pause" at bounding box center [17, 191] width 6 height 8
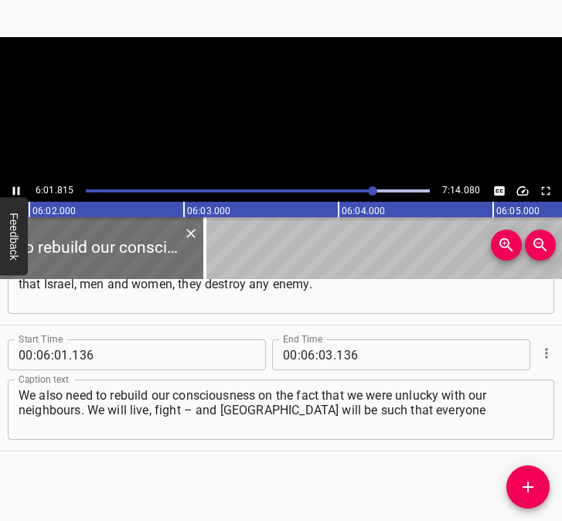
scroll to position [0, 55957]
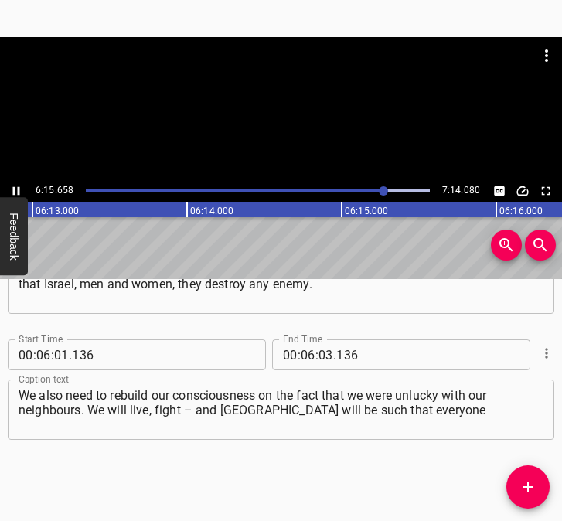
click at [16, 187] on icon "Play/Pause" at bounding box center [16, 191] width 14 height 14
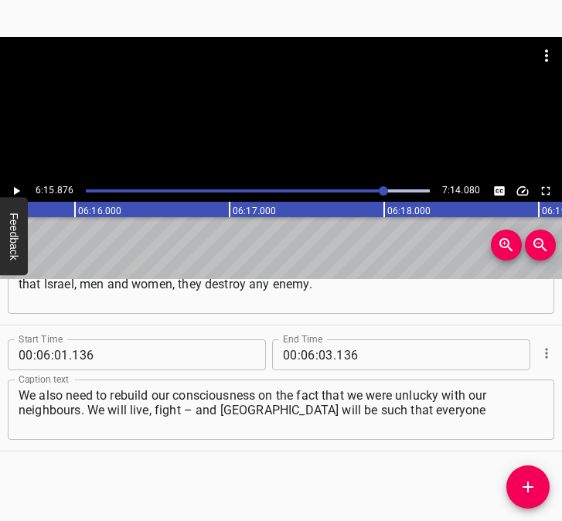
scroll to position [0, 58089]
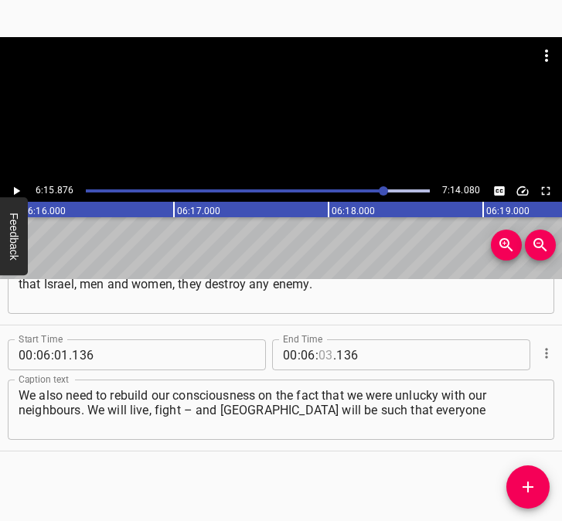
click at [318, 353] on input "number" at bounding box center [325, 354] width 15 height 31
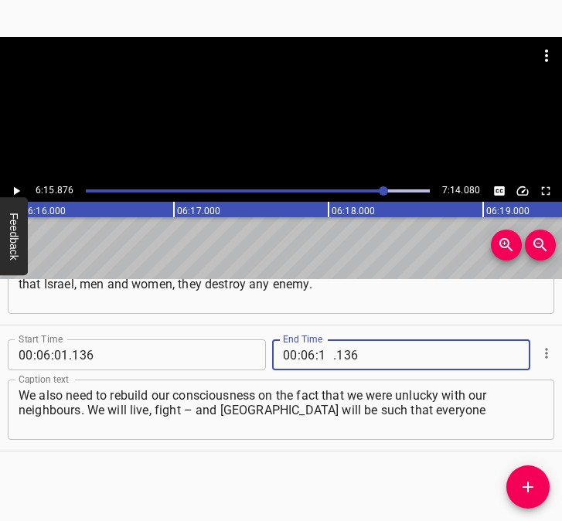
type input "15"
type input "876"
click at [529, 485] on icon "Add Cue" at bounding box center [527, 486] width 11 height 11
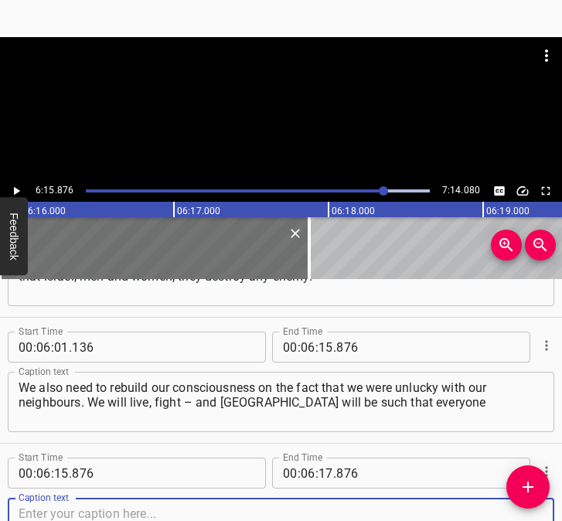
scroll to position [3357, 0]
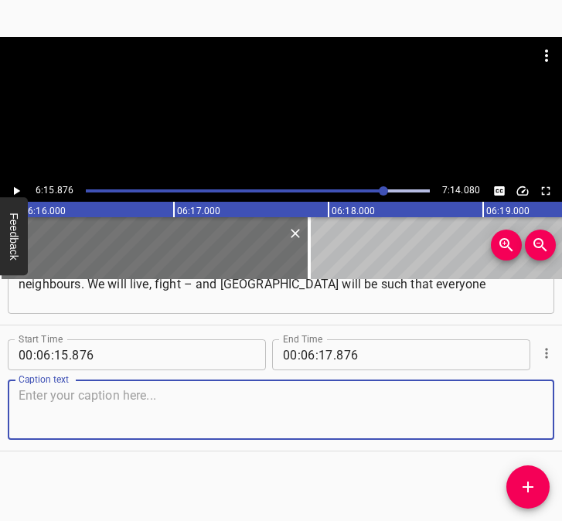
drag, startPoint x: 518, startPoint y: 418, endPoint x: 569, endPoint y: 417, distance: 50.2
click at [561, 417] on html "Caption Editor Batch Transcribe Login Sign Up Privacy Contact 6:15.876 7:14.080…" at bounding box center [281, 260] width 562 height 521
click at [47, 408] on textarea at bounding box center [281, 410] width 525 height 44
paste textarea "will return here. I believe that there is nothing better than our [GEOGRAPHIC_D…"
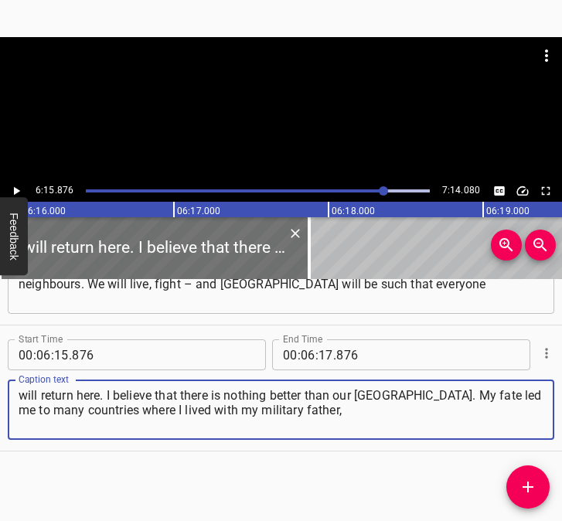
type textarea "will return here. I believe that there is nothing better than our [GEOGRAPHIC_D…"
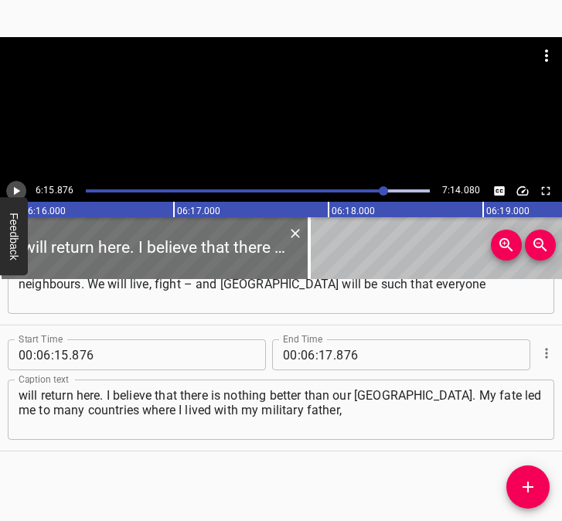
click at [16, 190] on icon "Play/Pause" at bounding box center [17, 191] width 6 height 8
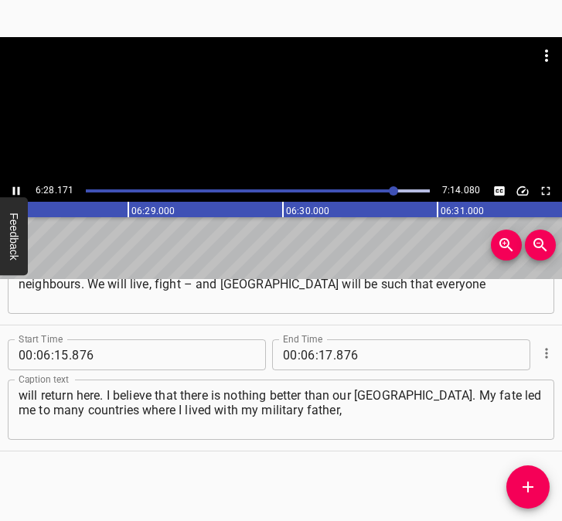
click at [15, 187] on icon "Play/Pause" at bounding box center [16, 191] width 7 height 8
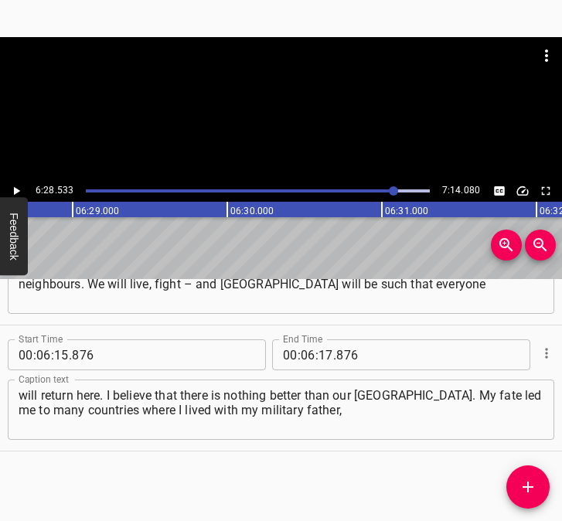
click at [15, 187] on icon "Play/Pause" at bounding box center [16, 191] width 14 height 14
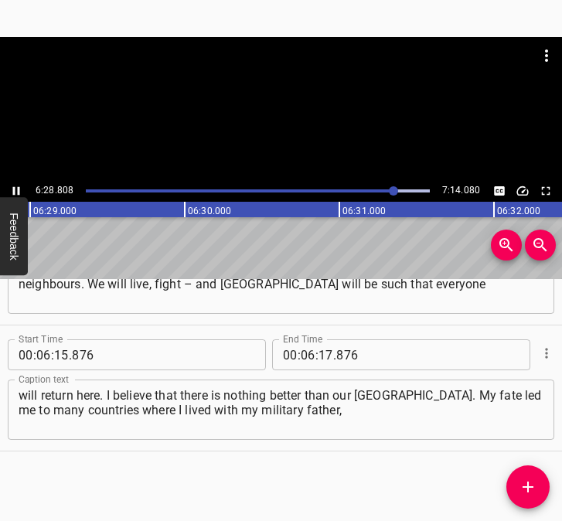
click at [15, 187] on icon "Play/Pause" at bounding box center [16, 191] width 7 height 8
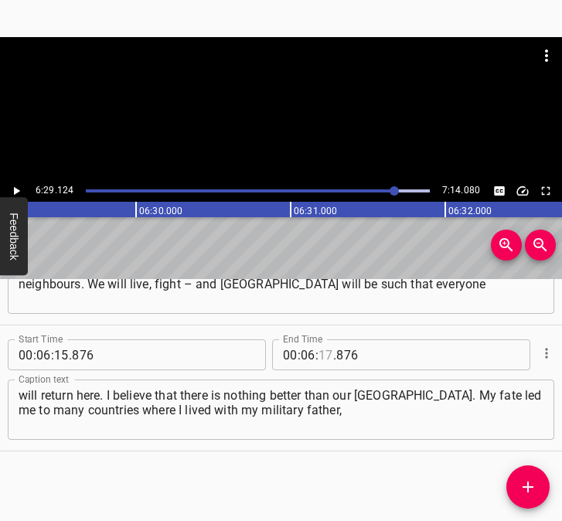
click at [318, 352] on input "number" at bounding box center [325, 354] width 15 height 31
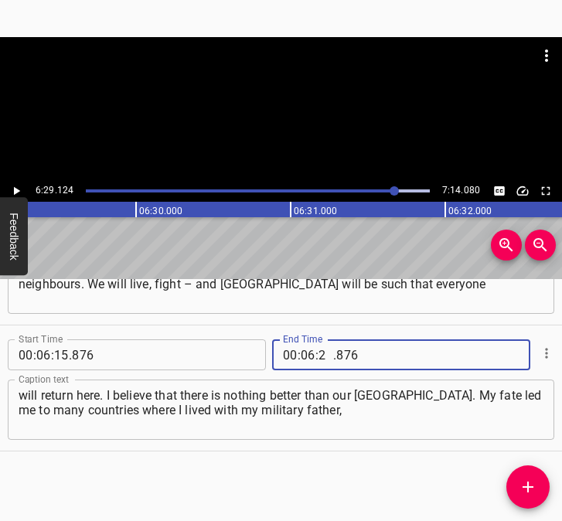
type input "29"
type input "124"
click at [525, 488] on icon "Add Cue" at bounding box center [527, 486] width 11 height 11
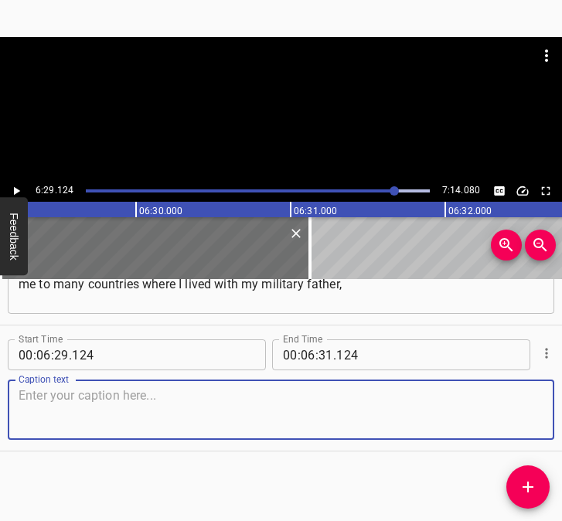
scroll to position [3469, 0]
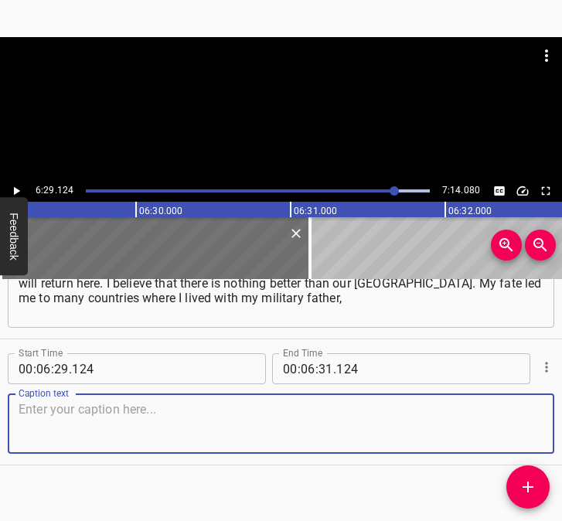
drag, startPoint x: 521, startPoint y: 415, endPoint x: 555, endPoint y: 413, distance: 34.0
click at [536, 413] on div "Caption text" at bounding box center [281, 423] width 546 height 60
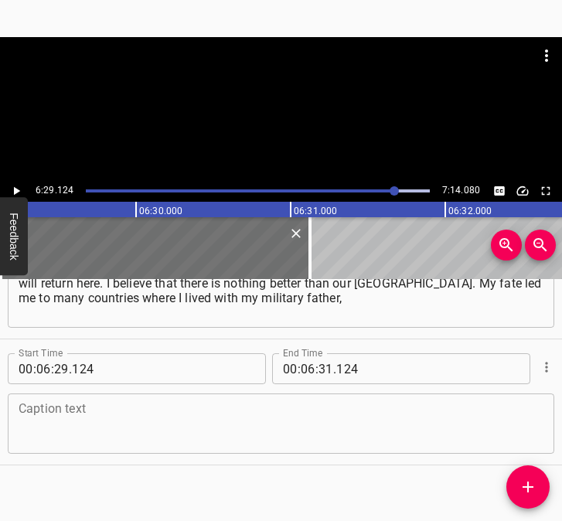
click at [161, 398] on div "Caption text" at bounding box center [281, 423] width 546 height 60
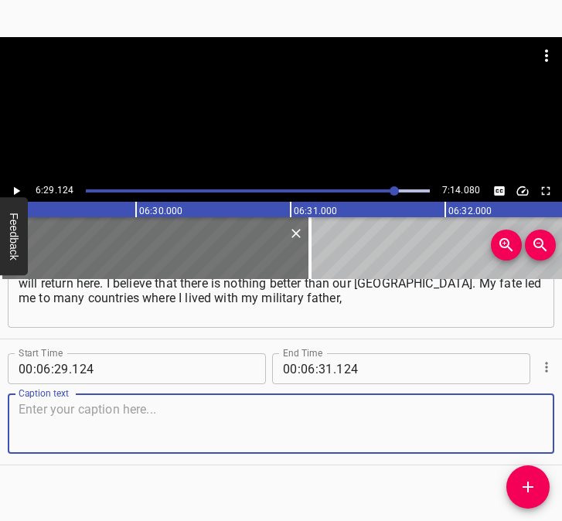
paste textarea "with my husband. By the way, on the eve of the war, we returned from [GEOGRAPHI…"
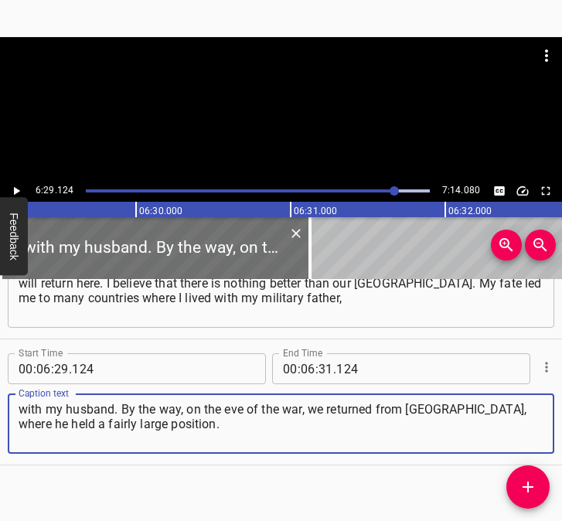
type textarea "with my husband. By the way, on the eve of the war, we returned from [GEOGRAPHI…"
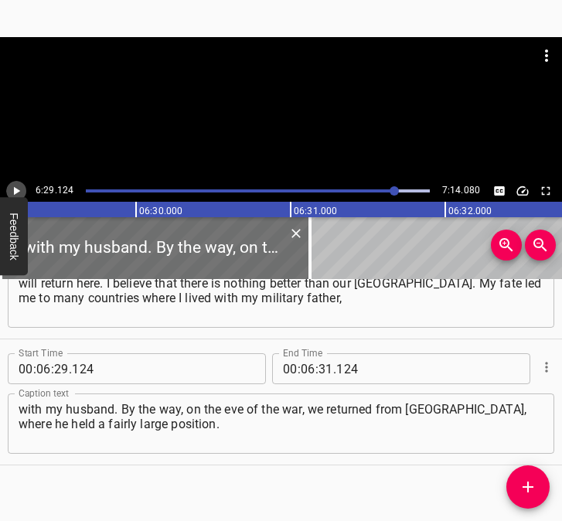
click at [15, 189] on icon "Play/Pause" at bounding box center [17, 191] width 6 height 8
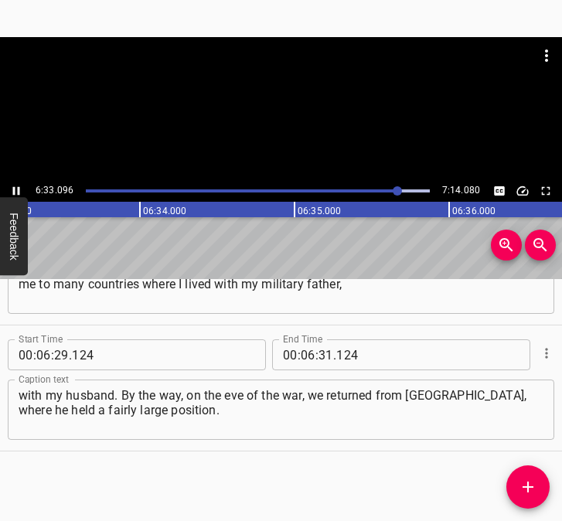
scroll to position [0, 60791]
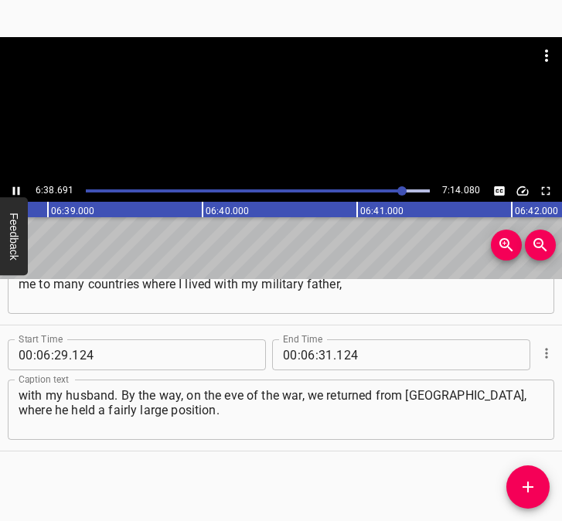
click at [19, 189] on icon "Play/Pause" at bounding box center [16, 191] width 7 height 8
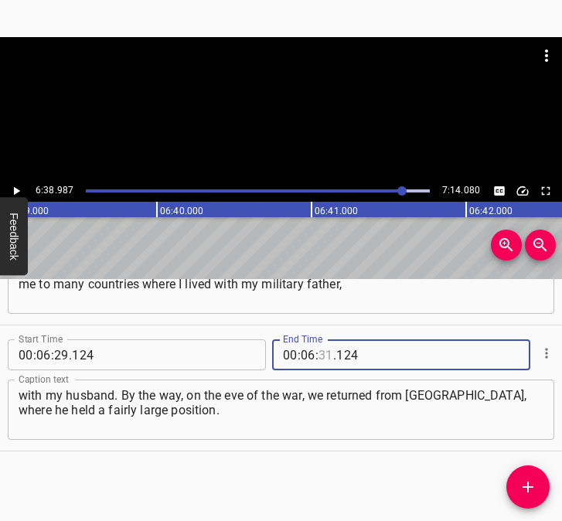
click at [318, 347] on input "number" at bounding box center [325, 354] width 15 height 31
type input "38"
type input "987"
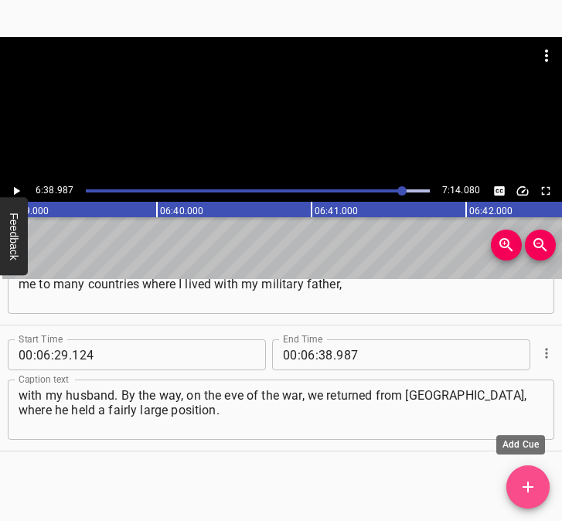
click at [523, 491] on icon "Add Cue" at bounding box center [527, 487] width 19 height 19
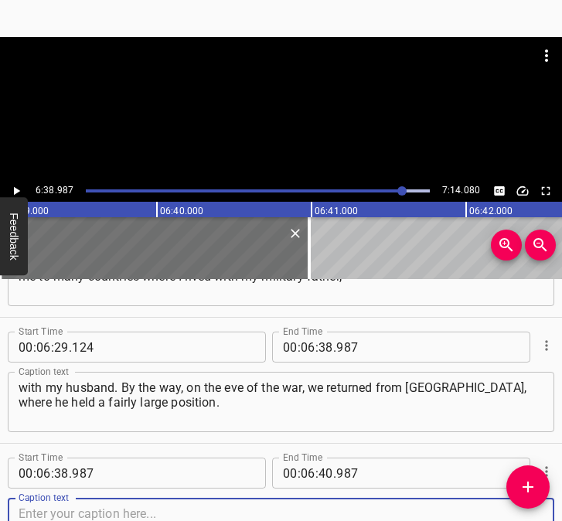
scroll to position [3609, 0]
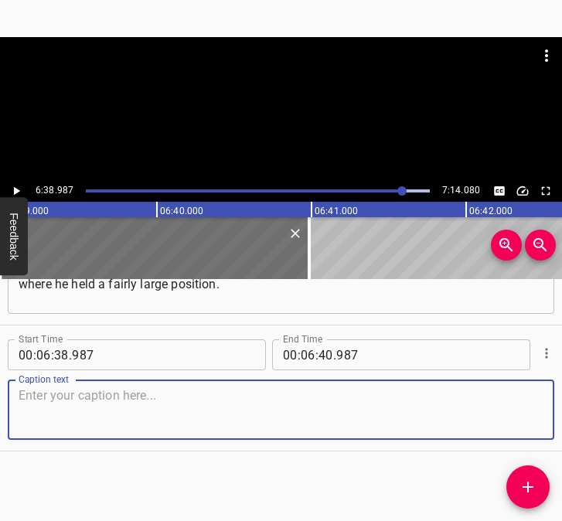
drag, startPoint x: 515, startPoint y: 414, endPoint x: 543, endPoint y: 411, distance: 28.8
click at [543, 411] on div "Start Time 00 : 06 : 38 . 987 Start Time End Time 00 : 06 : 40 . 987 End Time C…" at bounding box center [281, 387] width 562 height 125
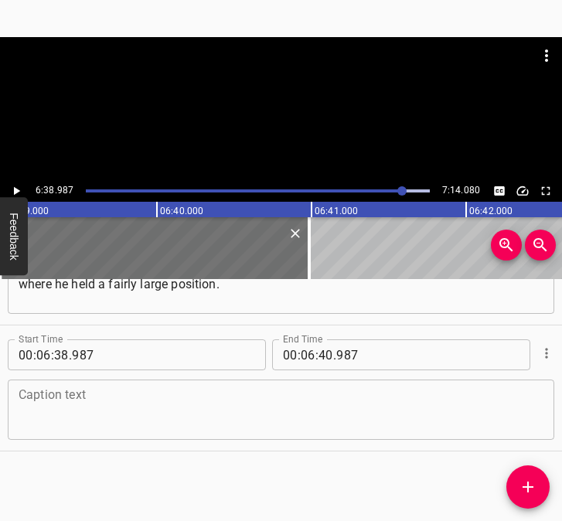
click at [101, 406] on textarea at bounding box center [281, 410] width 525 height 44
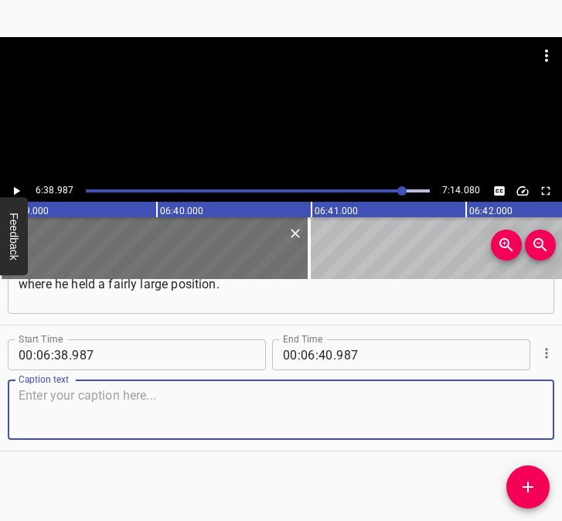
paste textarea "He was a military attaché from [GEOGRAPHIC_DATA] in [GEOGRAPHIC_DATA], and many…"
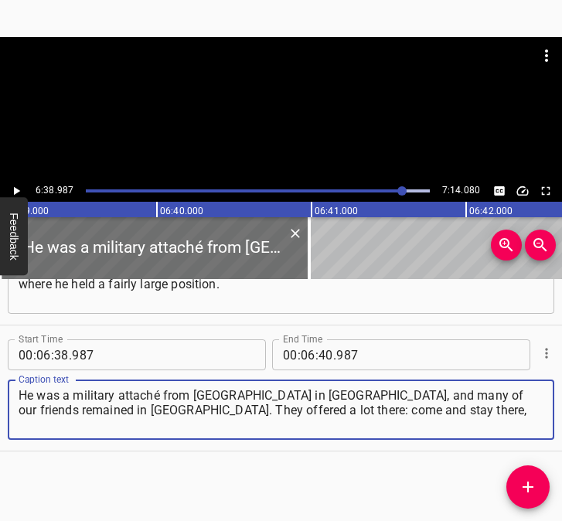
type textarea "He was a military attaché from [GEOGRAPHIC_DATA] in [GEOGRAPHIC_DATA], and many…"
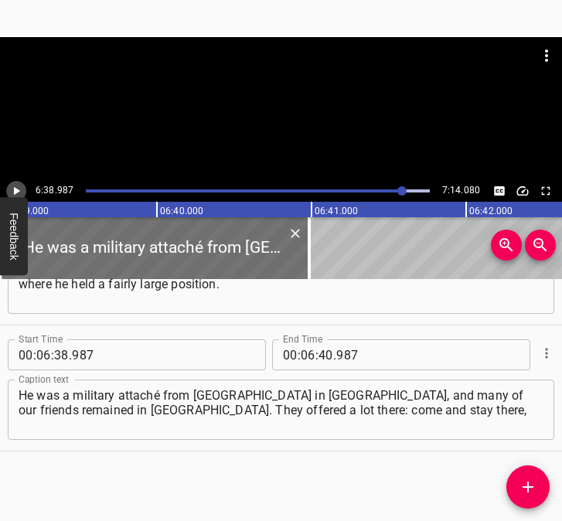
click at [11, 191] on icon "Play/Pause" at bounding box center [16, 191] width 14 height 14
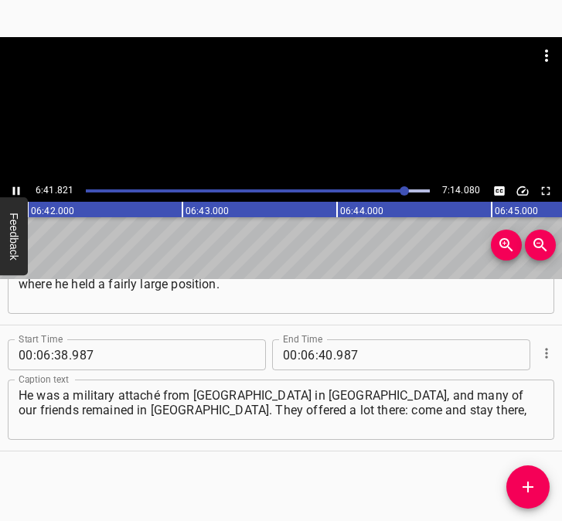
scroll to position [0, 62140]
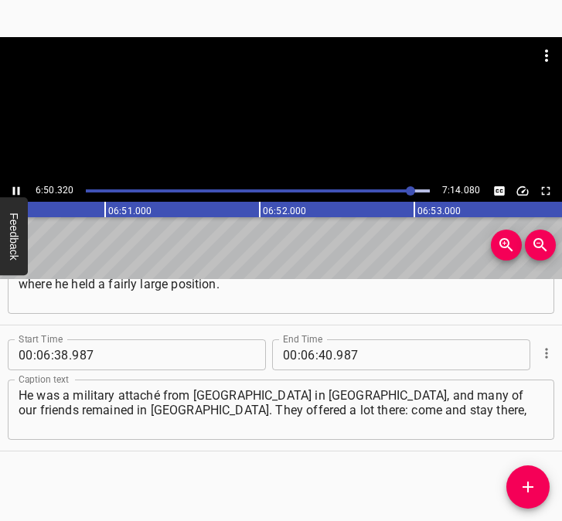
click at [17, 186] on icon "Play/Pause" at bounding box center [16, 191] width 14 height 14
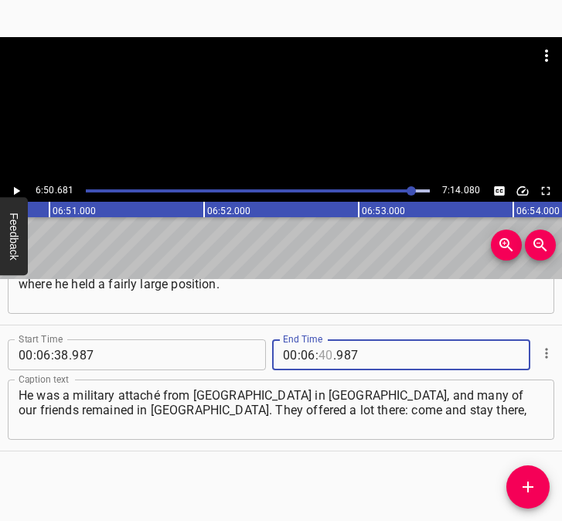
click at [319, 357] on input "number" at bounding box center [325, 354] width 15 height 31
type input "50"
type input "681"
click at [526, 483] on icon "Add Cue" at bounding box center [527, 487] width 19 height 19
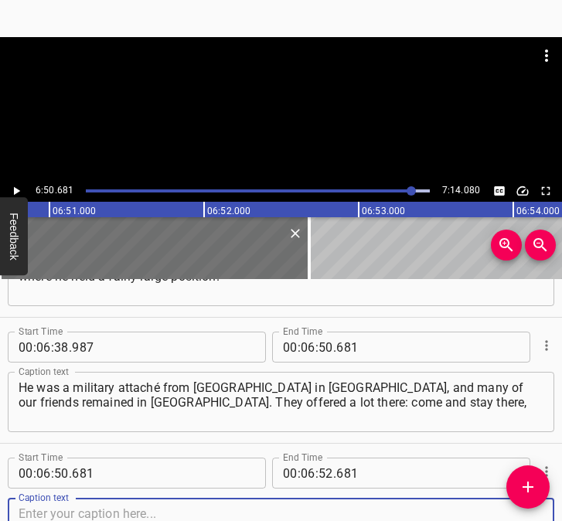
scroll to position [3735, 0]
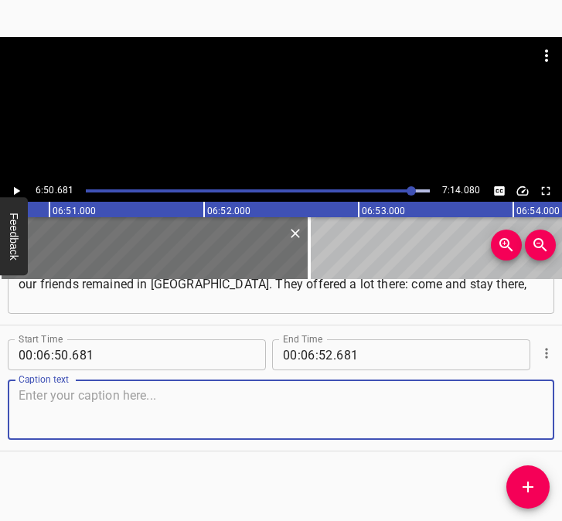
drag, startPoint x: 518, startPoint y: 420, endPoint x: 547, endPoint y: 417, distance: 28.8
click at [547, 417] on div "Start Time 00 : 06 : 50 . 681 Start Time End Time 00 : 06 : 52 . 681 End Time C…" at bounding box center [281, 387] width 562 height 125
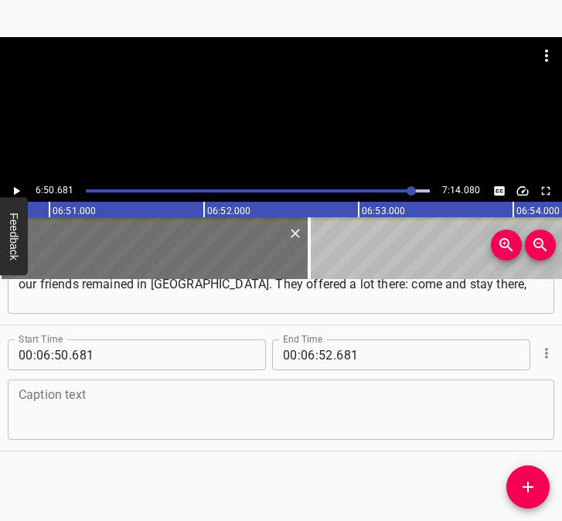
click at [58, 408] on textarea at bounding box center [281, 410] width 525 height 44
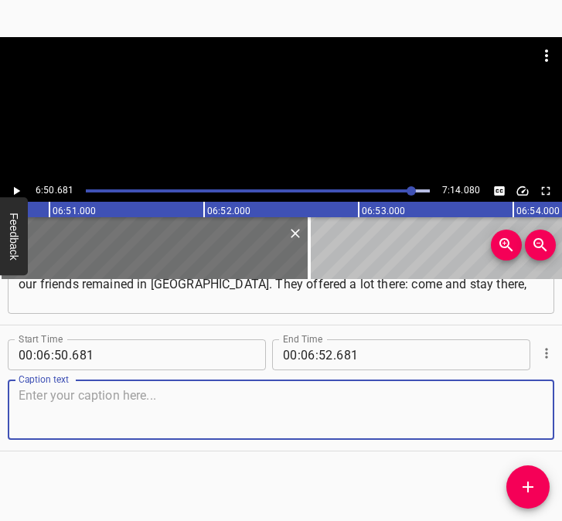
paste textarea "because I'll be safe there. Now, by the way, they say that it will be unknown w…"
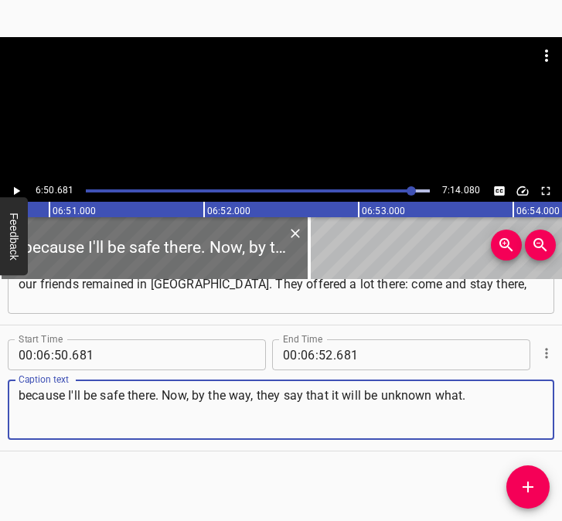
type textarea "because I'll be safe there. Now, by the way, they say that it will be unknown w…"
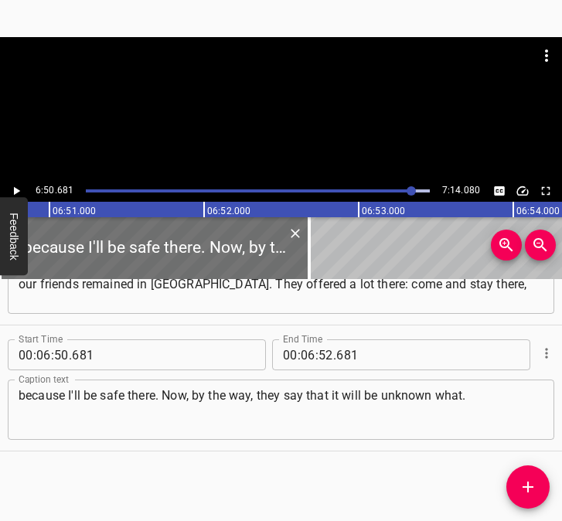
click at [26, 192] on div "6:50.681 7:14.080" at bounding box center [281, 191] width 562 height 22
click at [20, 191] on icon "Play/Pause" at bounding box center [17, 191] width 6 height 8
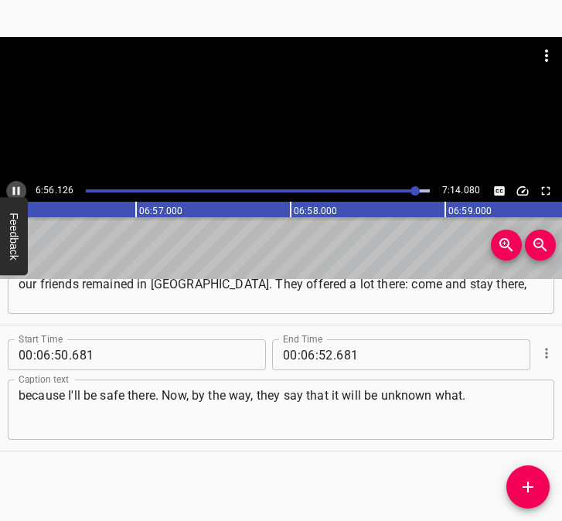
click at [11, 185] on icon "Play/Pause" at bounding box center [16, 191] width 14 height 14
click at [320, 357] on input "number" at bounding box center [325, 354] width 15 height 31
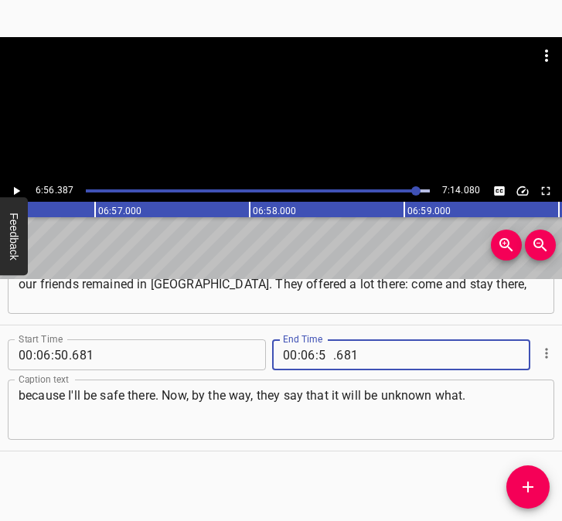
type input "56"
type input "387"
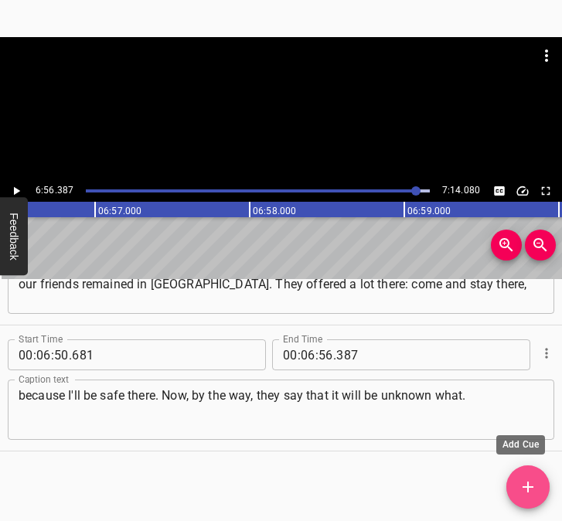
click at [529, 478] on icon "Add Cue" at bounding box center [527, 487] width 19 height 19
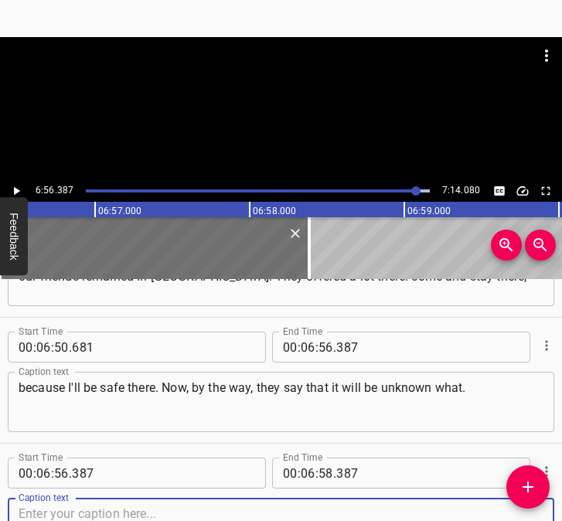
scroll to position [3861, 0]
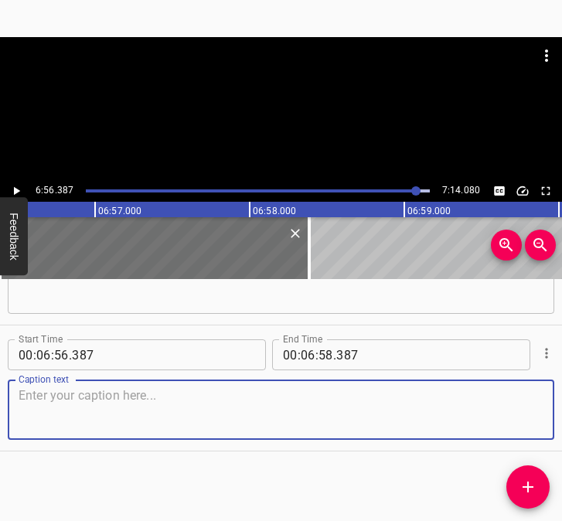
drag, startPoint x: 485, startPoint y: 406, endPoint x: 546, endPoint y: 407, distance: 61.0
click at [526, 406] on textarea at bounding box center [281, 410] width 525 height 44
click at [267, 415] on textarea at bounding box center [281, 410] width 525 height 44
paste textarea "I say that I thank you all very much, but I will be here, where our [DEMOGRAPHI…"
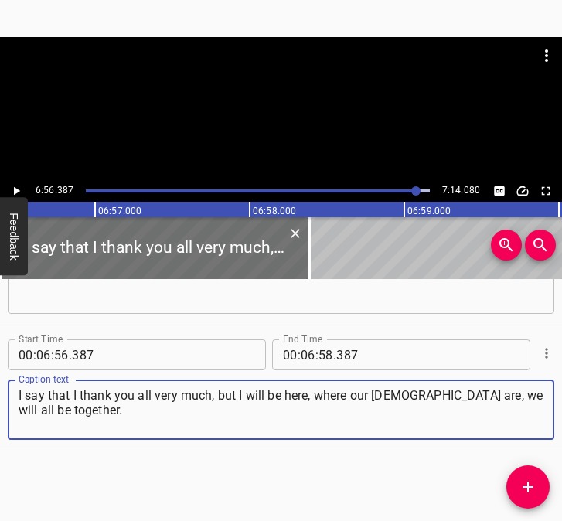
type textarea "I say that I thank you all very much, but I will be here, where our [DEMOGRAPHI…"
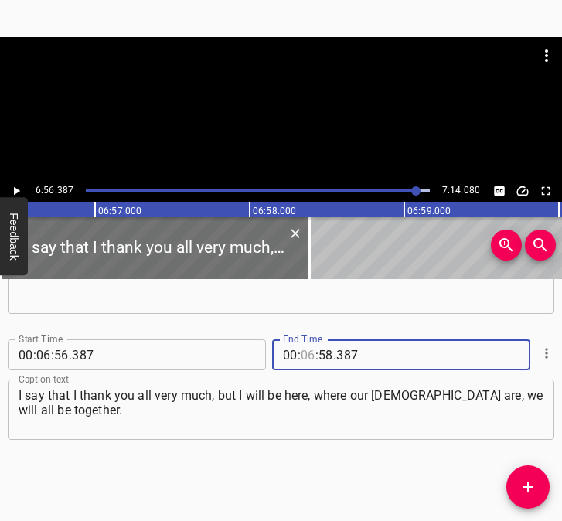
click at [303, 353] on input "number" at bounding box center [308, 354] width 15 height 31
type input "07"
type input "04"
type input "080"
click at [15, 192] on icon "Play/Pause" at bounding box center [17, 191] width 6 height 8
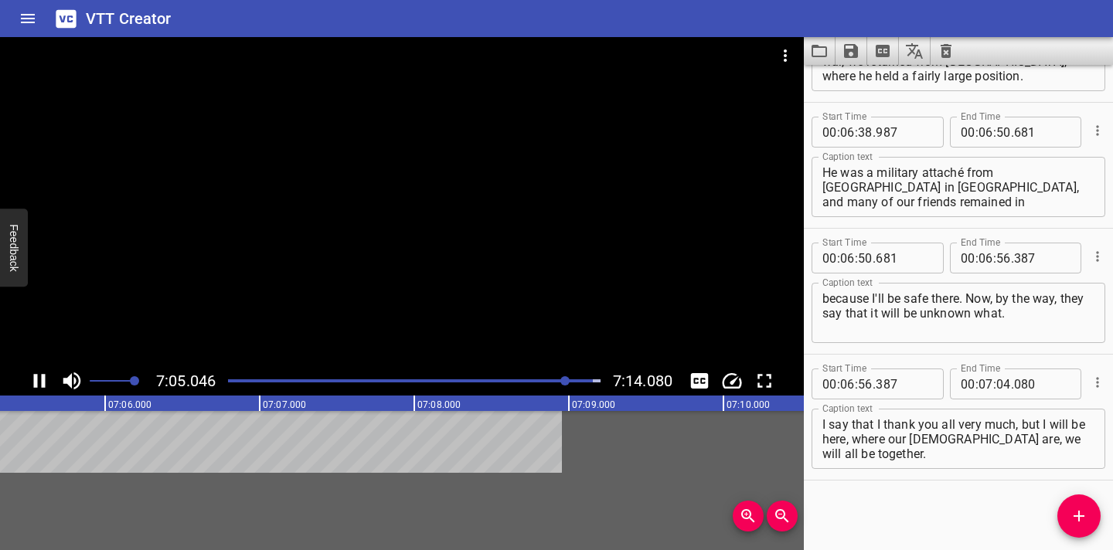
scroll to position [3618, 0]
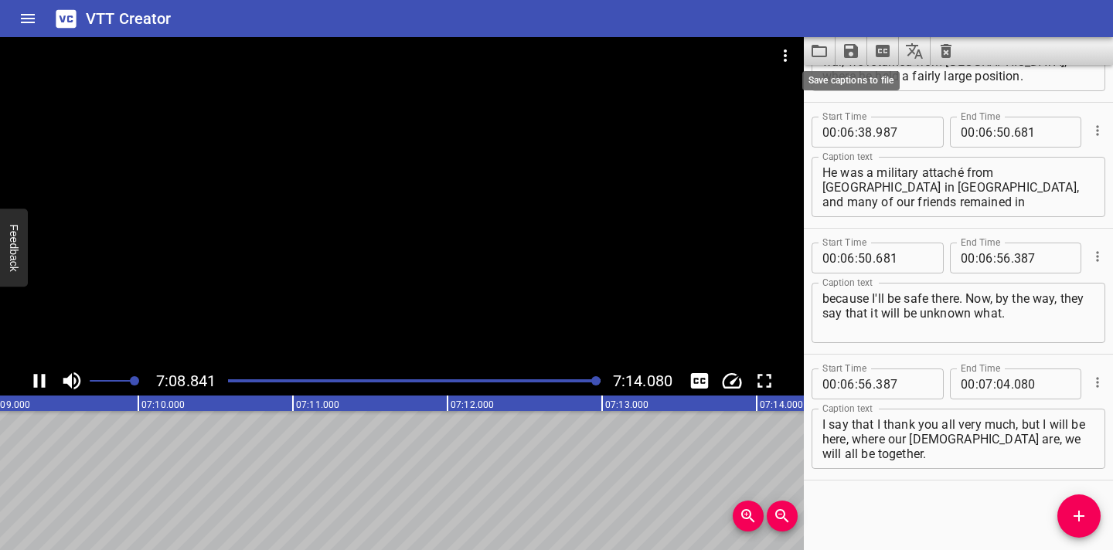
click at [561, 55] on icon "Save captions to file" at bounding box center [850, 51] width 19 height 19
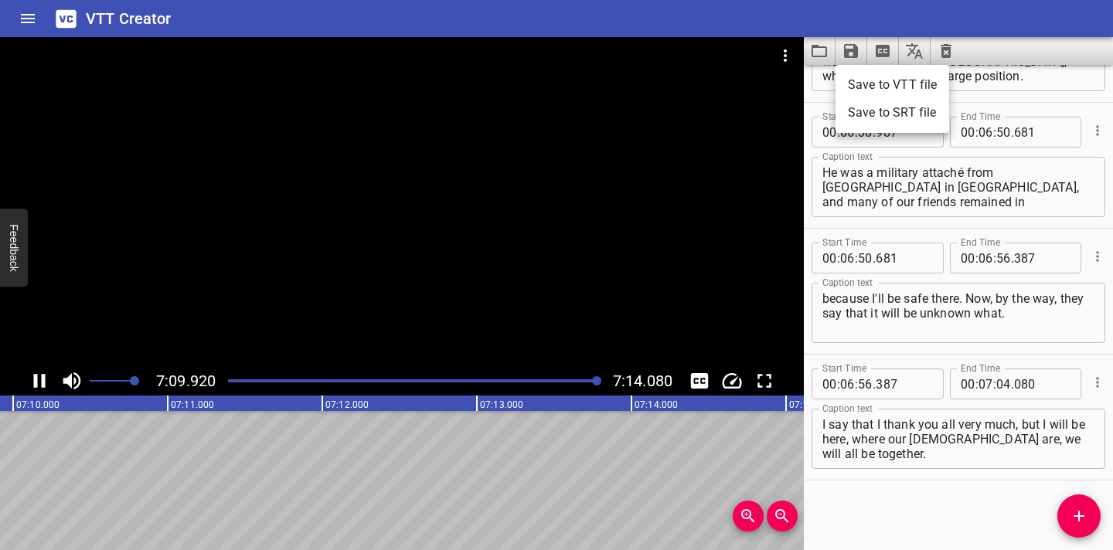
click at [561, 82] on li "Save to VTT file" at bounding box center [892, 85] width 114 height 28
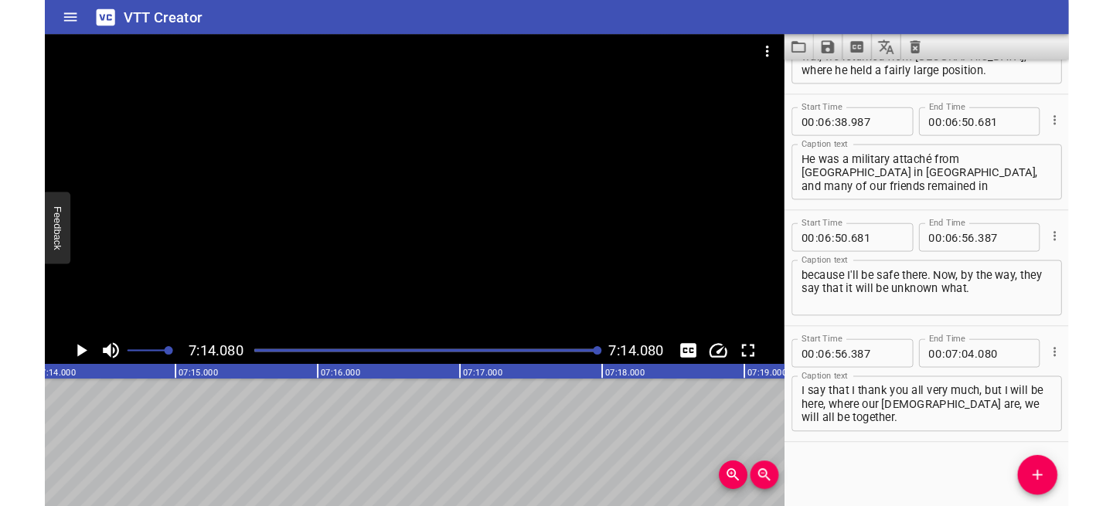
scroll to position [3662, 0]
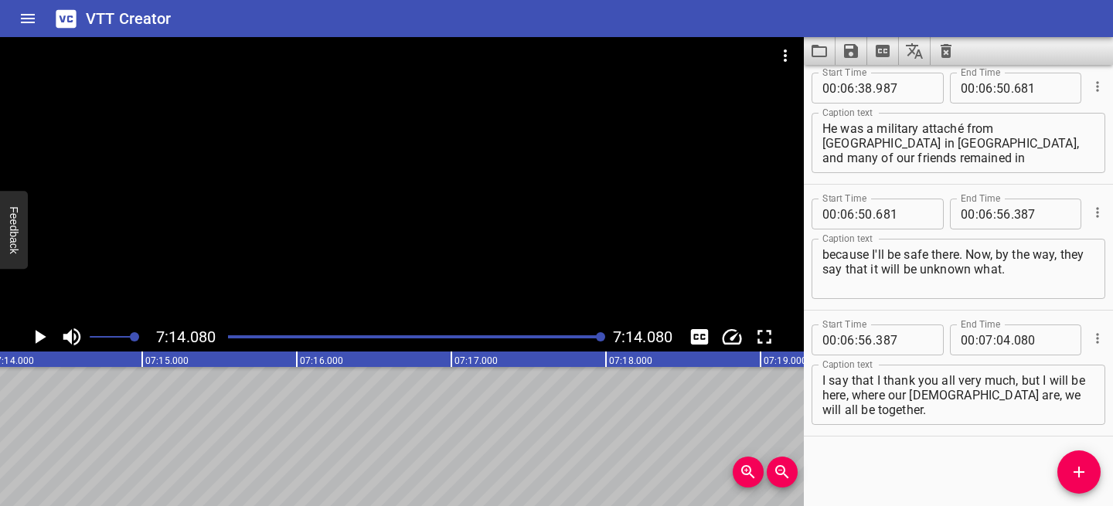
click at [561, 53] on icon "Clear captions" at bounding box center [945, 51] width 11 height 14
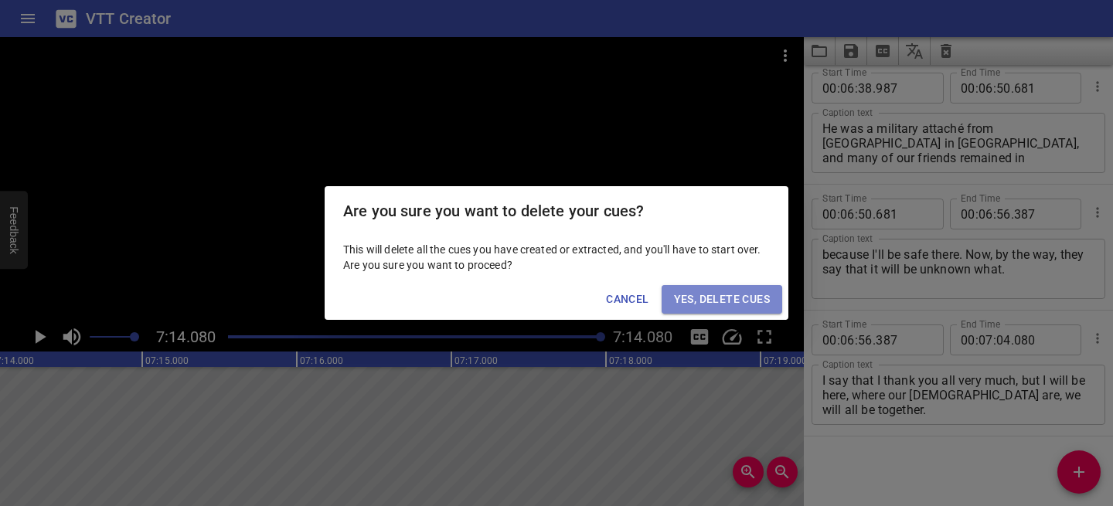
click at [561, 297] on span "Yes, Delete Cues" at bounding box center [722, 299] width 96 height 19
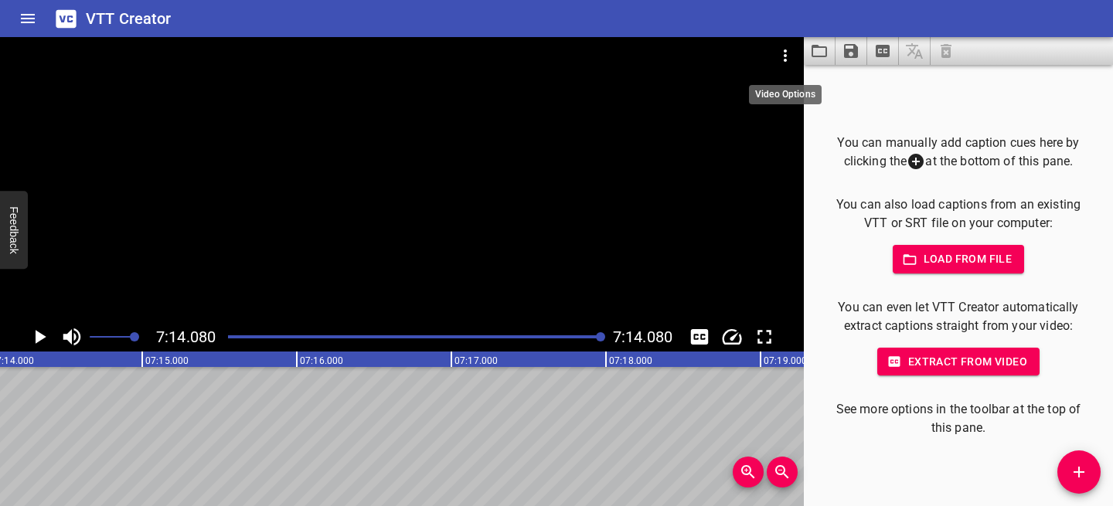
click at [561, 52] on icon "Video Options" at bounding box center [785, 55] width 19 height 19
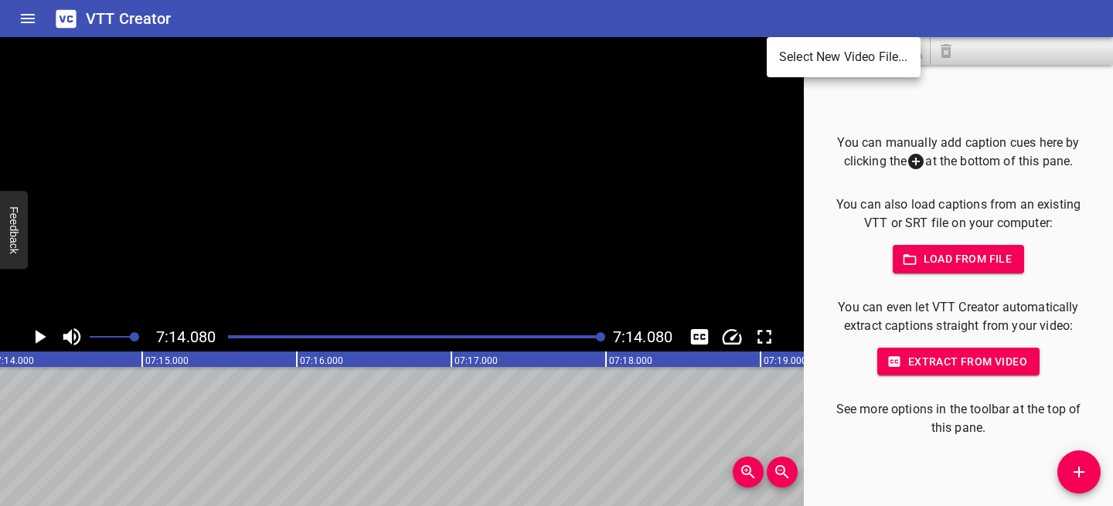
click at [561, 46] on li "Select New Video File..." at bounding box center [844, 57] width 154 height 28
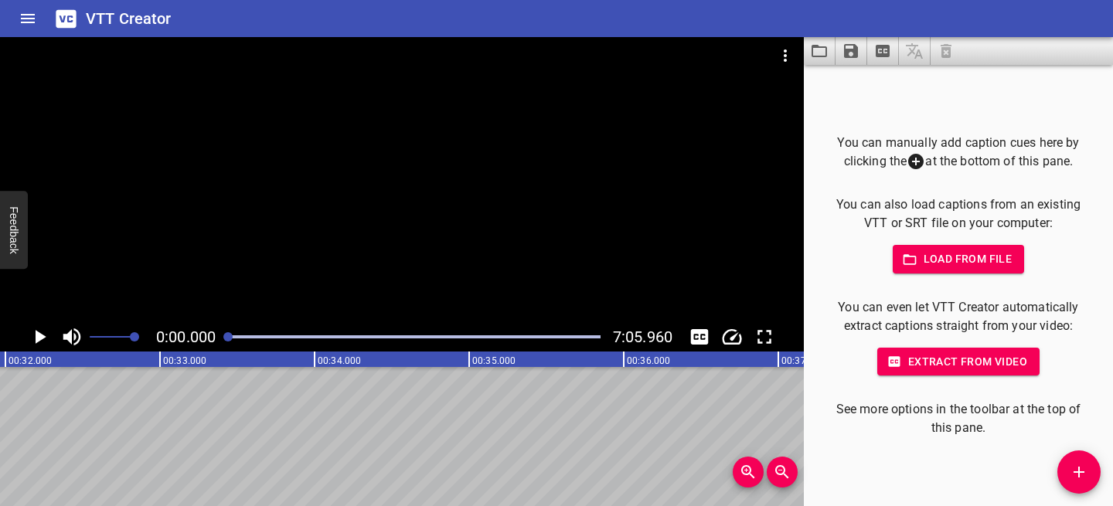
scroll to position [0, 0]
click at [46, 335] on icon "Play/Pause" at bounding box center [39, 336] width 23 height 23
click at [45, 335] on icon "Play/Pause" at bounding box center [40, 337] width 12 height 14
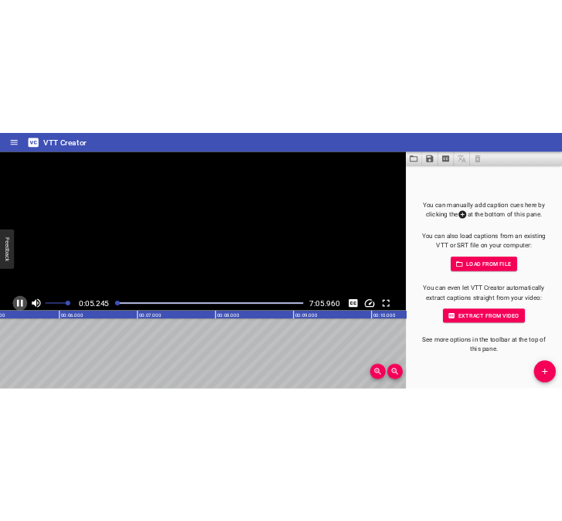
scroll to position [0, 832]
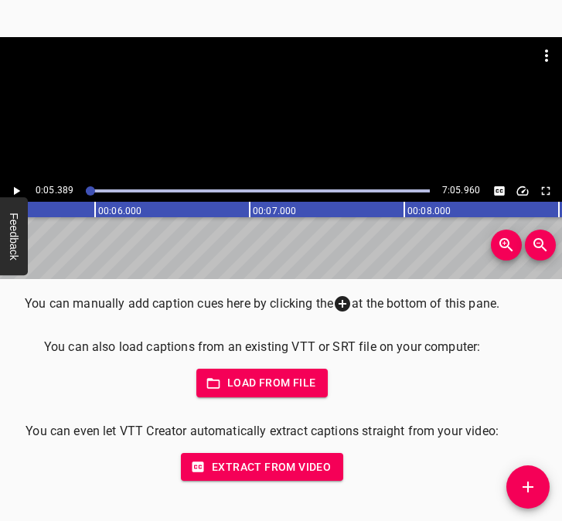
click at [523, 481] on icon "Add Cue" at bounding box center [527, 487] width 19 height 19
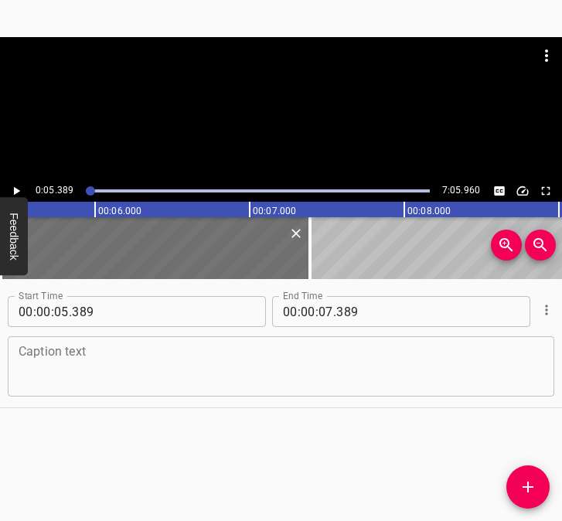
click at [149, 372] on textarea at bounding box center [281, 367] width 525 height 44
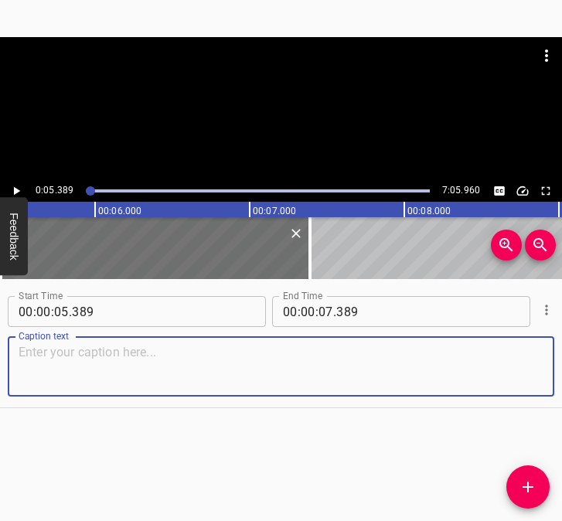
paste textarea "I am the head of a farm, I am engaged in beekeeping. The farm has more than 450…"
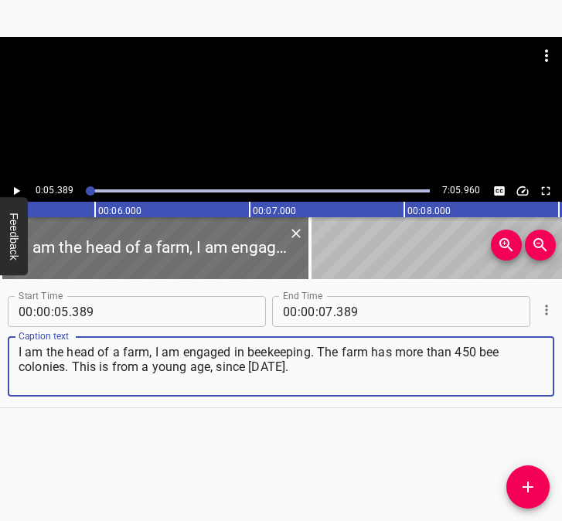
type textarea "I am the head of a farm, I am engaged in beekeeping. The farm has more than 450…"
click at [21, 185] on icon "Play/Pause" at bounding box center [16, 191] width 14 height 14
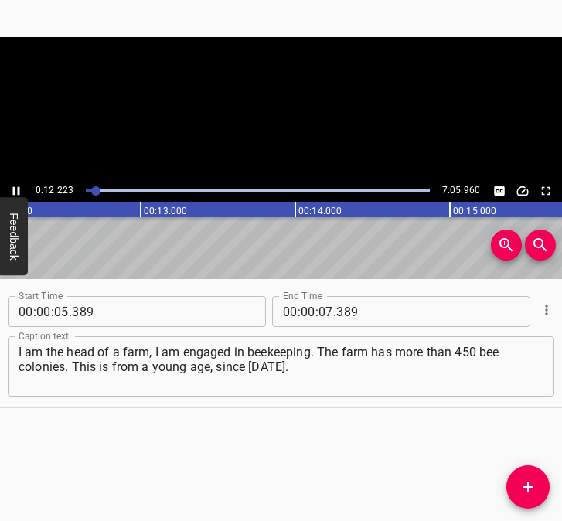
scroll to position [0, 1895]
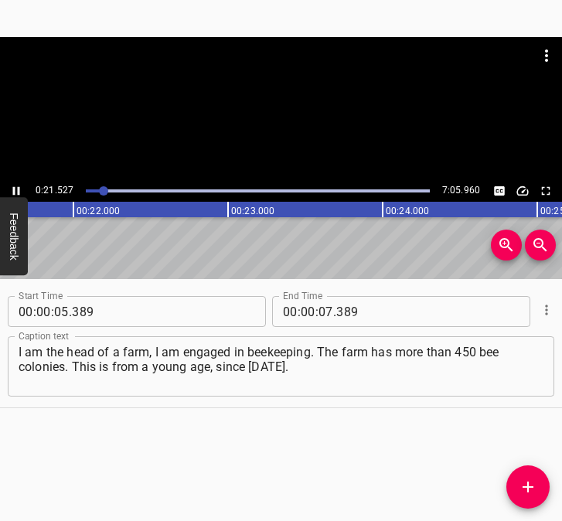
click at [18, 187] on icon "Play/Pause" at bounding box center [16, 191] width 7 height 8
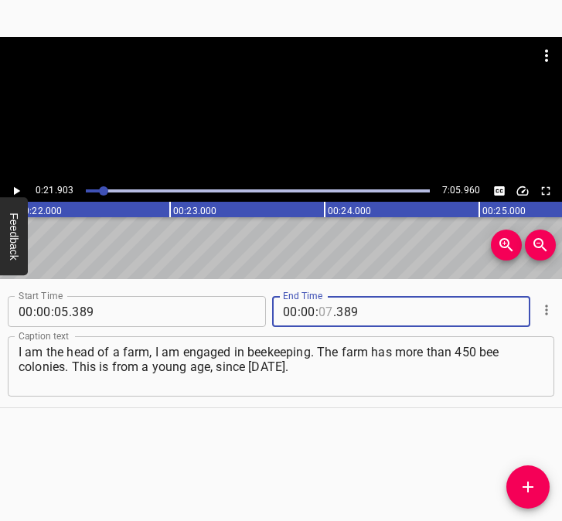
click at [324, 311] on input "number" at bounding box center [325, 311] width 15 height 31
type input "21"
type input "903"
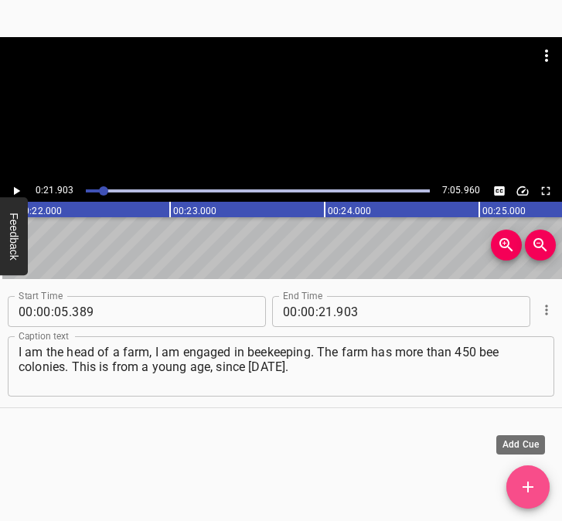
click at [537, 483] on span "Add Cue" at bounding box center [527, 487] width 43 height 19
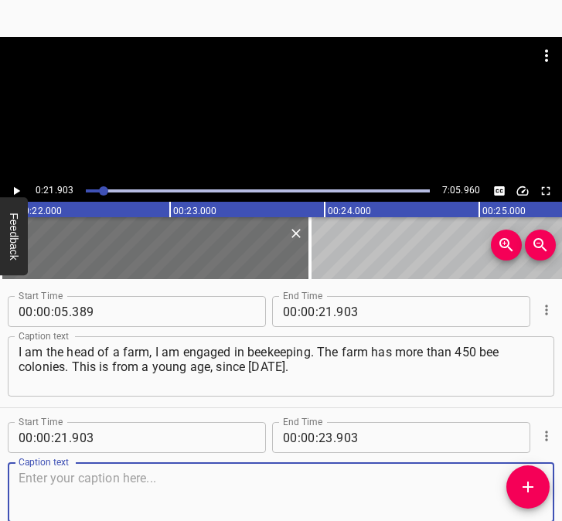
scroll to position [83, 0]
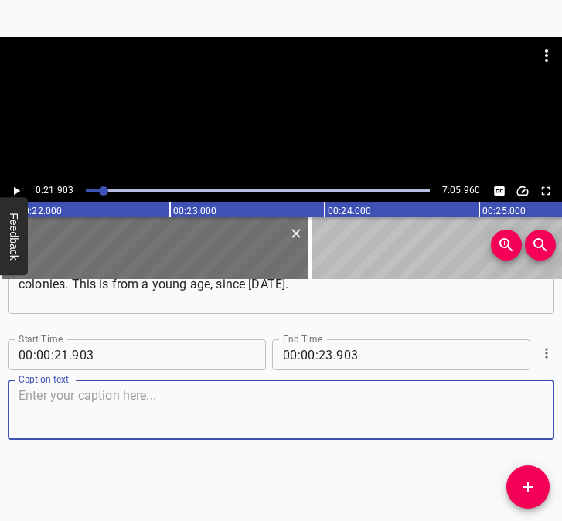
drag, startPoint x: 511, startPoint y: 420, endPoint x: 558, endPoint y: 396, distance: 52.5
click at [518, 416] on textarea at bounding box center [281, 410] width 525 height 44
click at [59, 410] on textarea at bounding box center [281, 410] width 525 height 44
paste textarea "We had an international seminar, they came from 90 countries of the world, visi…"
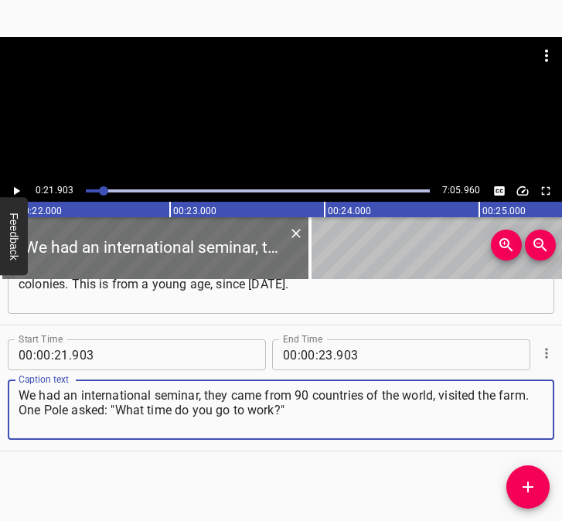
type textarea "We had an international seminar, they came from 90 countries of the world, visi…"
click at [20, 189] on icon "Play/Pause" at bounding box center [16, 191] width 14 height 14
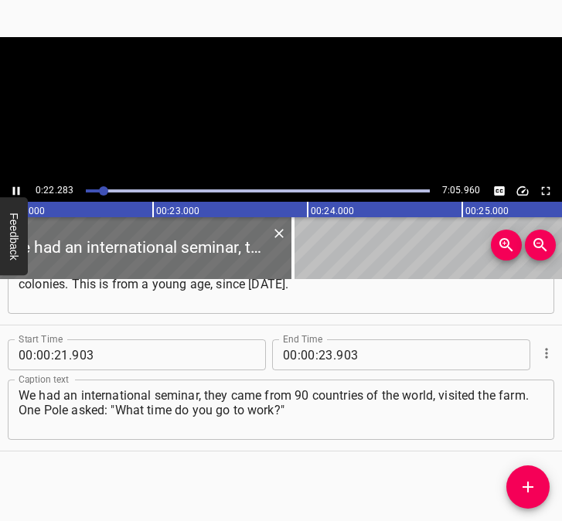
scroll to position [0, 3443]
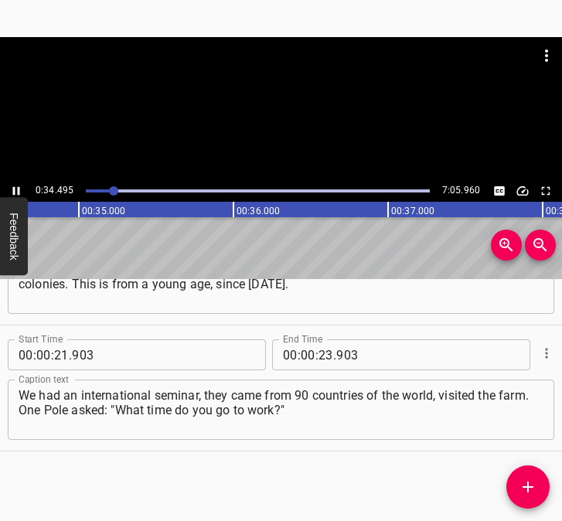
click at [12, 189] on icon "Play/Pause" at bounding box center [16, 191] width 14 height 14
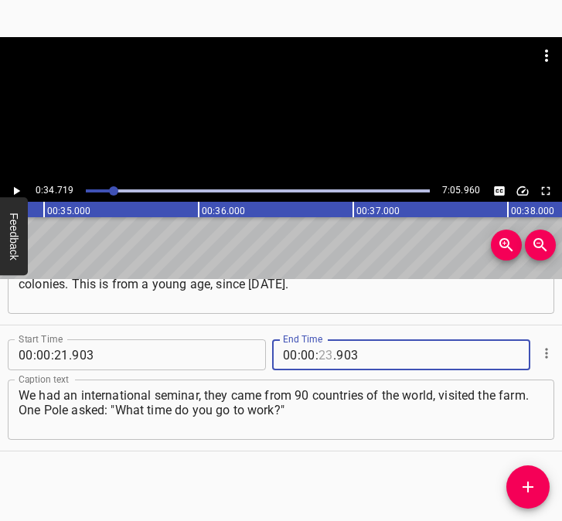
click at [322, 356] on input "number" at bounding box center [325, 354] width 15 height 31
type input "34"
type input "719"
click at [518, 481] on icon "Add Cue" at bounding box center [527, 487] width 19 height 19
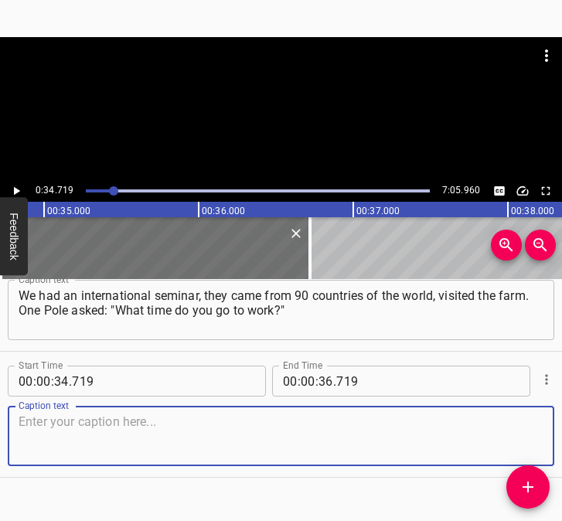
scroll to position [209, 0]
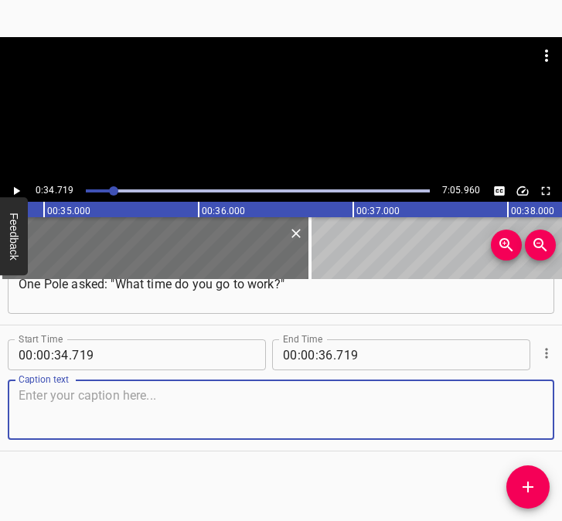
drag, startPoint x: 494, startPoint y: 410, endPoint x: 548, endPoint y: 403, distance: 54.4
click at [498, 410] on textarea at bounding box center [281, 410] width 525 height 44
click at [66, 406] on textarea at bounding box center [281, 410] width 525 height 44
paste textarea "I say that I don't go to work, I do what I love. Beekeeping is the poetry of ag…"
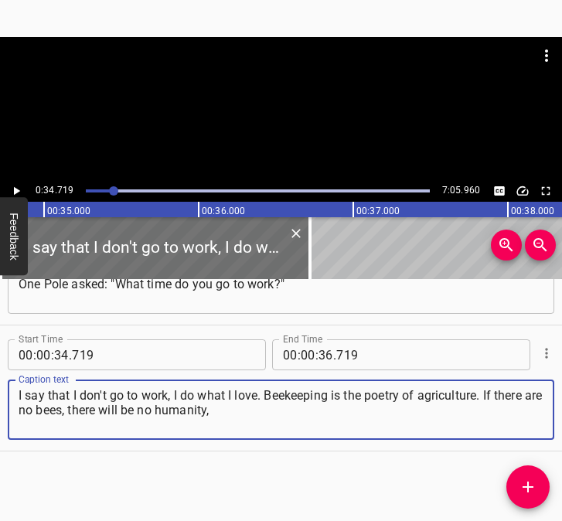
type textarea "I say that I don't go to work, I do what I love. Beekeeping is the poetry of ag…"
click at [23, 184] on button "Play/Pause" at bounding box center [16, 191] width 20 height 20
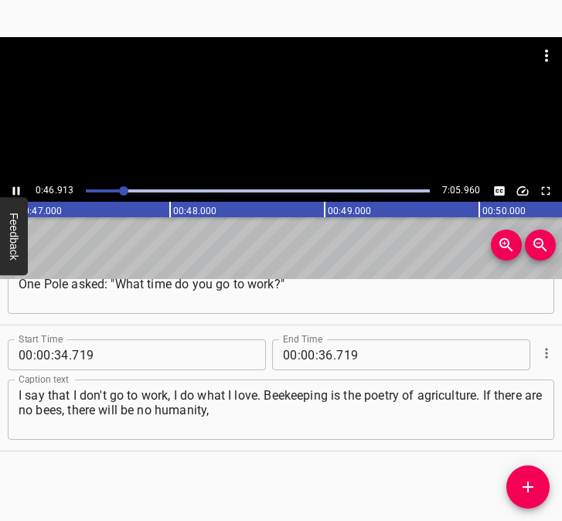
click at [12, 188] on icon "Play/Pause" at bounding box center [16, 191] width 14 height 14
click at [323, 353] on input "number" at bounding box center [325, 354] width 15 height 31
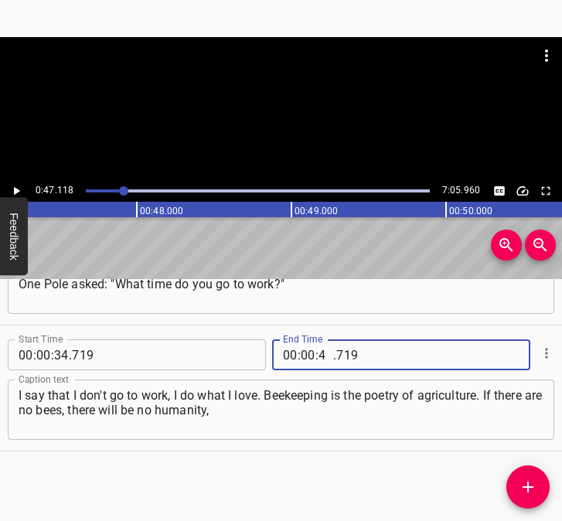
type input "47"
type input "118"
click at [523, 484] on icon "Add Cue" at bounding box center [527, 487] width 19 height 19
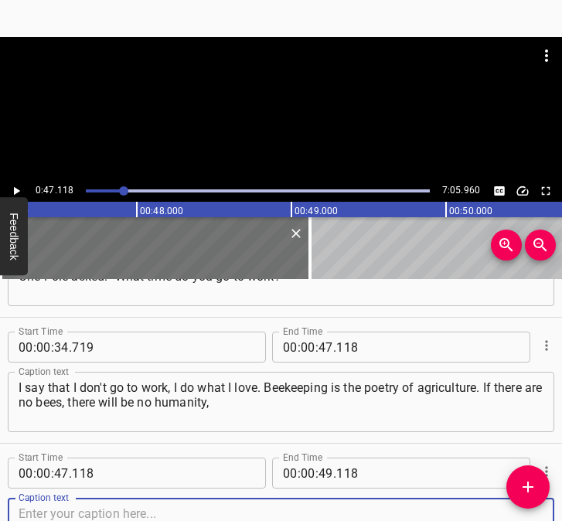
scroll to position [335, 0]
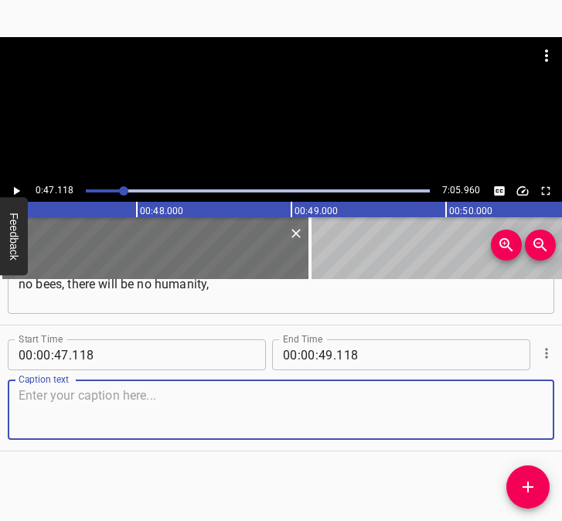
drag, startPoint x: 525, startPoint y: 414, endPoint x: 549, endPoint y: 406, distance: 24.4
click at [549, 406] on div "Start Time 00 : 00 : 05 . 389 Start Time End Time 00 : 00 : 21 . 903 End Time C…" at bounding box center [281, 400] width 562 height 242
click at [66, 429] on textarea at bounding box center [281, 410] width 525 height 44
paste textarea "because bees pollinate crops and increase crop yields. I received sad news, bec…"
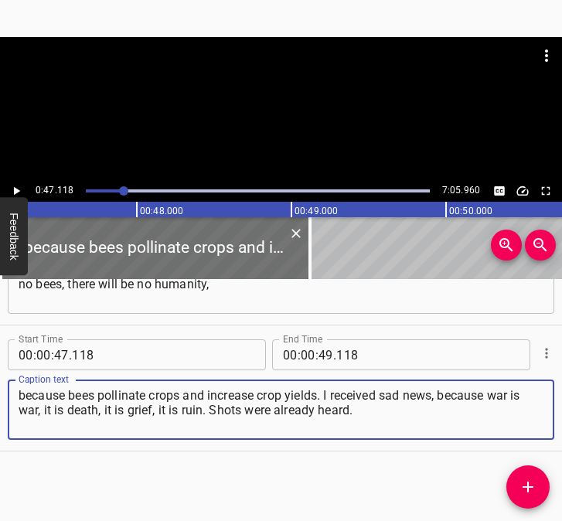
type textarea "because bees pollinate crops and increase crop yields. I received sad news, bec…"
click at [16, 183] on button "Play/Pause" at bounding box center [16, 191] width 20 height 20
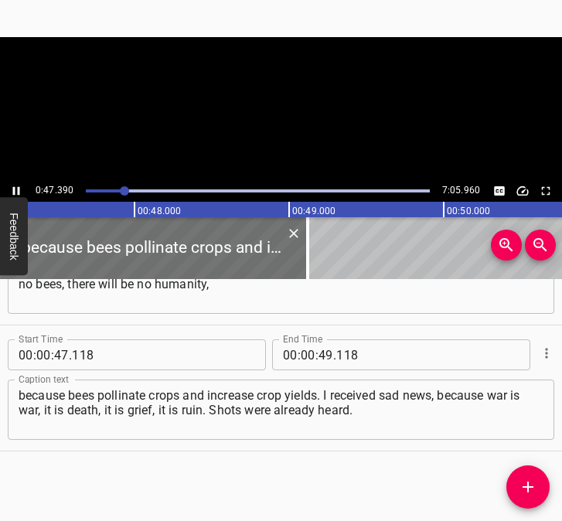
scroll to position [0, 7323]
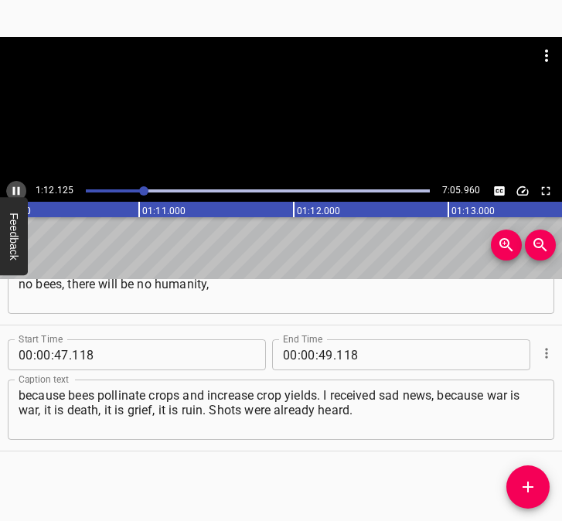
click at [19, 187] on icon "Play/Pause" at bounding box center [16, 191] width 7 height 8
click at [19, 187] on icon "Play/Pause" at bounding box center [16, 191] width 14 height 14
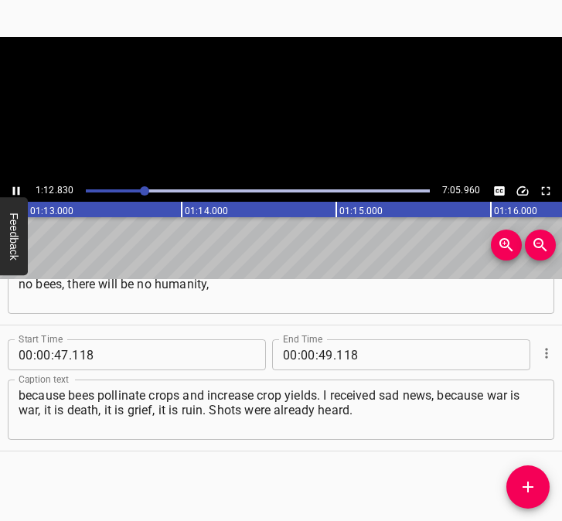
click at [19, 187] on icon "Play/Pause" at bounding box center [16, 191] width 7 height 8
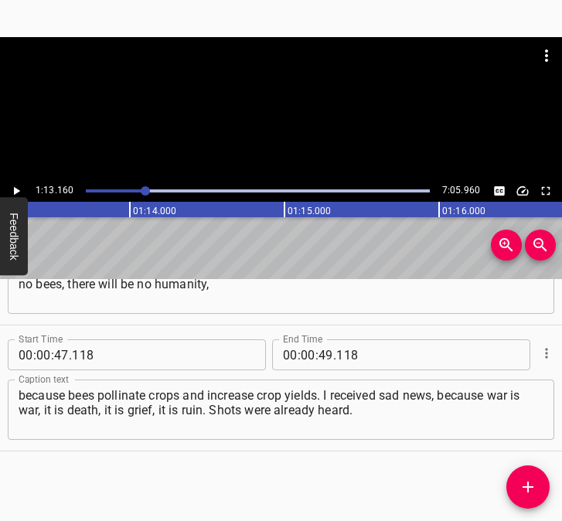
click at [19, 187] on icon "Play/Pause" at bounding box center [16, 191] width 14 height 14
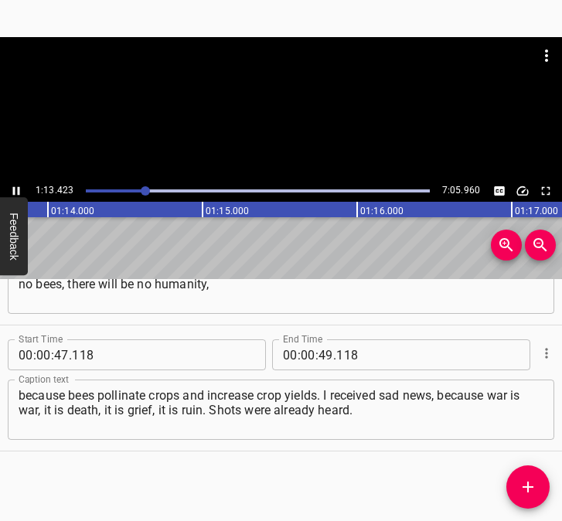
click at [19, 187] on icon "Play/Pause" at bounding box center [16, 191] width 7 height 8
click at [19, 187] on icon "Play/Pause" at bounding box center [16, 191] width 14 height 14
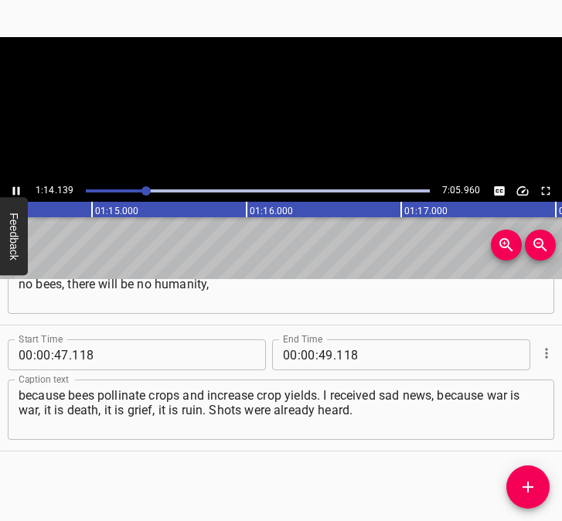
click at [19, 187] on icon "Play/Pause" at bounding box center [16, 191] width 7 height 8
click at [305, 356] on input "number" at bounding box center [308, 354] width 15 height 31
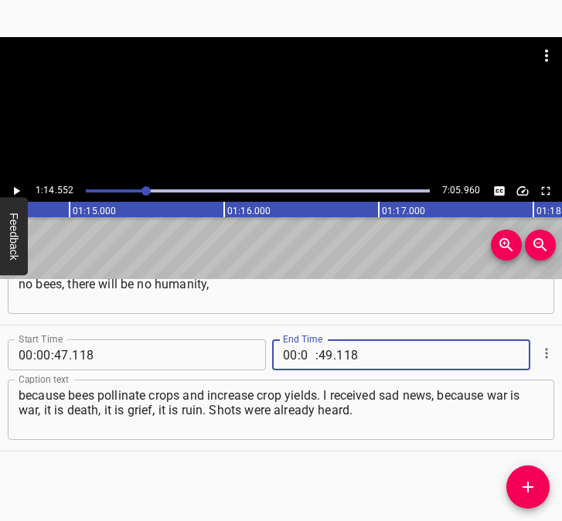
type input "01"
type input "14"
type input "552"
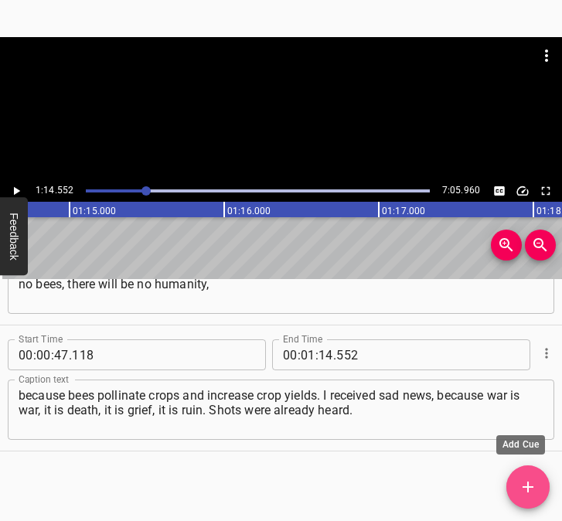
click at [529, 480] on icon "Add Cue" at bounding box center [527, 487] width 19 height 19
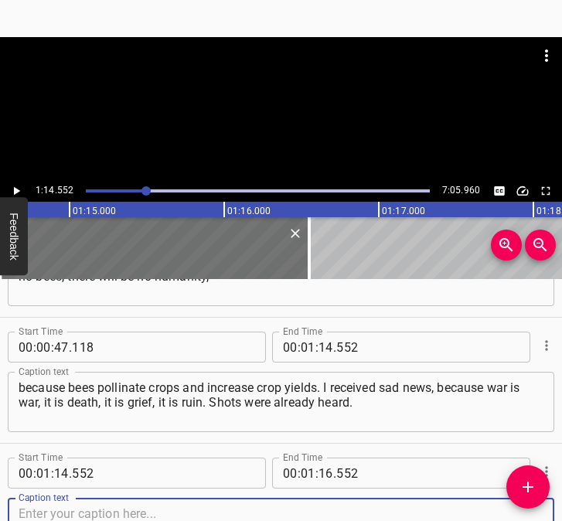
scroll to position [461, 0]
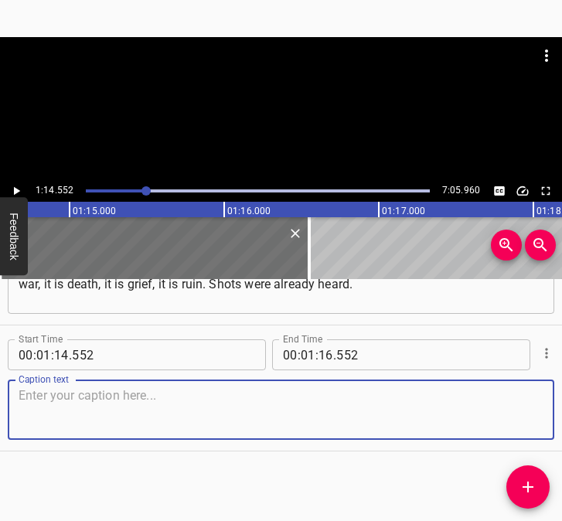
drag, startPoint x: 512, startPoint y: 421, endPoint x: 548, endPoint y: 409, distance: 37.6
click at [537, 411] on div "Caption text" at bounding box center [281, 409] width 546 height 60
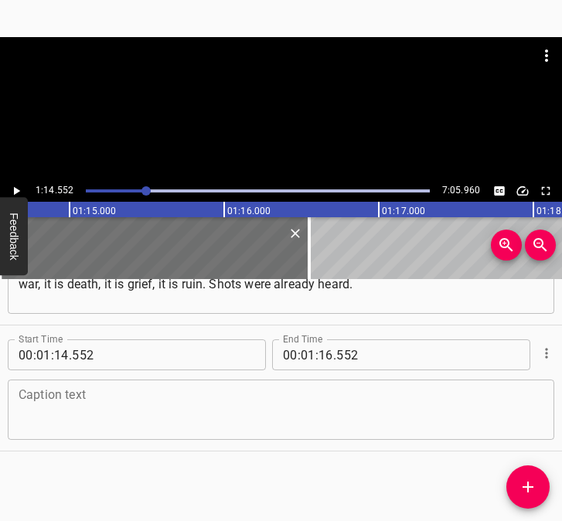
click at [63, 414] on textarea at bounding box center [281, 410] width 525 height 44
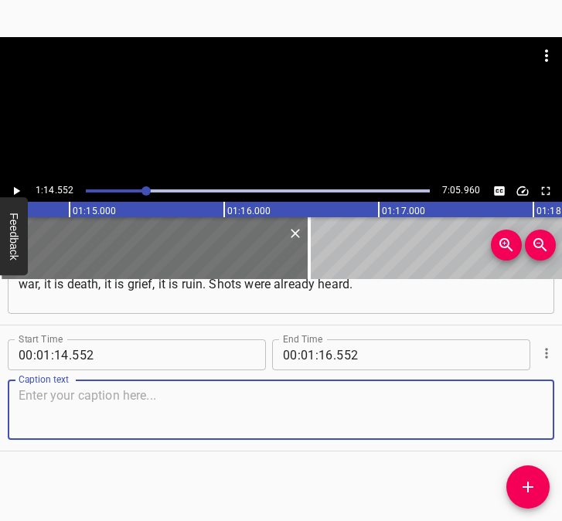
paste textarea "I was supposed to go, and they called me that the checkpoint in [GEOGRAPHIC_DAT…"
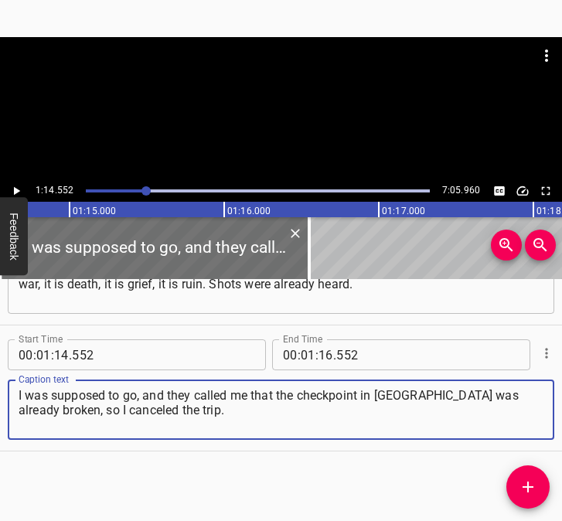
type textarea "I was supposed to go, and they called me that the checkpoint in [GEOGRAPHIC_DAT…"
